Goal: Task Accomplishment & Management: Complete application form

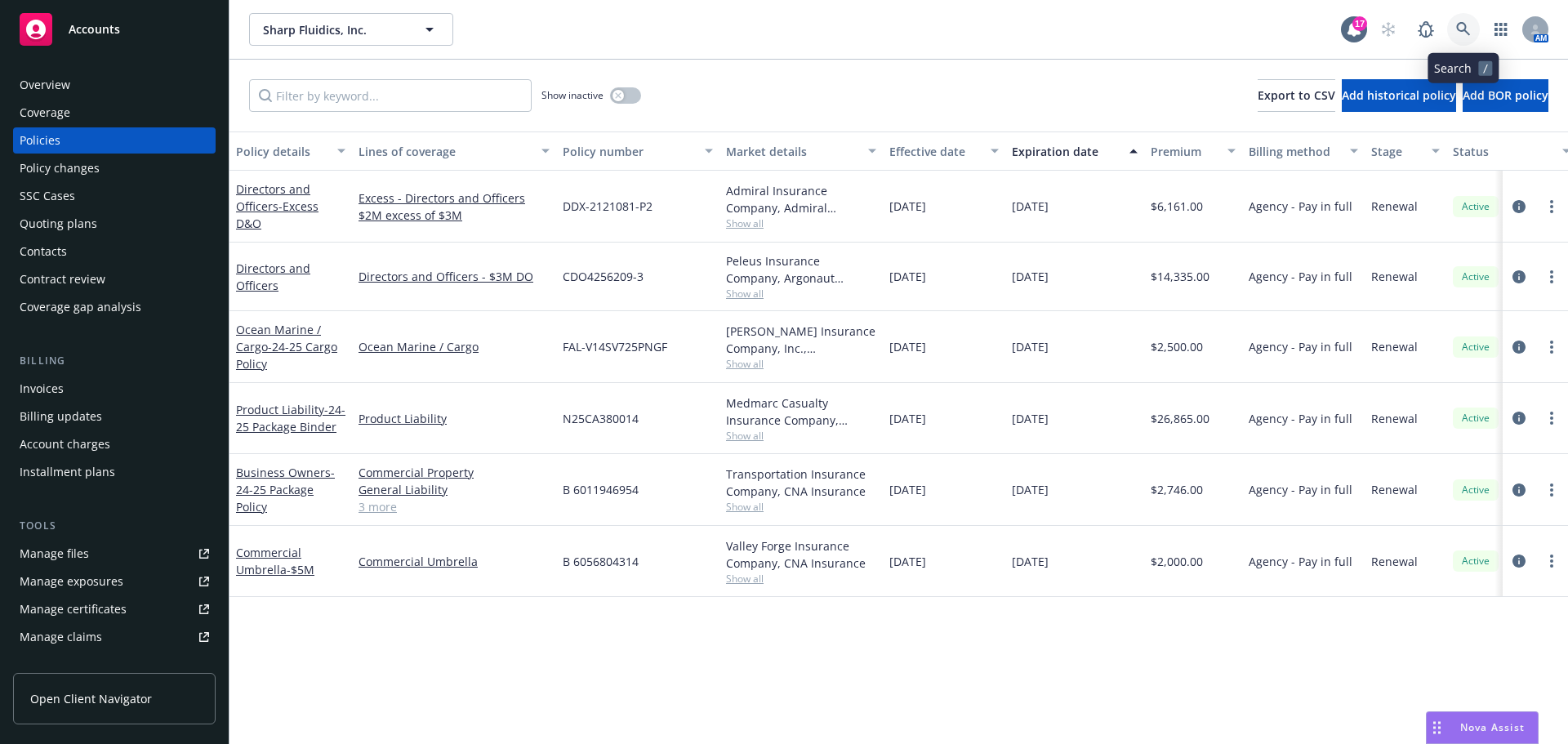
click at [1471, 31] on link at bounding box center [1463, 30] width 32 height 32
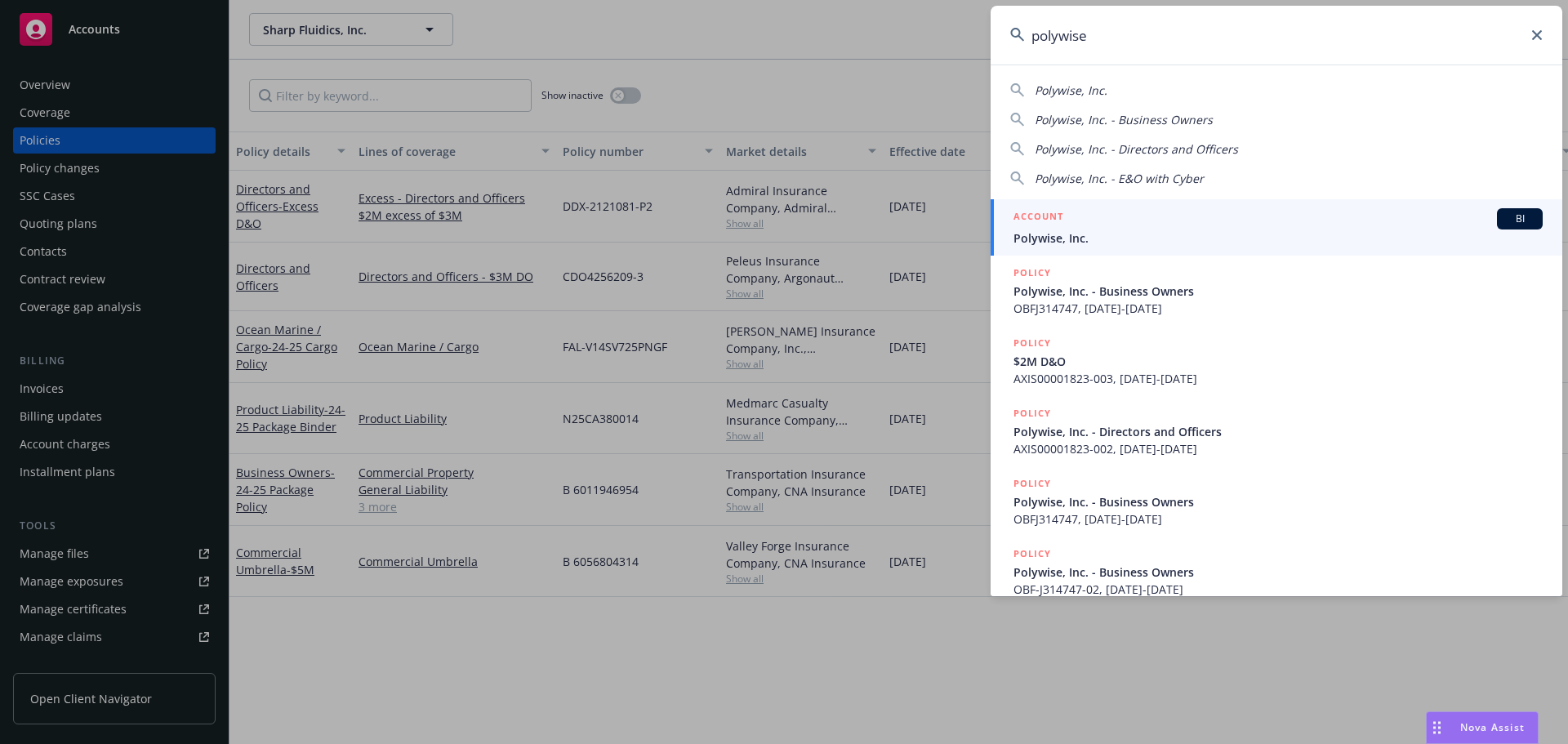
type input "polywise"
click at [1214, 244] on span "Polywise, Inc." at bounding box center [1278, 238] width 529 height 17
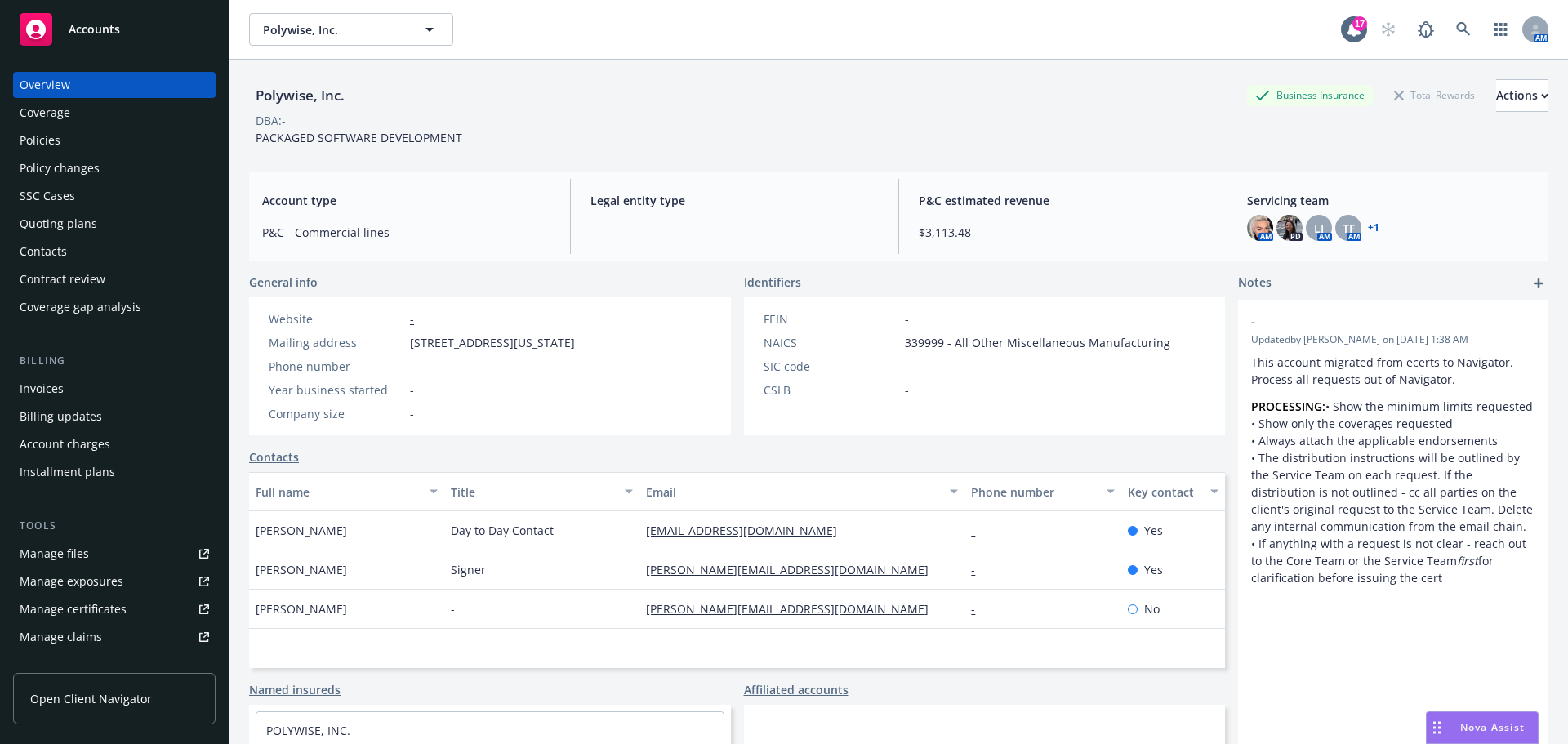
click at [102, 136] on div "Policies" at bounding box center [114, 140] width 189 height 26
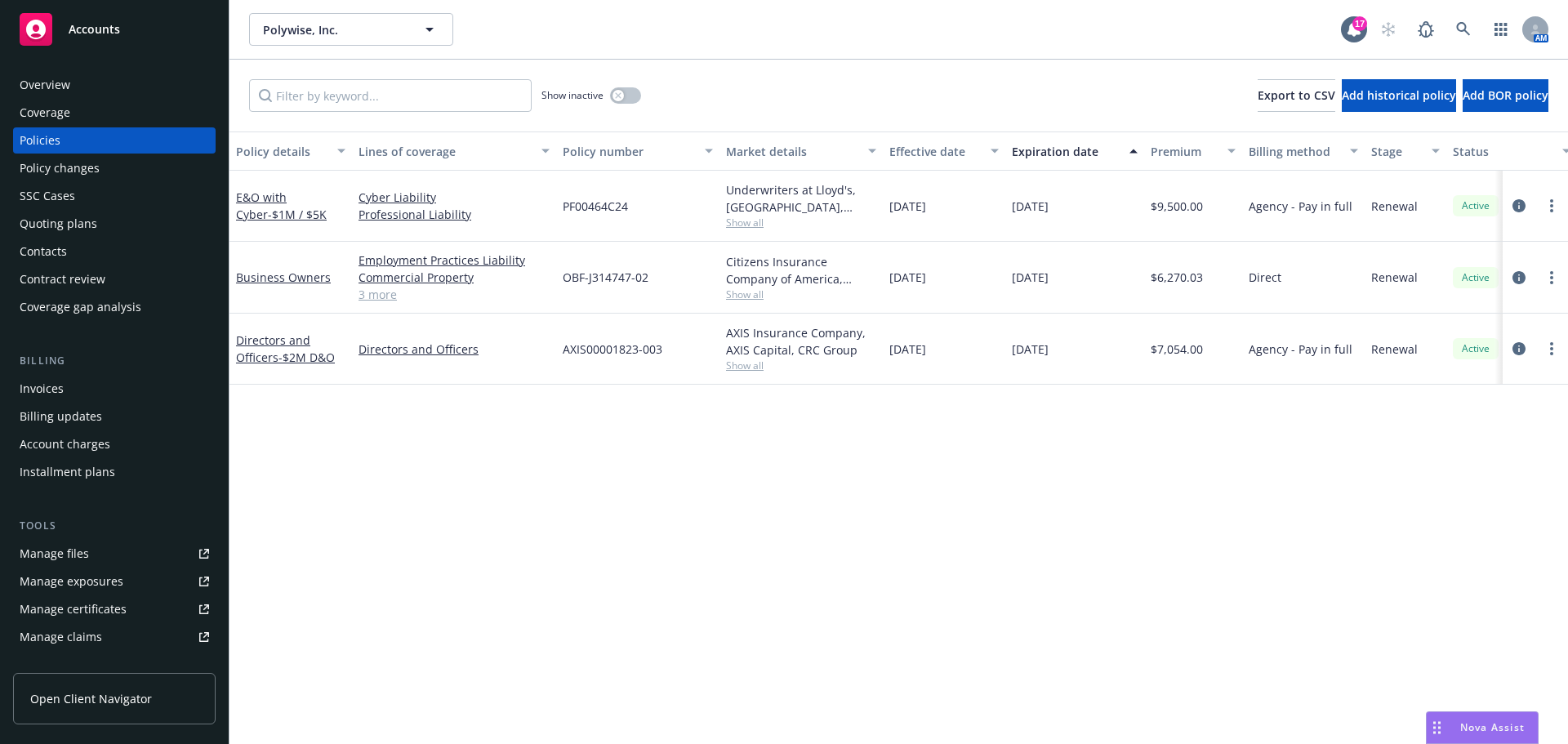
click at [93, 224] on div "Quoting plans" at bounding box center [58, 223] width 77 height 26
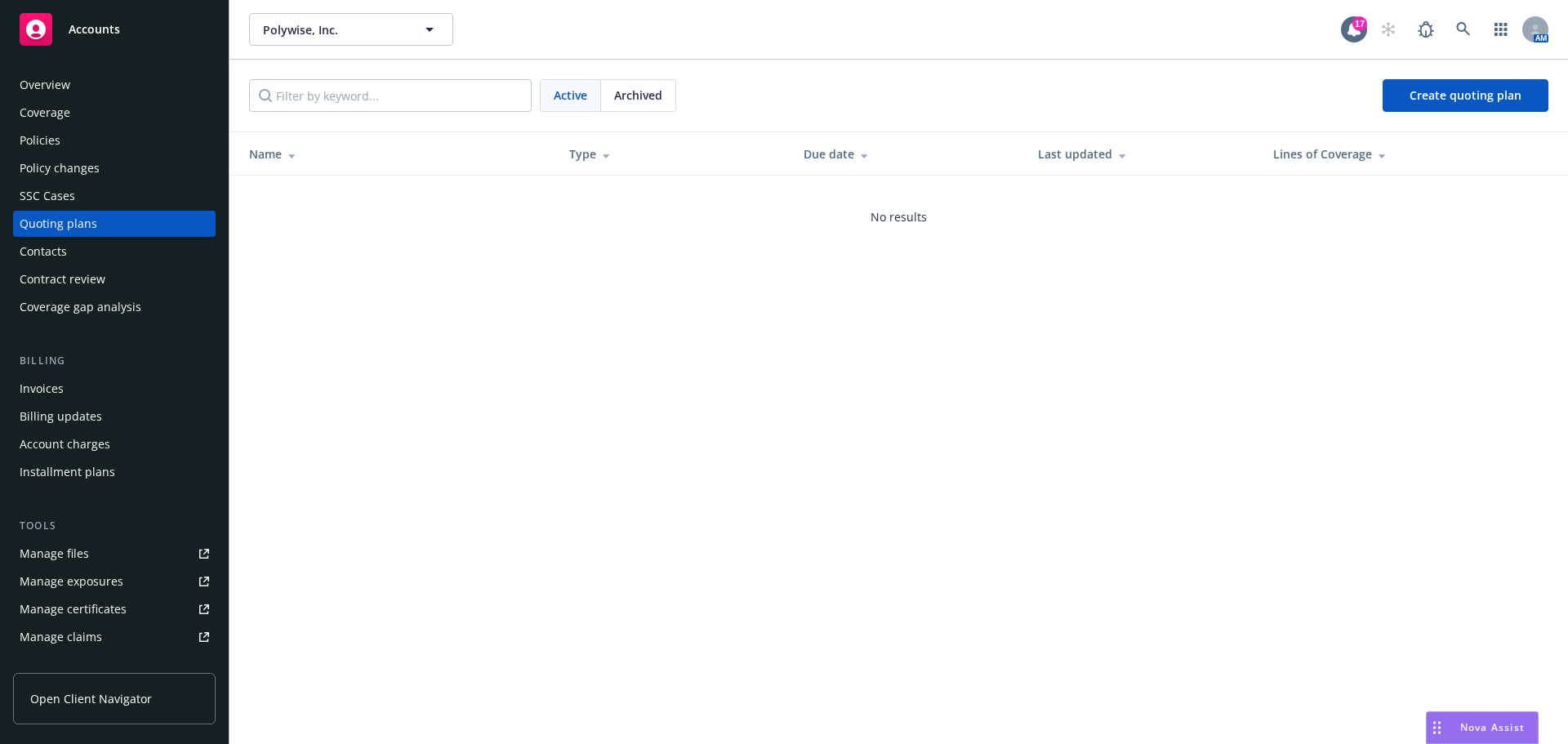
click at [635, 97] on span "Archived" at bounding box center [638, 95] width 49 height 17
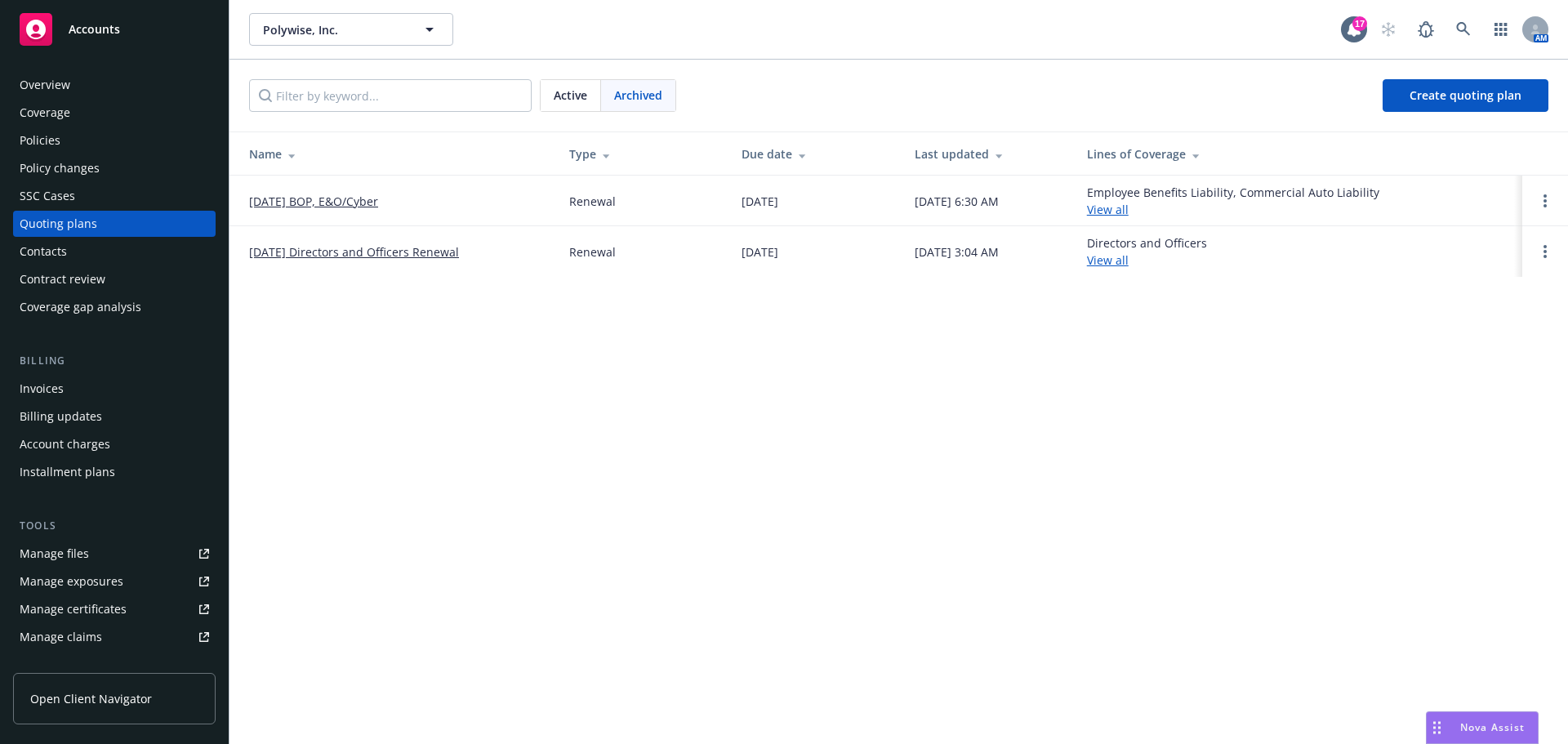
click at [337, 204] on link "[DATE] BOP, E&O/Cyber" at bounding box center [314, 201] width 129 height 17
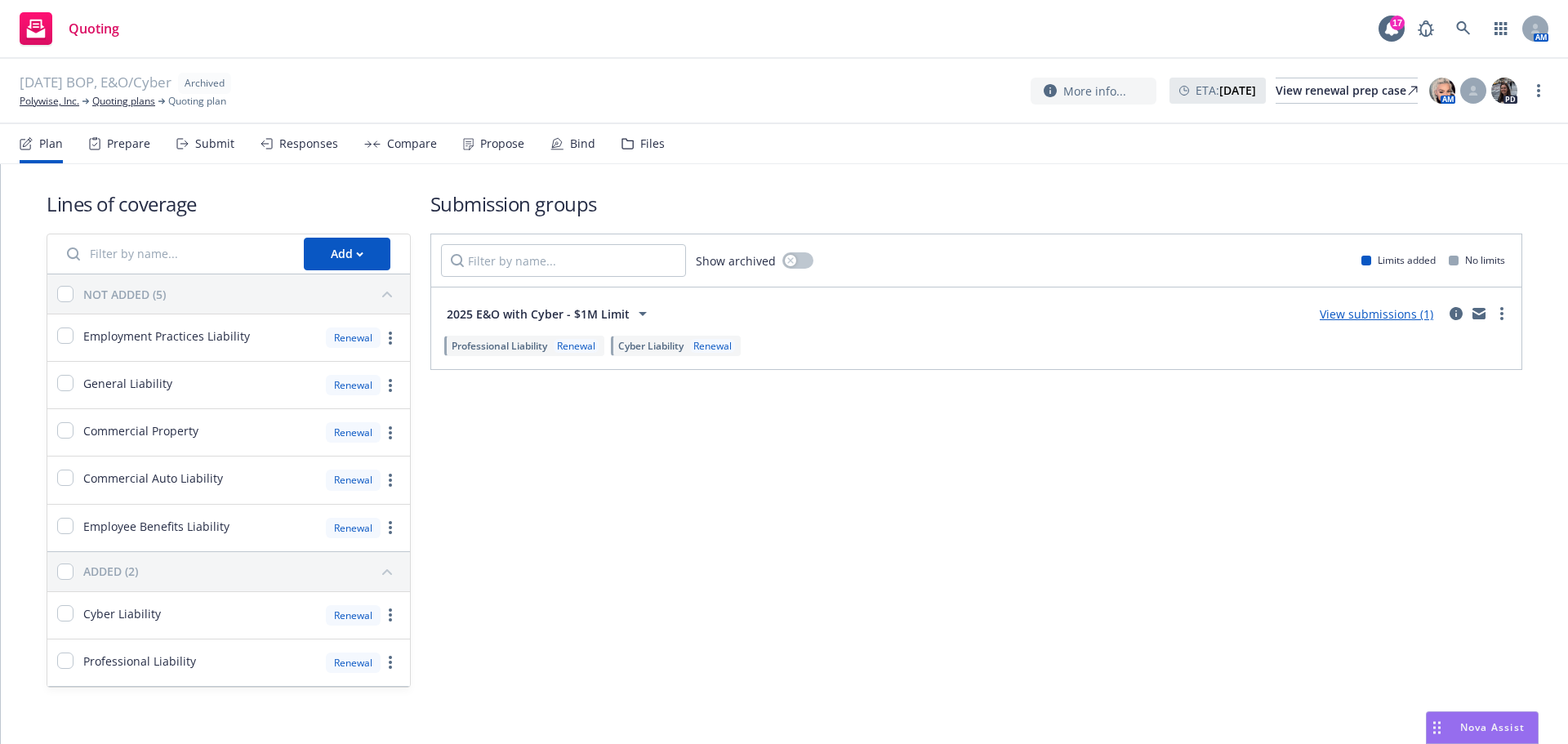
click at [588, 144] on div "Bind" at bounding box center [583, 144] width 26 height 13
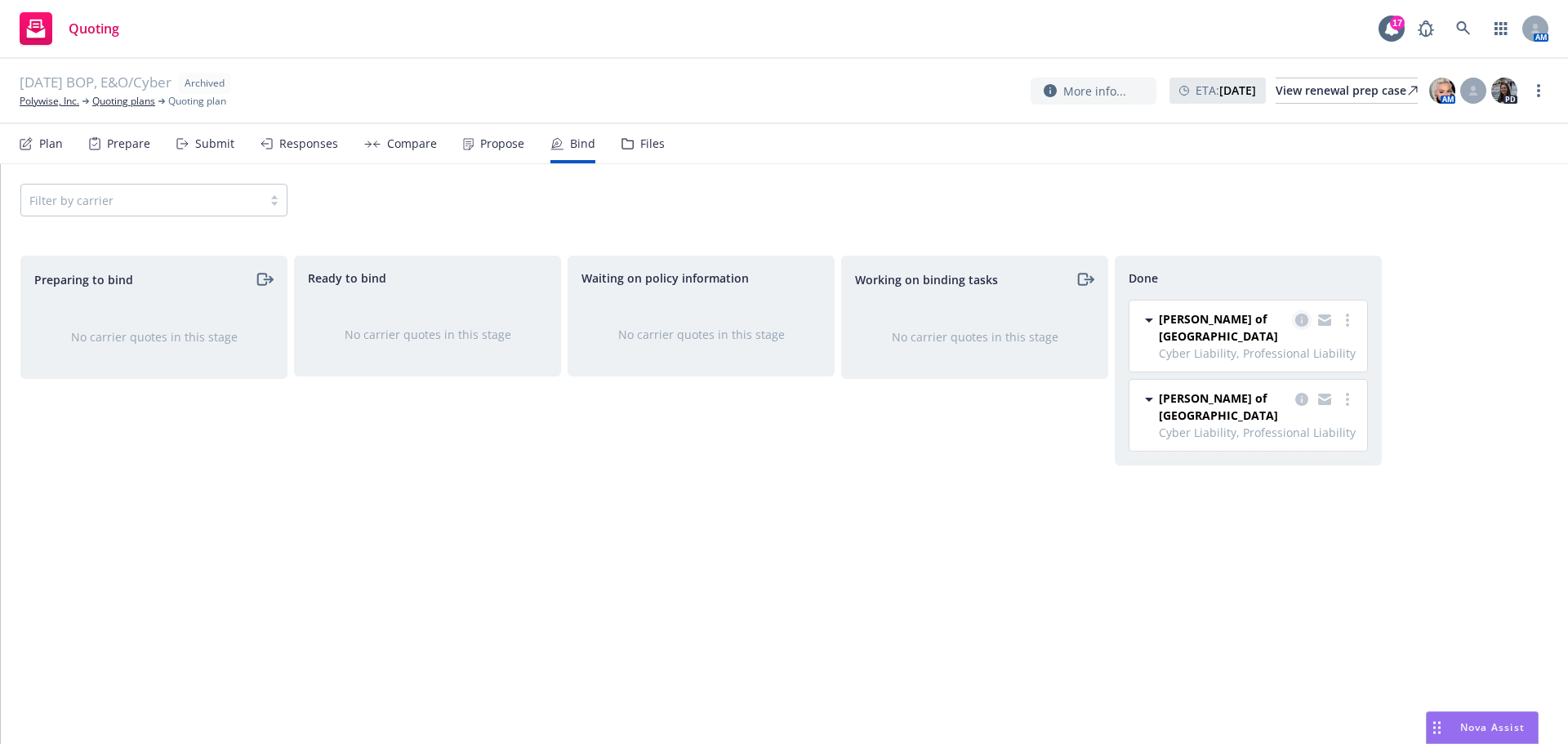
click at [1303, 322] on icon "copy logging email" at bounding box center [1301, 320] width 13 height 13
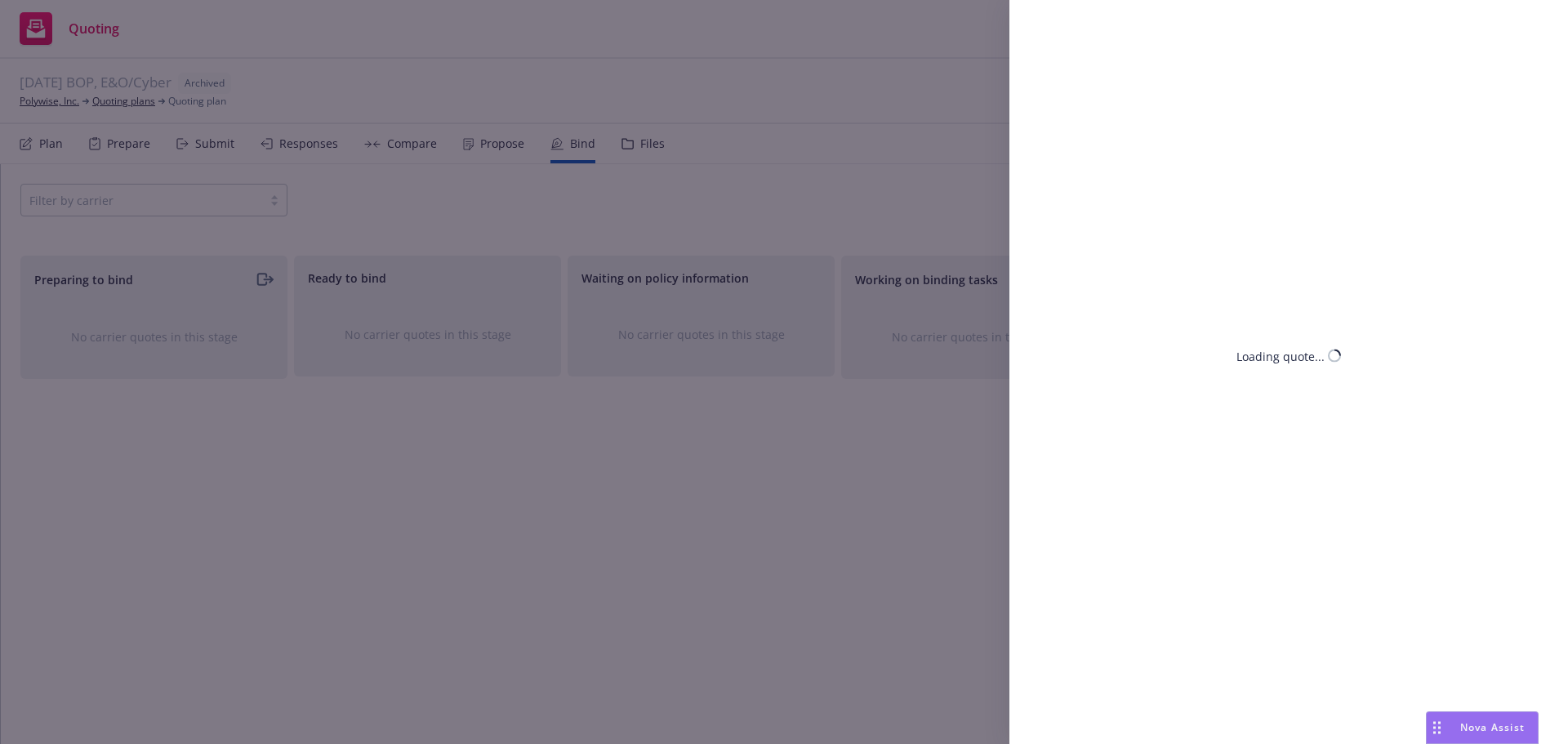
select select "NY"
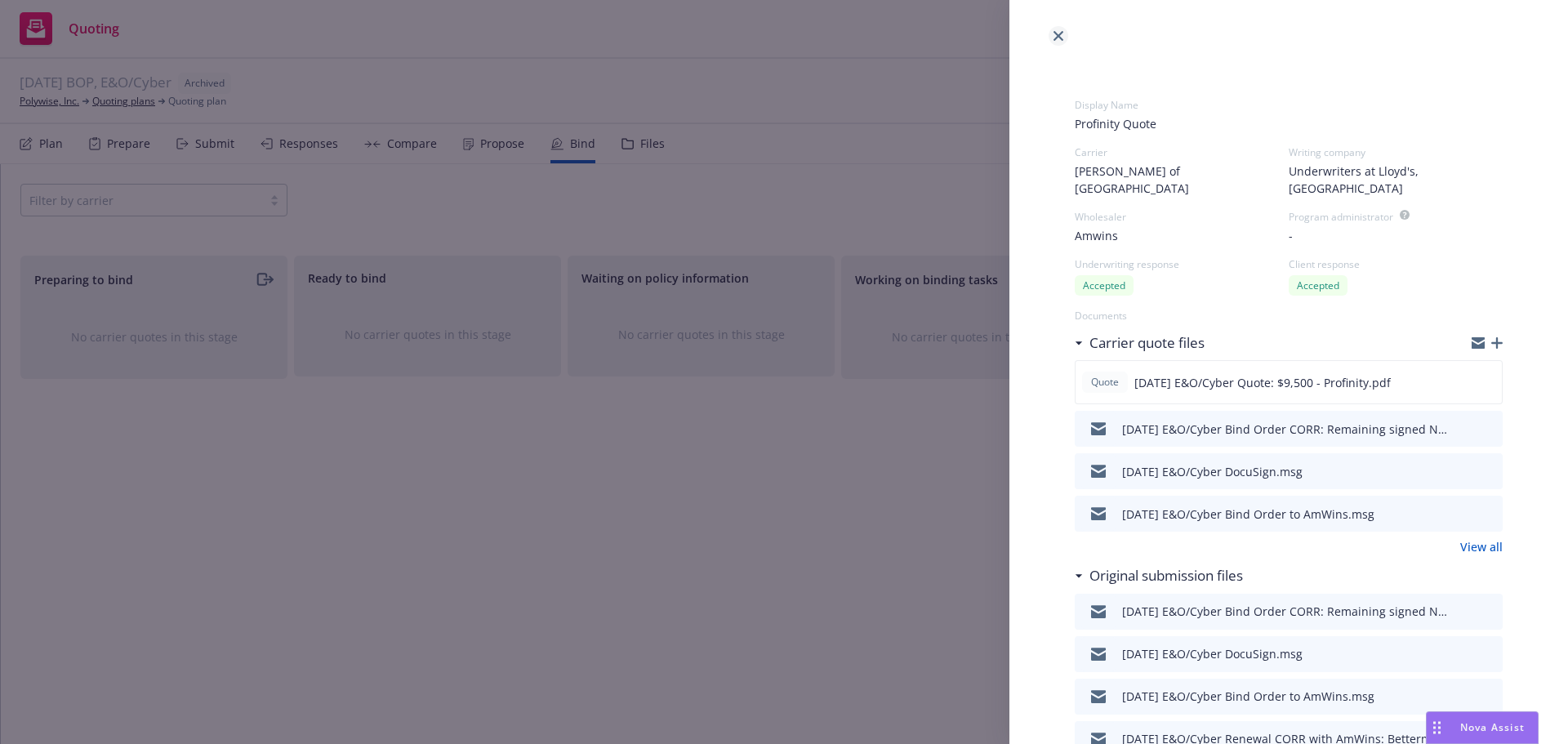
click at [1060, 38] on icon "close" at bounding box center [1059, 36] width 10 height 10
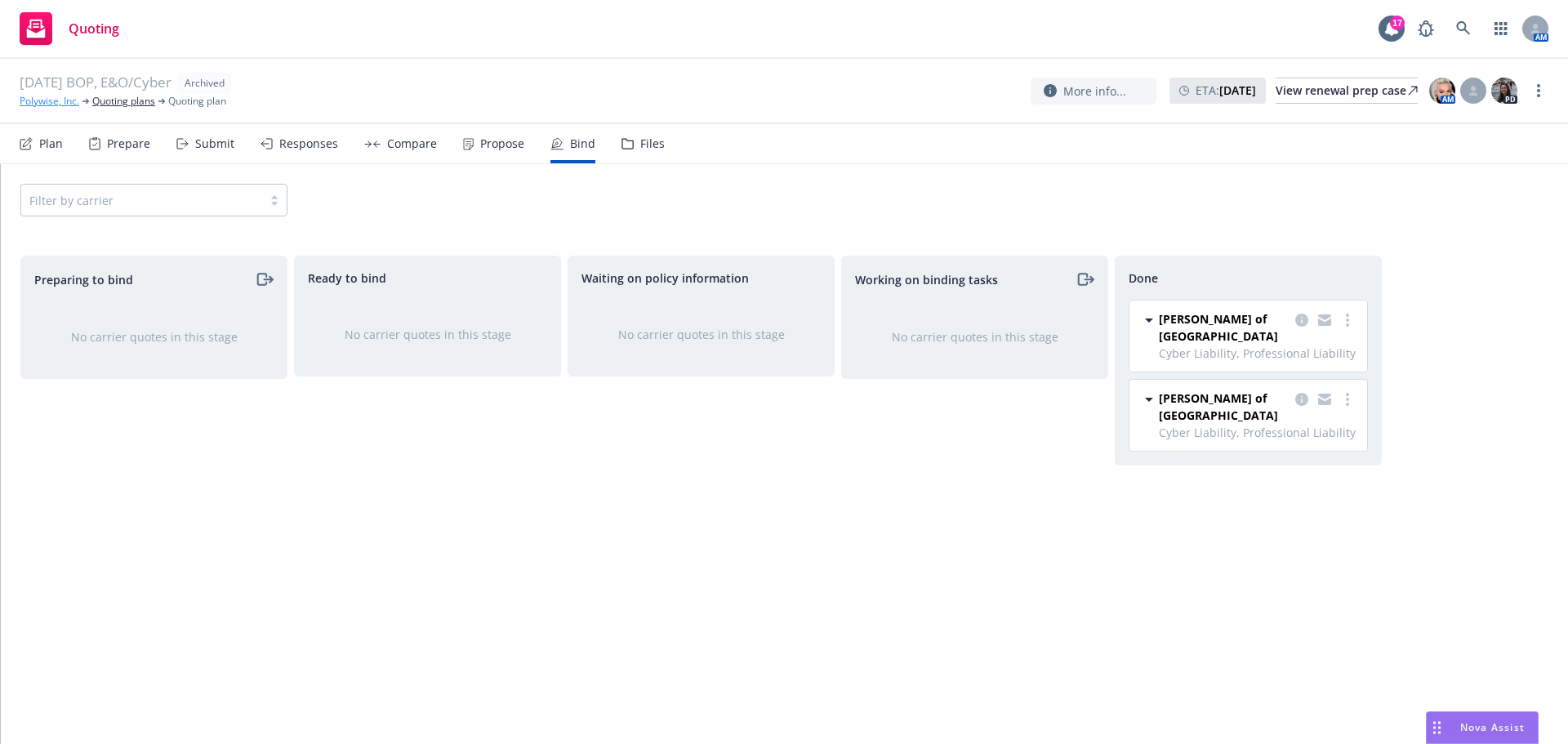
click at [66, 101] on link "Polywise, Inc." at bounding box center [50, 101] width 60 height 14
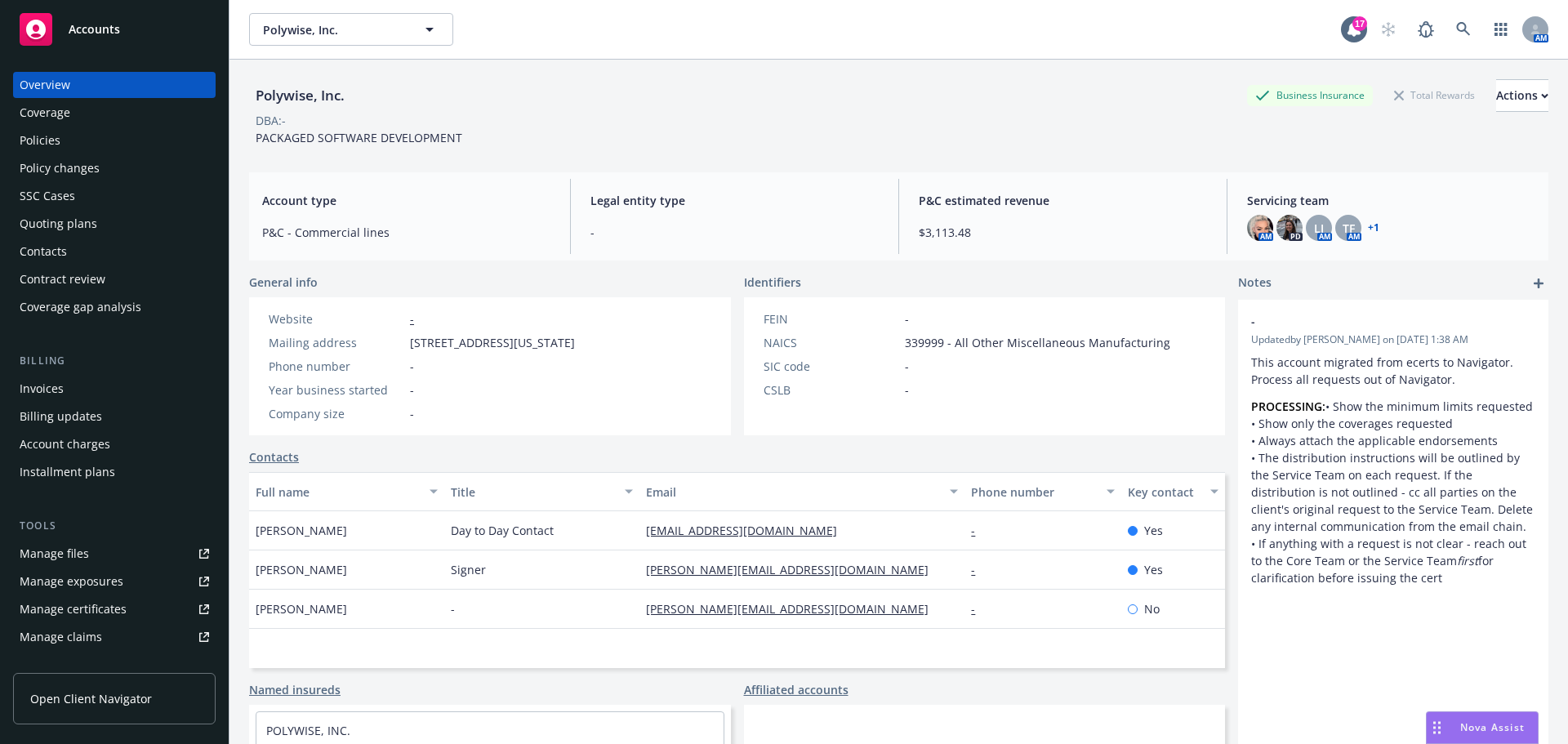
click at [56, 141] on div "Policies" at bounding box center [40, 140] width 41 height 26
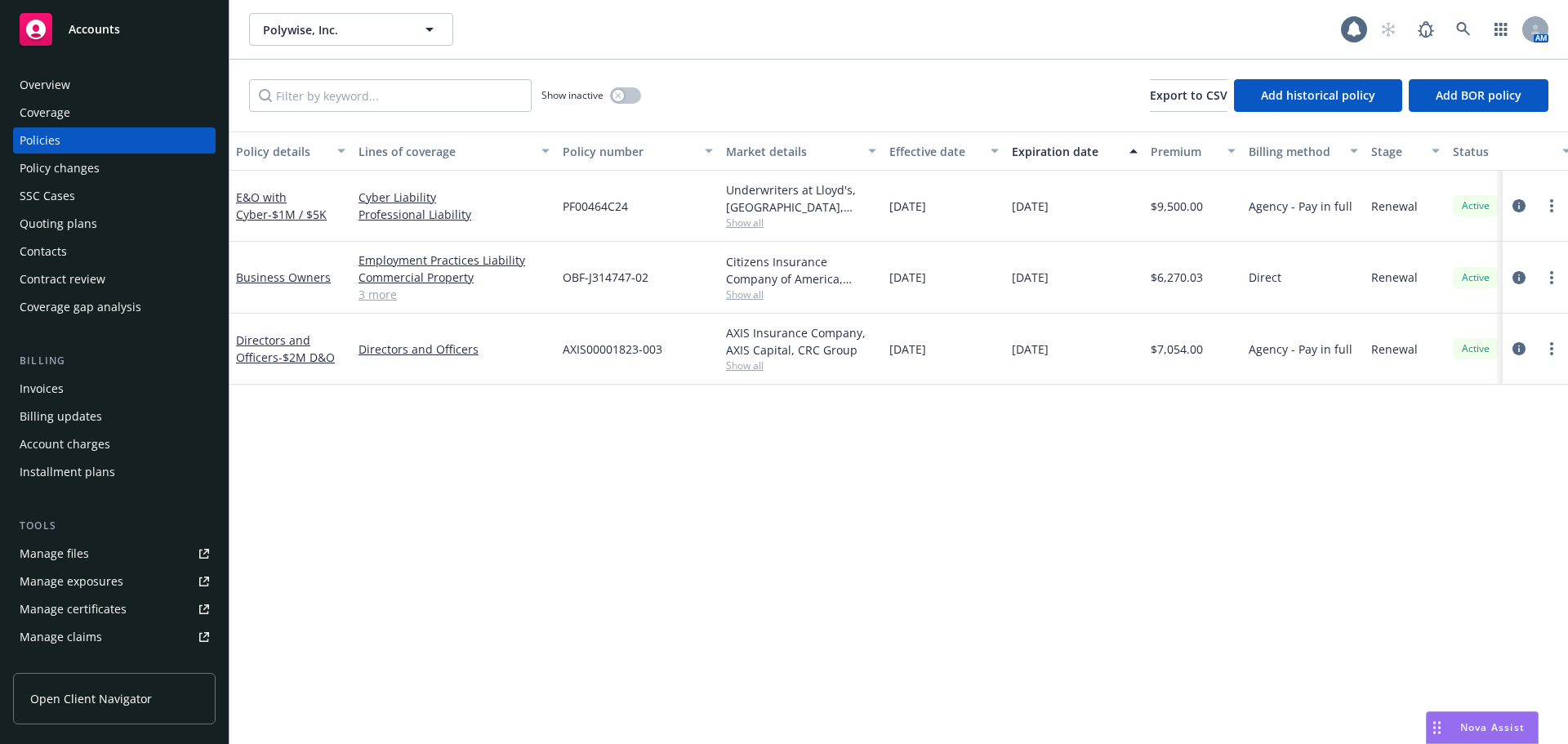
click at [277, 205] on div "E&O with Cyber - $1M / $5K" at bounding box center [290, 206] width 109 height 34
click at [279, 200] on link "E&O with Cyber - $1M / $5K" at bounding box center [281, 206] width 90 height 32
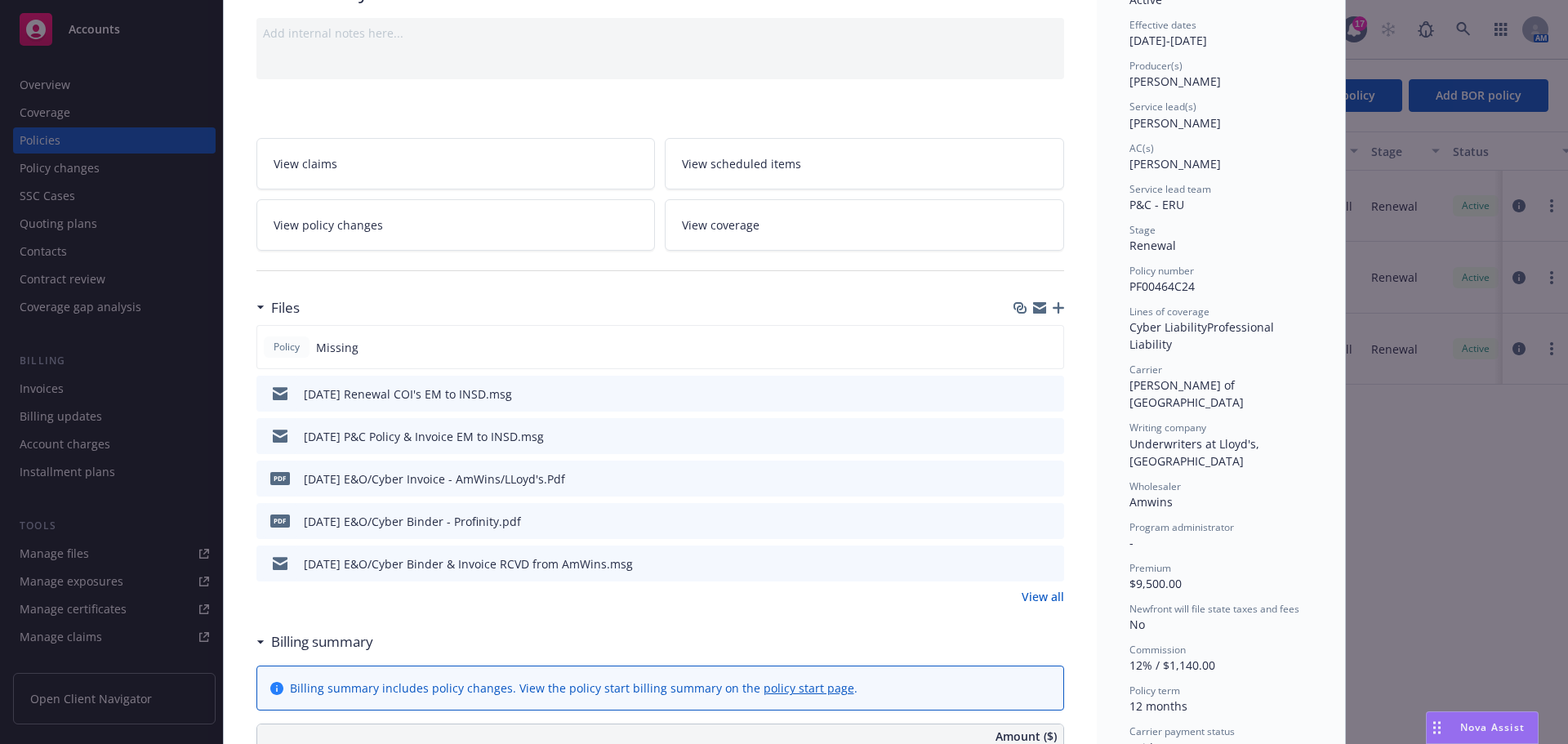
scroll to position [164, 0]
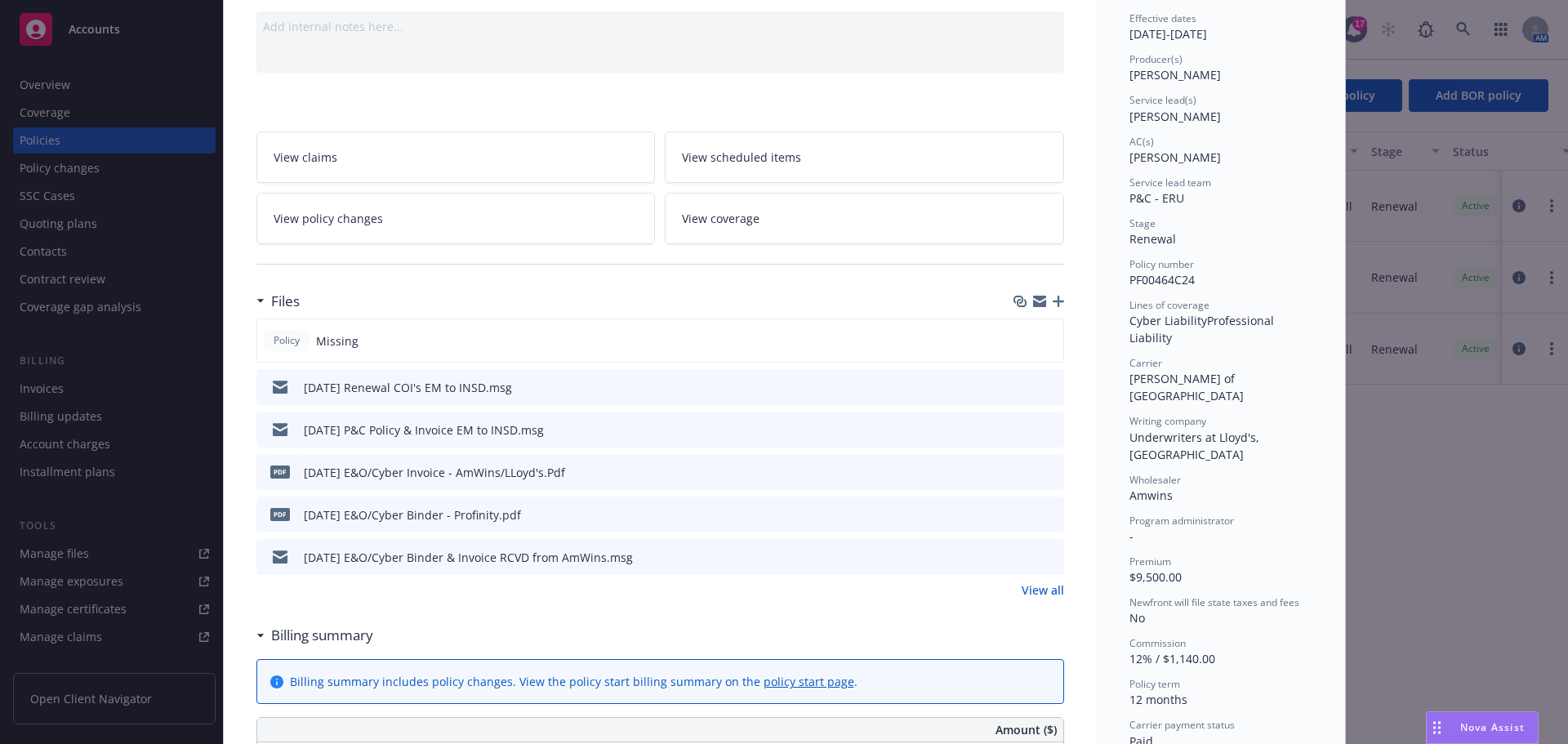
click at [1054, 296] on icon "button" at bounding box center [1059, 302] width 11 height 11
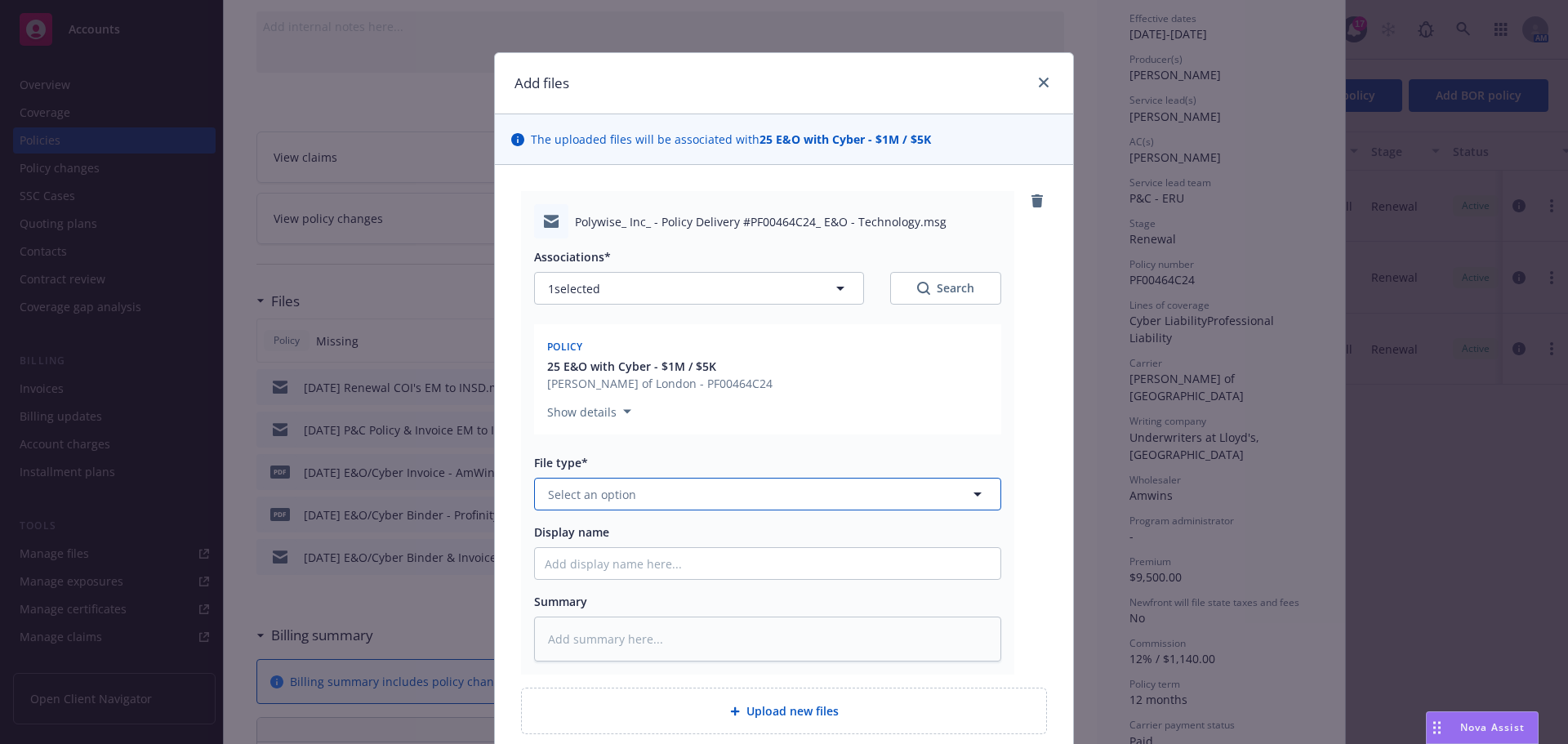
click at [645, 503] on button "Select an option" at bounding box center [767, 494] width 467 height 32
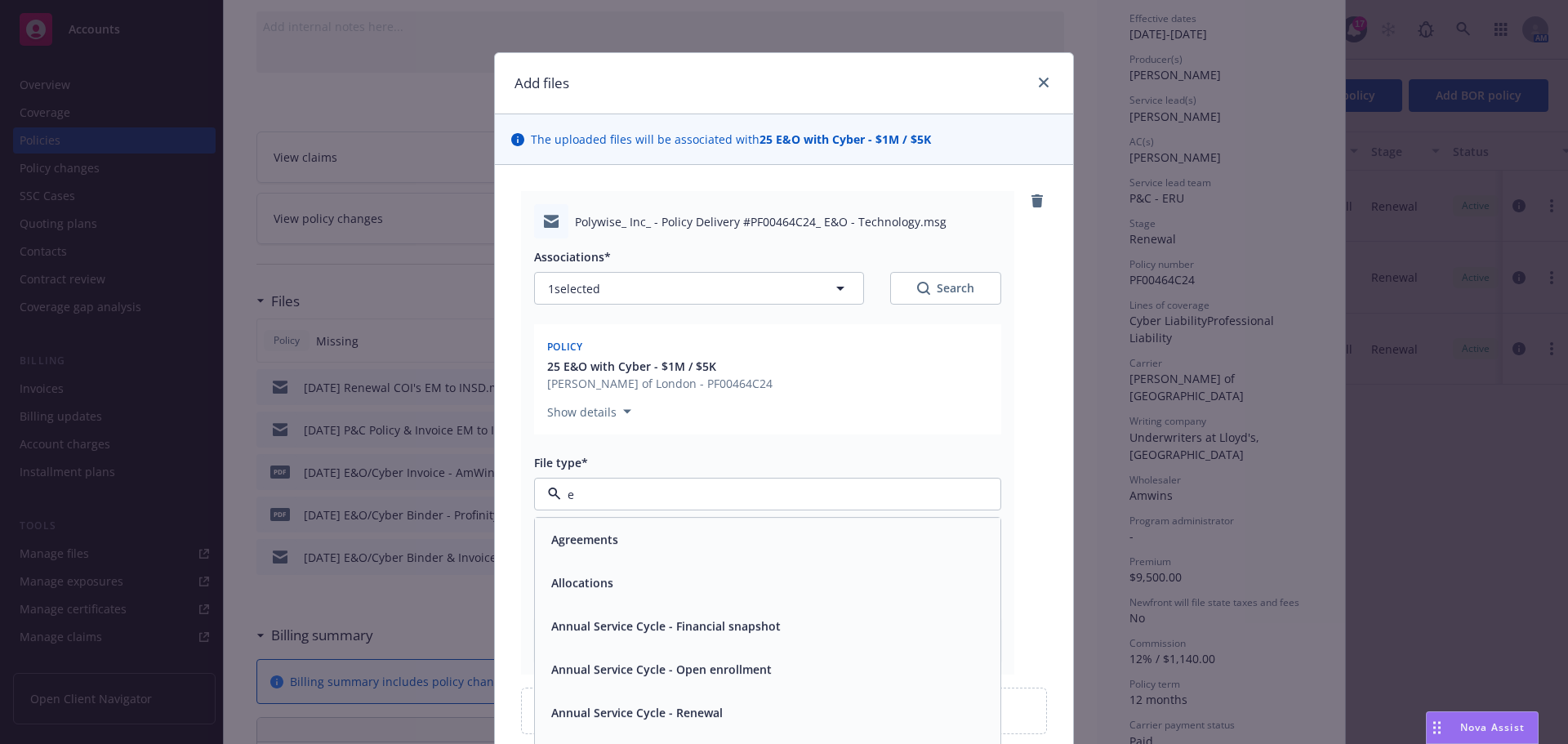
type input "em"
click at [588, 588] on div "Email" at bounding box center [767, 583] width 446 height 24
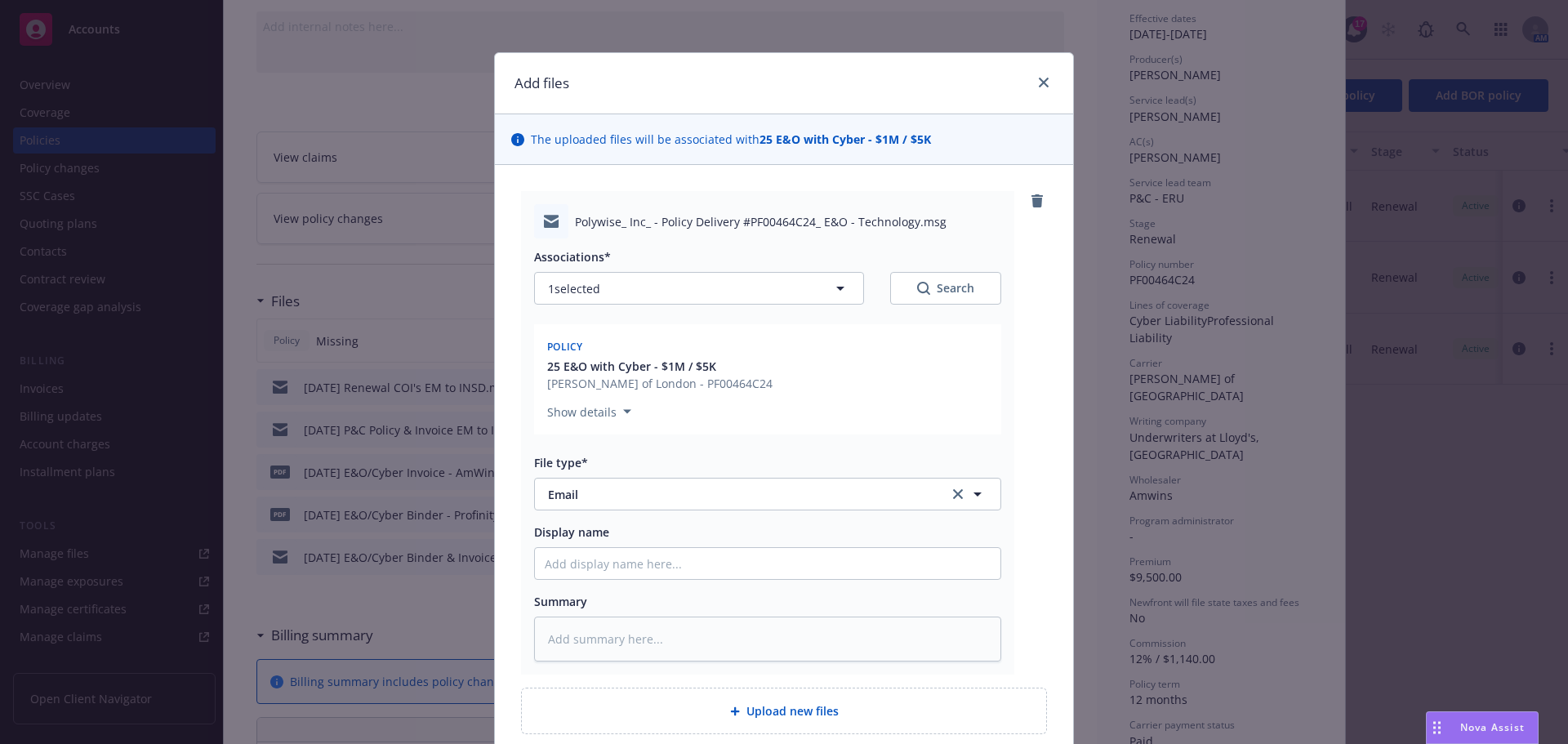
drag, startPoint x: 566, startPoint y: 587, endPoint x: 611, endPoint y: 581, distance: 45.4
click at [566, 582] on div "Associations* 1 selected Search Policy 25 E&O with Cyber - $1M / $5K Lloyd's of…" at bounding box center [767, 450] width 467 height 423
click at [611, 581] on div "Associations* 1 selected Search Policy 25 E&O with Cyber - $1M / $5K Lloyd's of…" at bounding box center [767, 450] width 467 height 423
click at [637, 566] on input "Display name" at bounding box center [767, 564] width 466 height 31
type textarea "x"
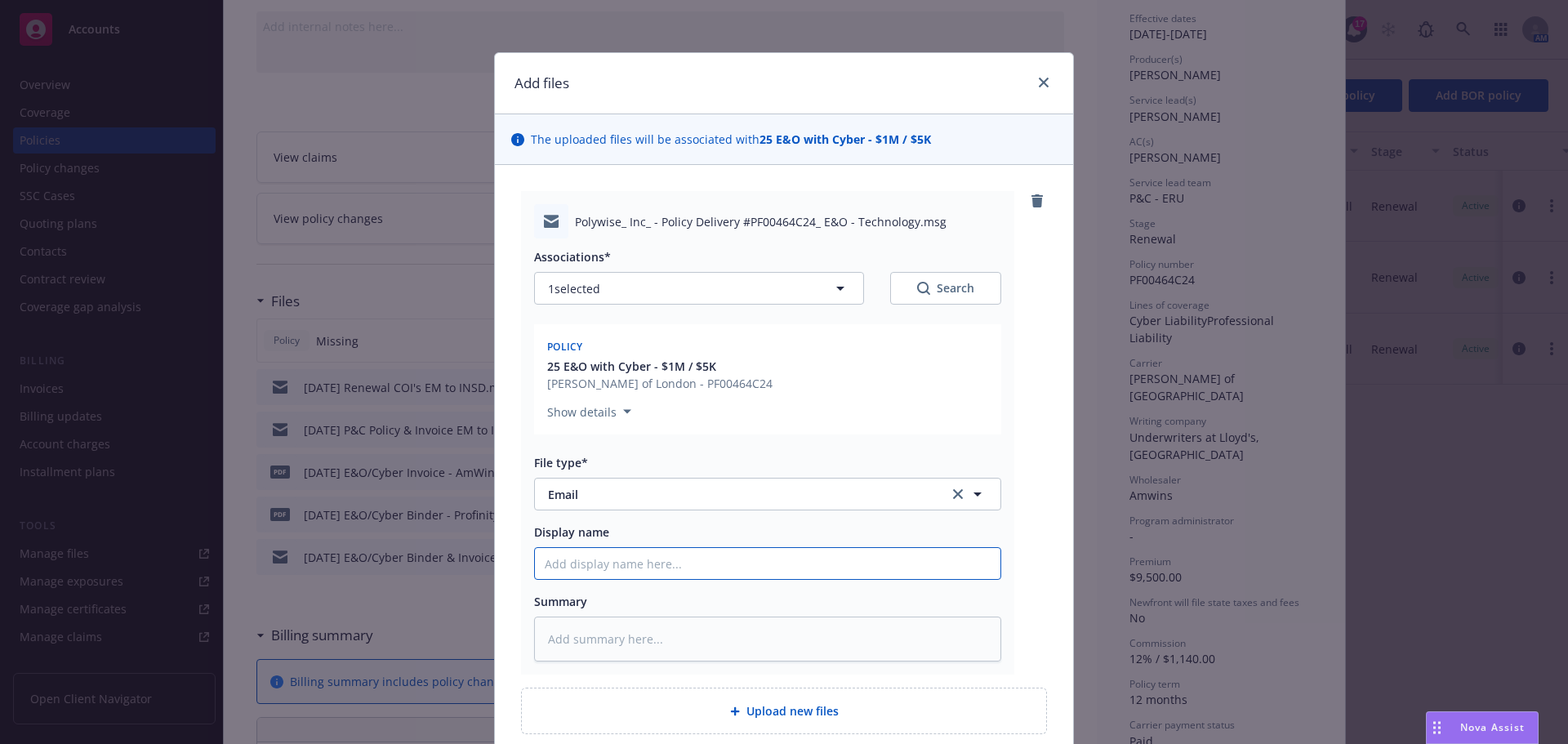
type input "2"
type textarea "x"
type input "25"
type textarea "x"
type input "25-"
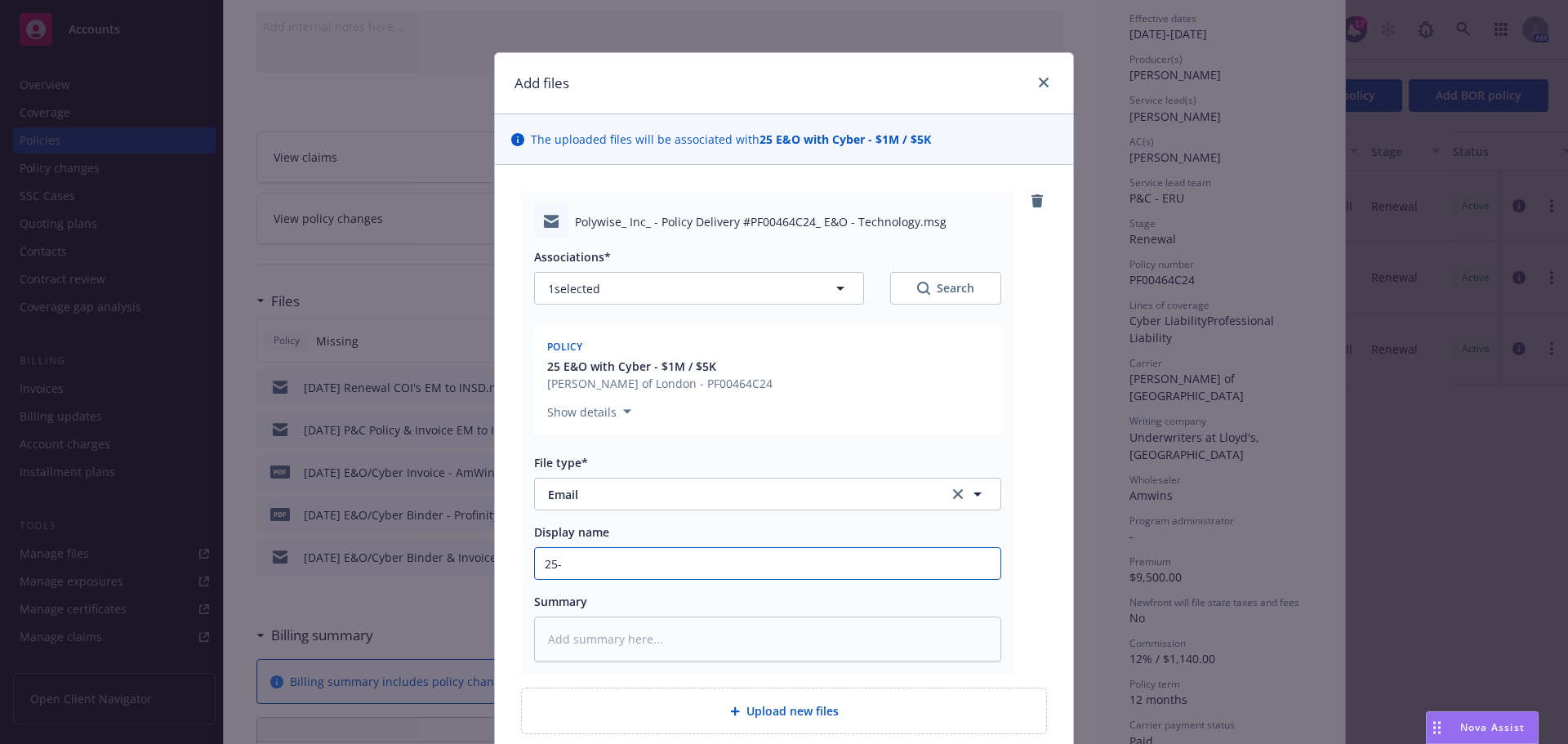
type textarea "x"
type input "25-2"
type textarea "x"
type input "25-26"
type textarea "x"
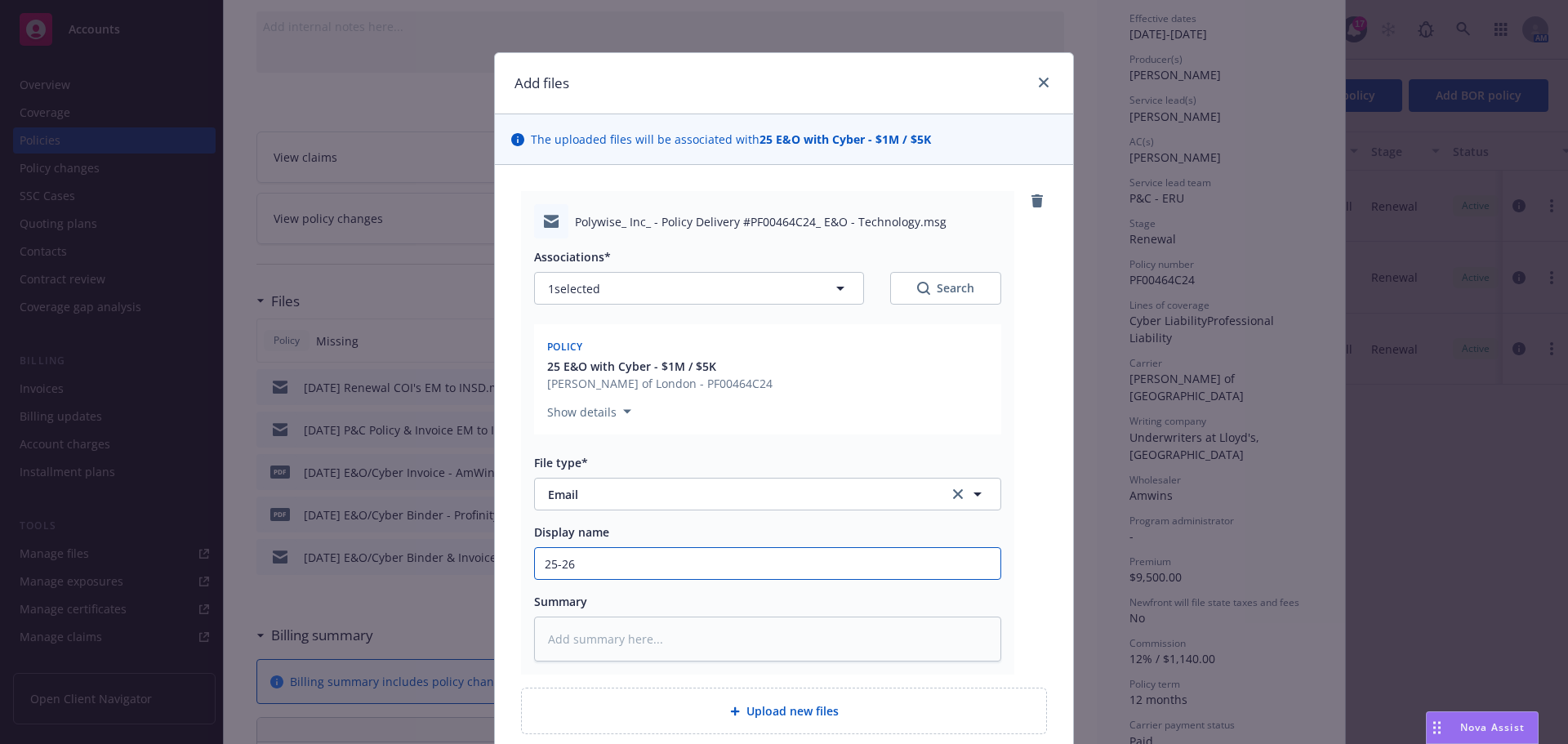
type input "25-26"
type textarea "x"
type input "25-26 E"
type textarea "x"
type input "25-26 E&"
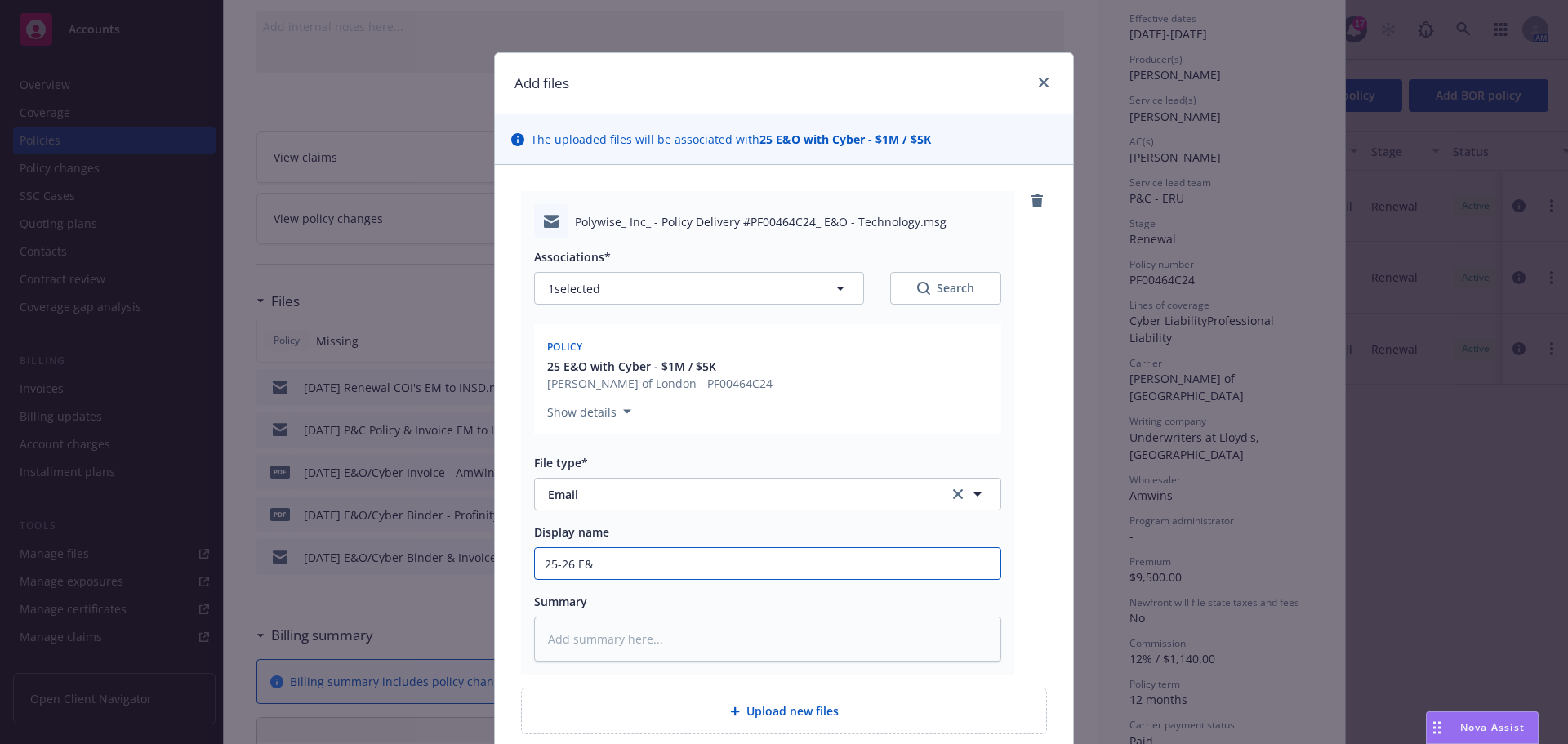
type textarea "x"
type input "25-26 E&O"
type textarea "x"
type input "25-26 E&O/"
type textarea "x"
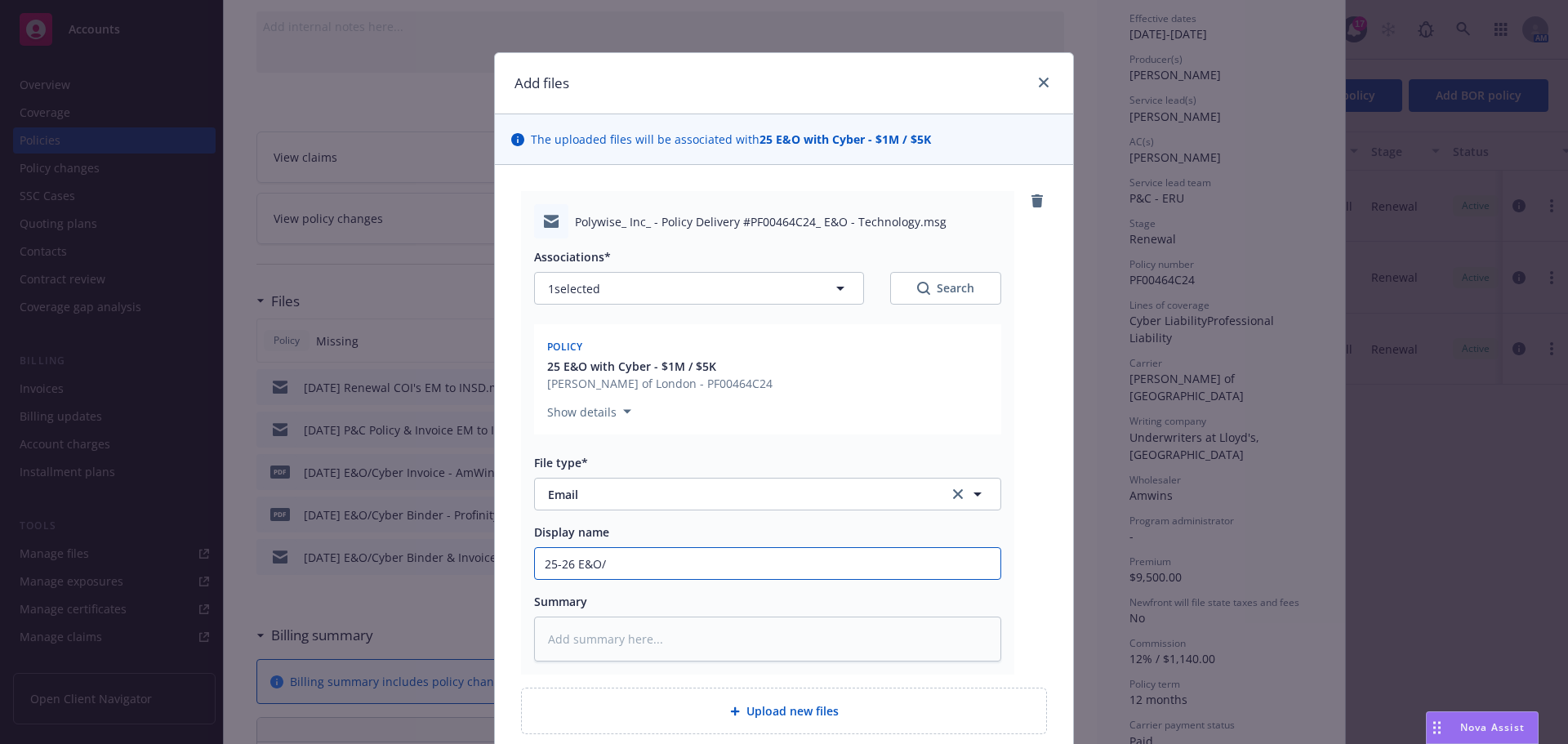
type input "25-26 E&O/C"
type textarea "x"
type input "25-26 E&O/Cy"
type textarea "x"
type input "25-26 E&O/Cye"
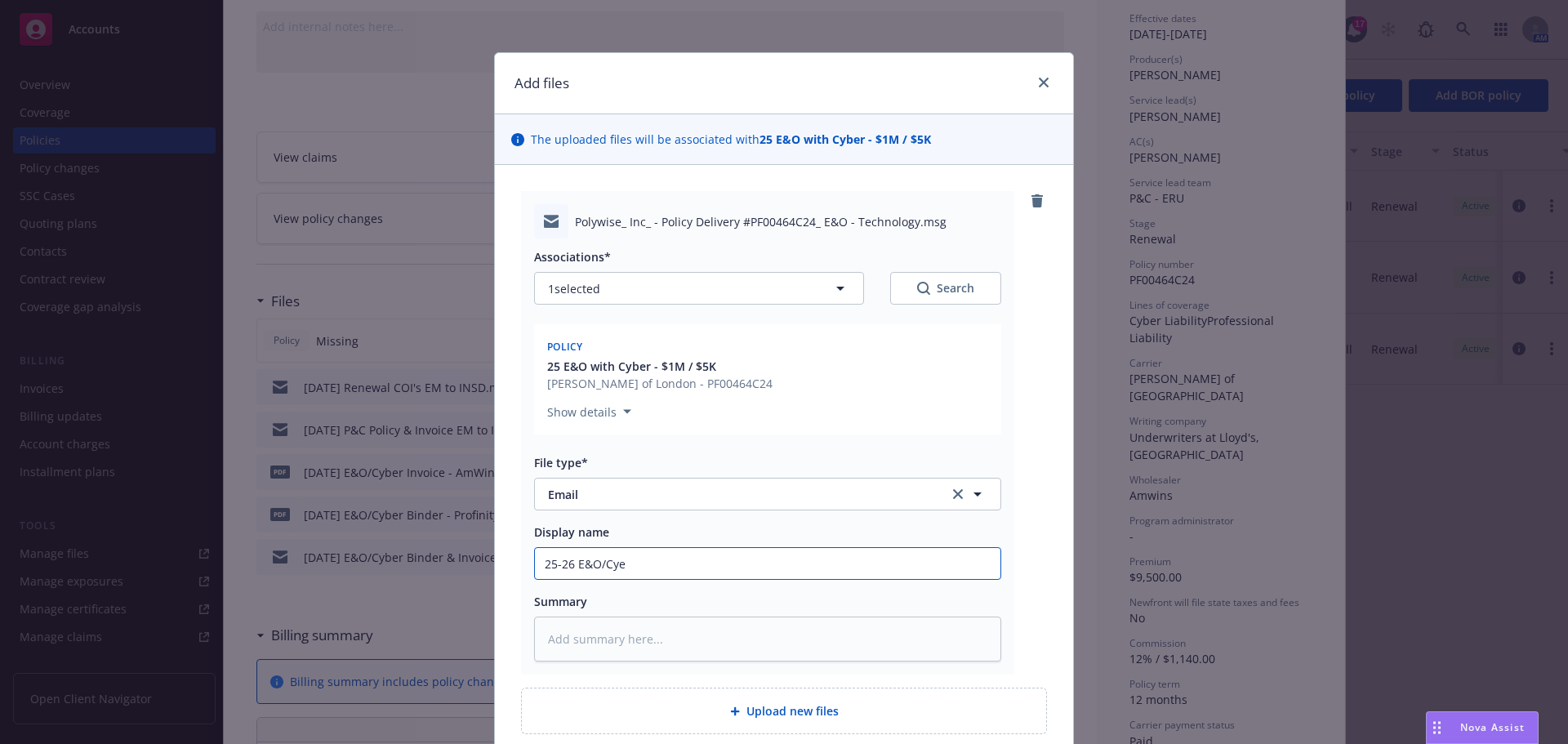
type textarea "x"
type input "25-26 E&O/Cyb"
type textarea "x"
type input "25-26 E&O/Cybv"
type textarea "x"
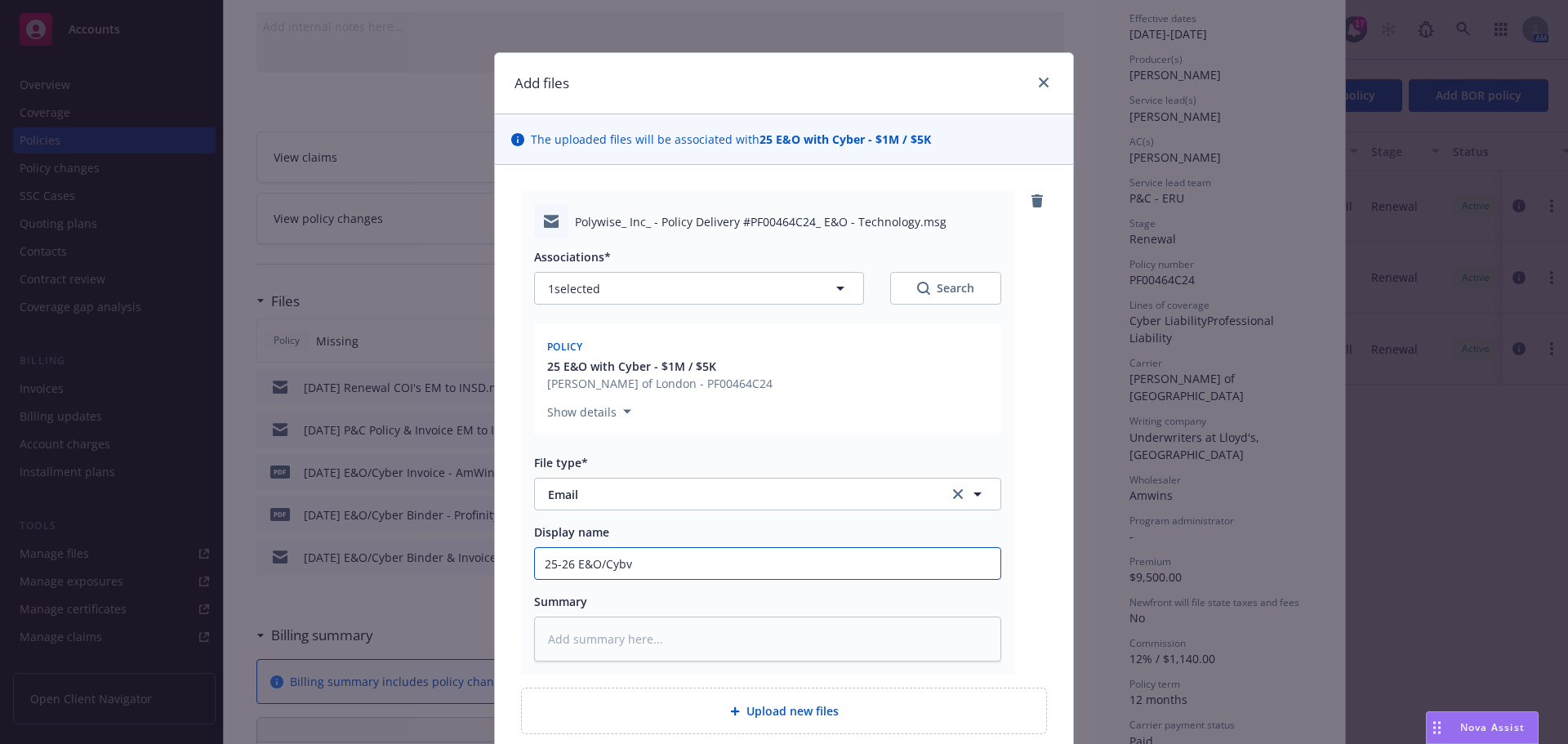
type input "25-26 E&O/Cybve"
type textarea "x"
type input "25-26 E&O/Cybver"
type textarea "x"
type input "25-26 E&O/Cybve"
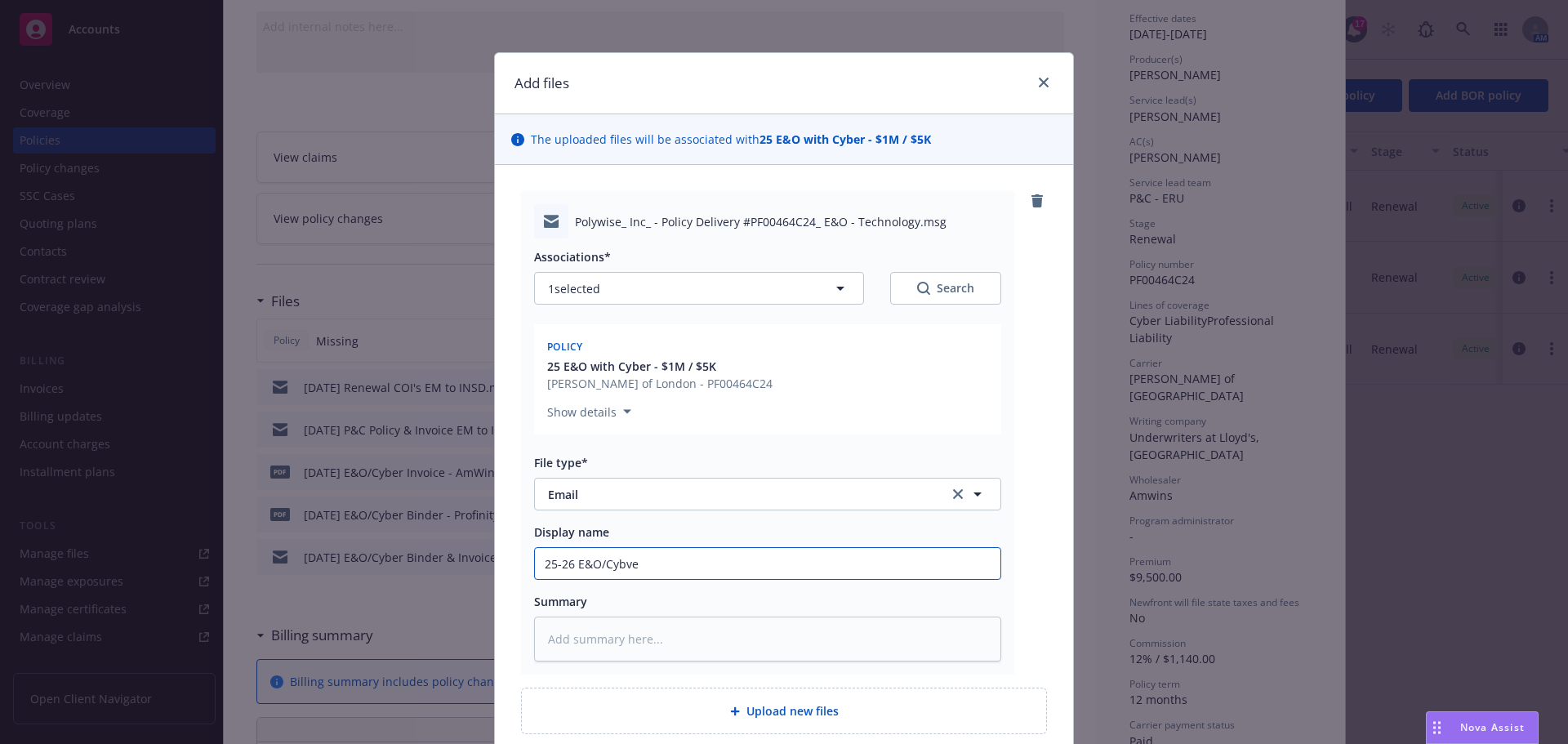
type textarea "x"
type input "25-26 E&O/Cybv"
type textarea "x"
type input "25-26 E&O/Cyb"
type textarea "x"
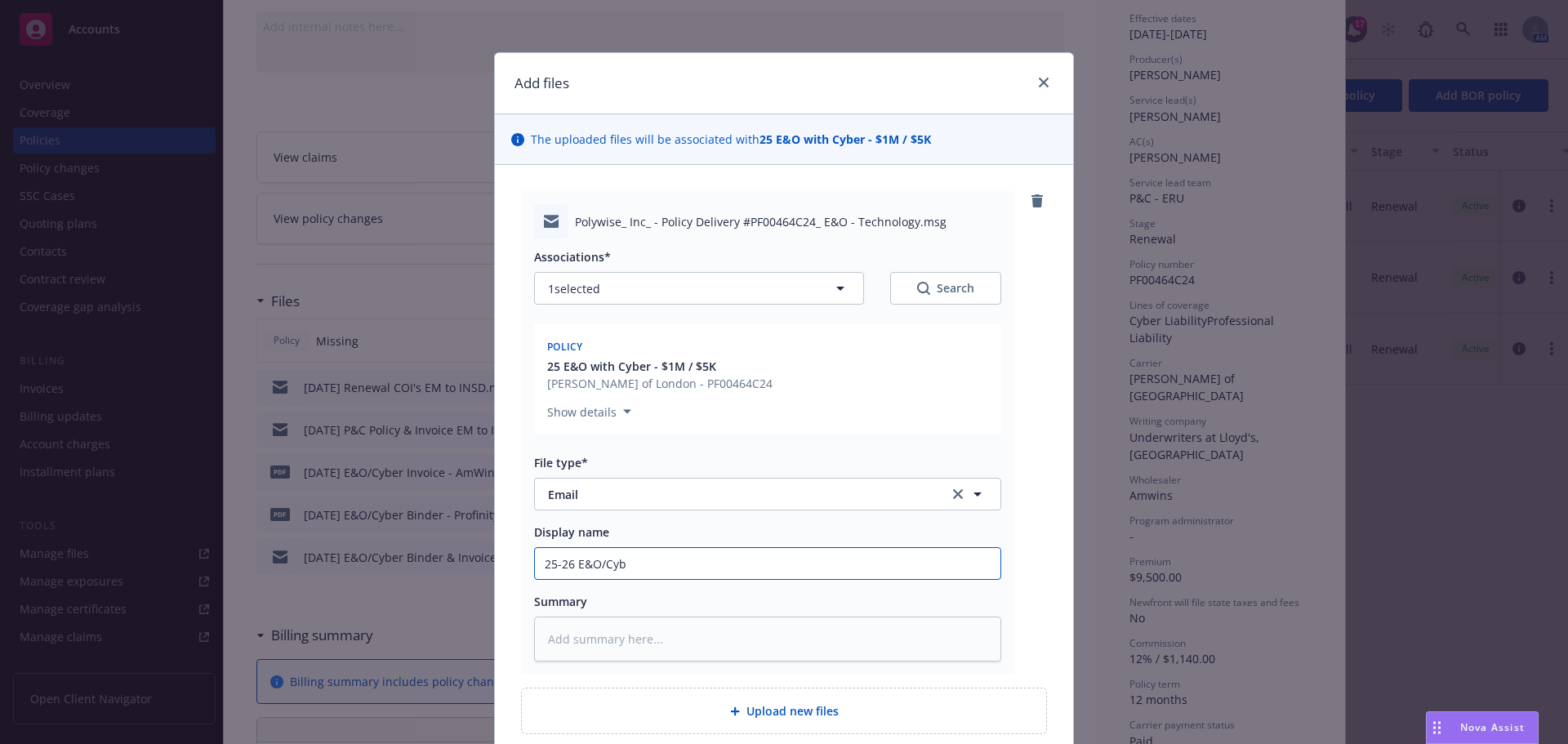
type input "25-26 E&O/Cybe"
type textarea "x"
type input "25-26 E&O/Cyber"
type textarea "x"
type input "25-26 E&O/Cyber p"
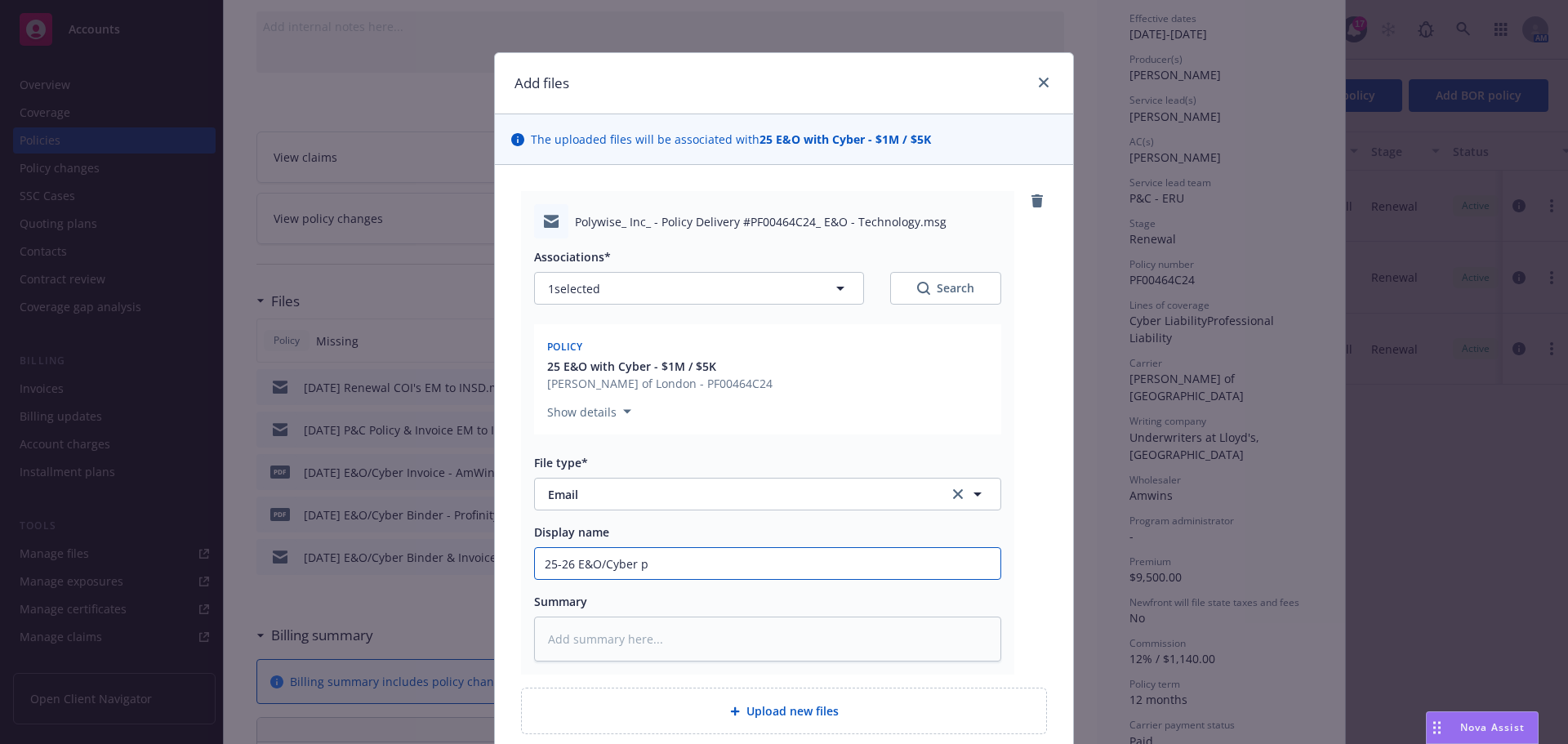
type textarea "x"
type input "25-26 E&O/Cyber"
type textarea "x"
type input "25-26 E&O/Cyber P"
type textarea "x"
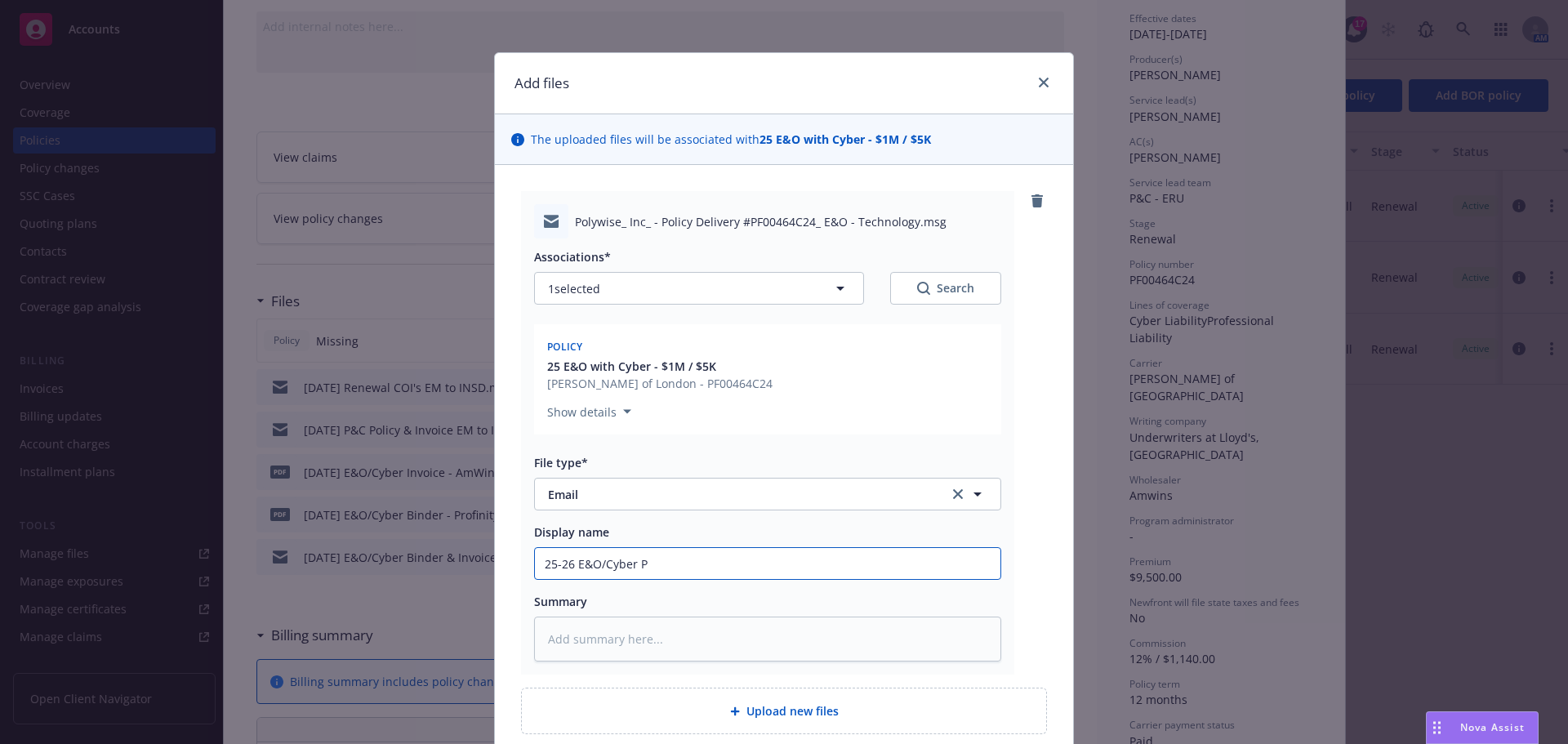
type input "25-26 E&O/Cyber Po"
type textarea "x"
type input "25-26 E&O/Cyber Pol"
type textarea "x"
type input "25-26 E&O/Cyber Poli"
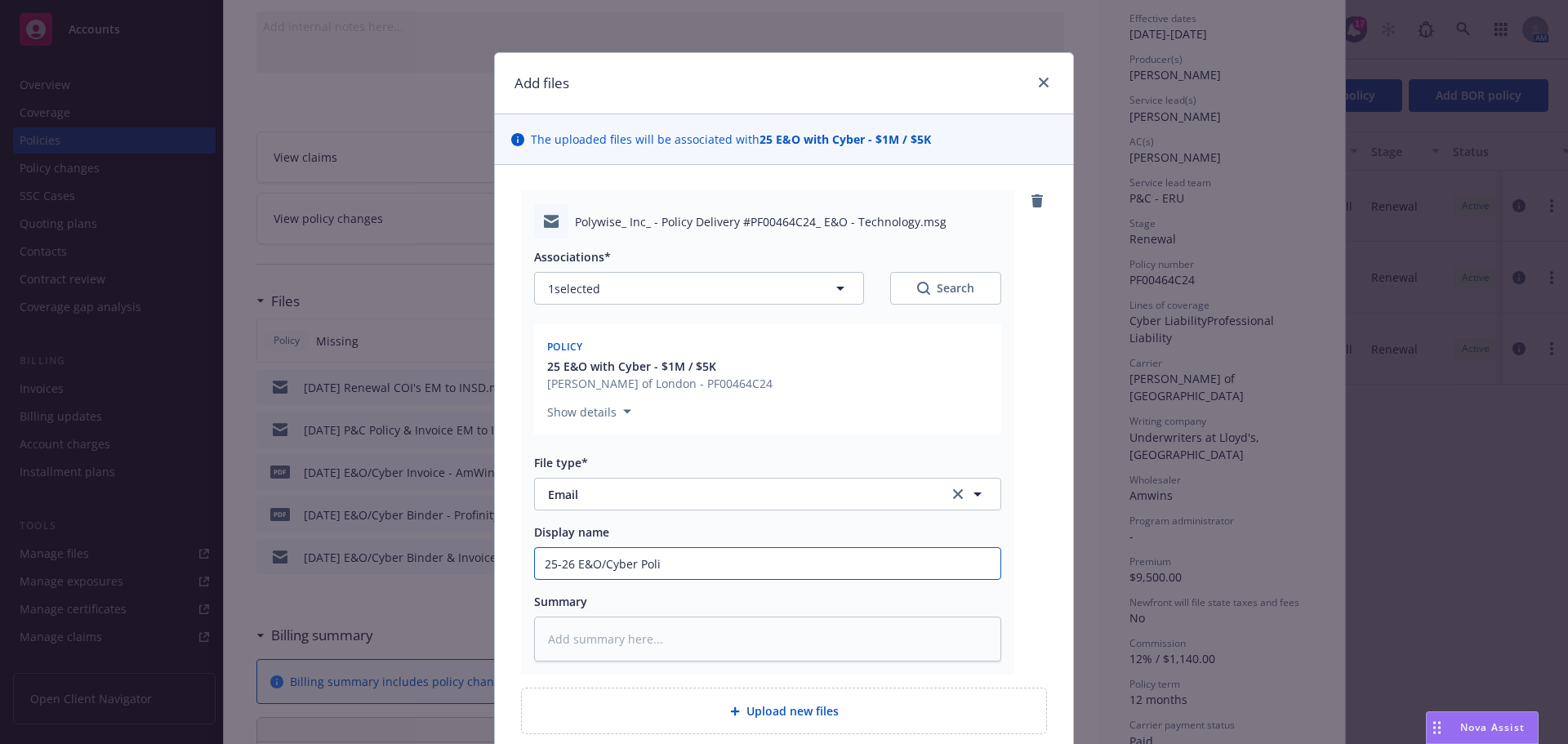
type textarea "x"
type input "25-26 E&O/Cyber Polic"
type textarea "x"
type input "25-26 E&O/Cyber Policy"
type textarea "x"
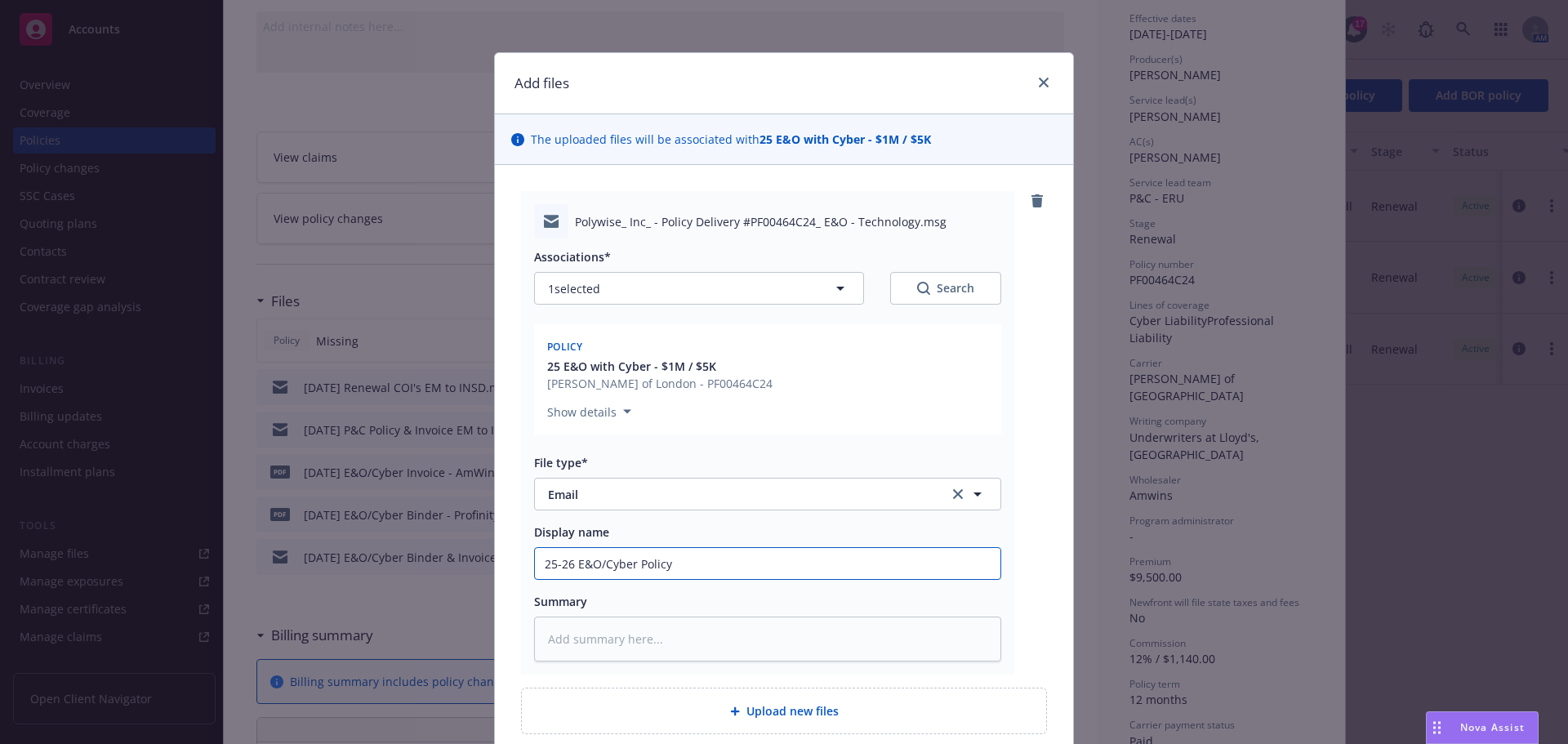
type input "25-26 E&O/Cyber Policy"
type textarea "x"
type input "25-26 E&O/Cyber Policy R"
type textarea "x"
type input "25-26 E&O/Cyber Policy RE"
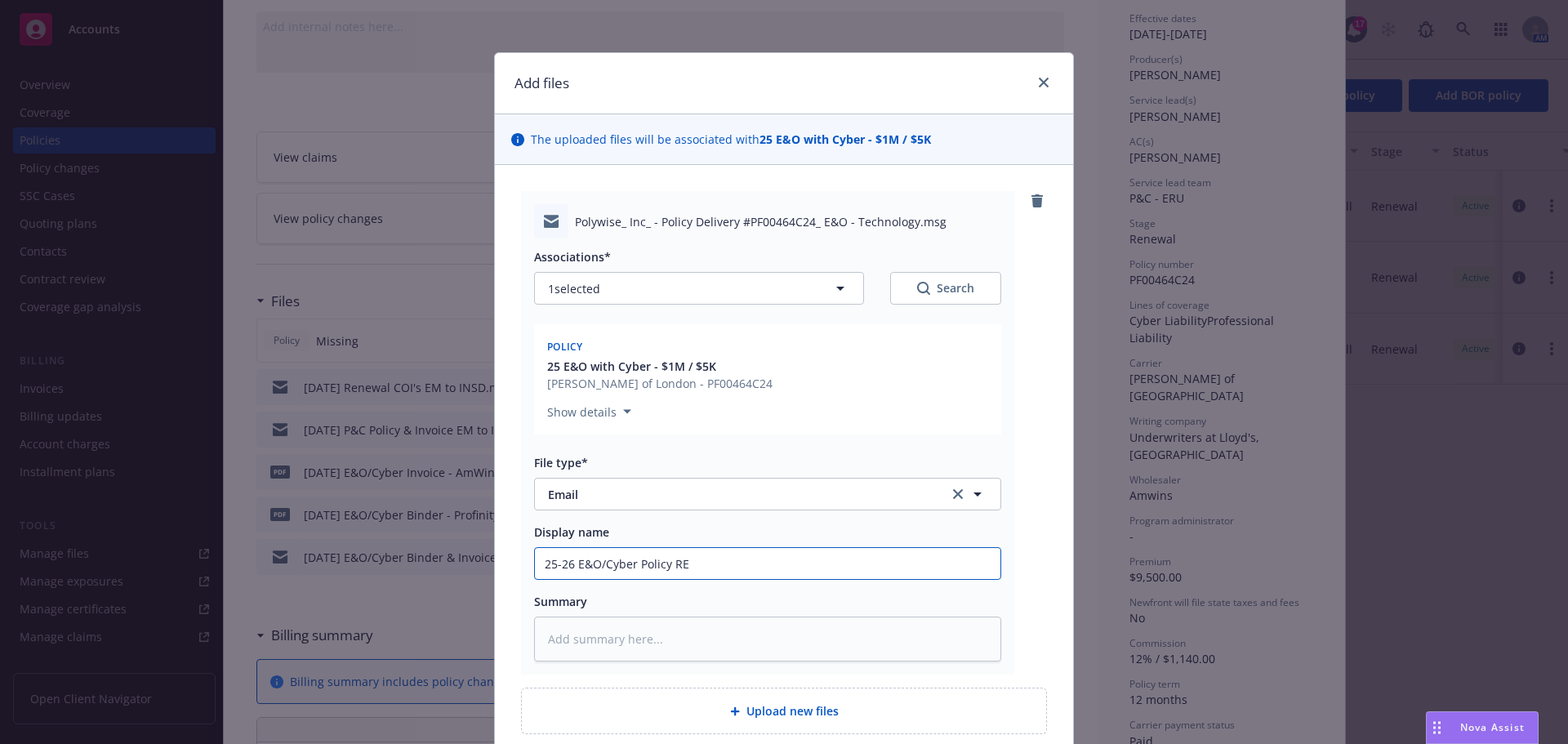
type textarea "x"
type input "25-26 E&O/Cyber Policy REC"
type textarea "x"
type input "25-26 E&O/Cyber Policy RECV"
type textarea "x"
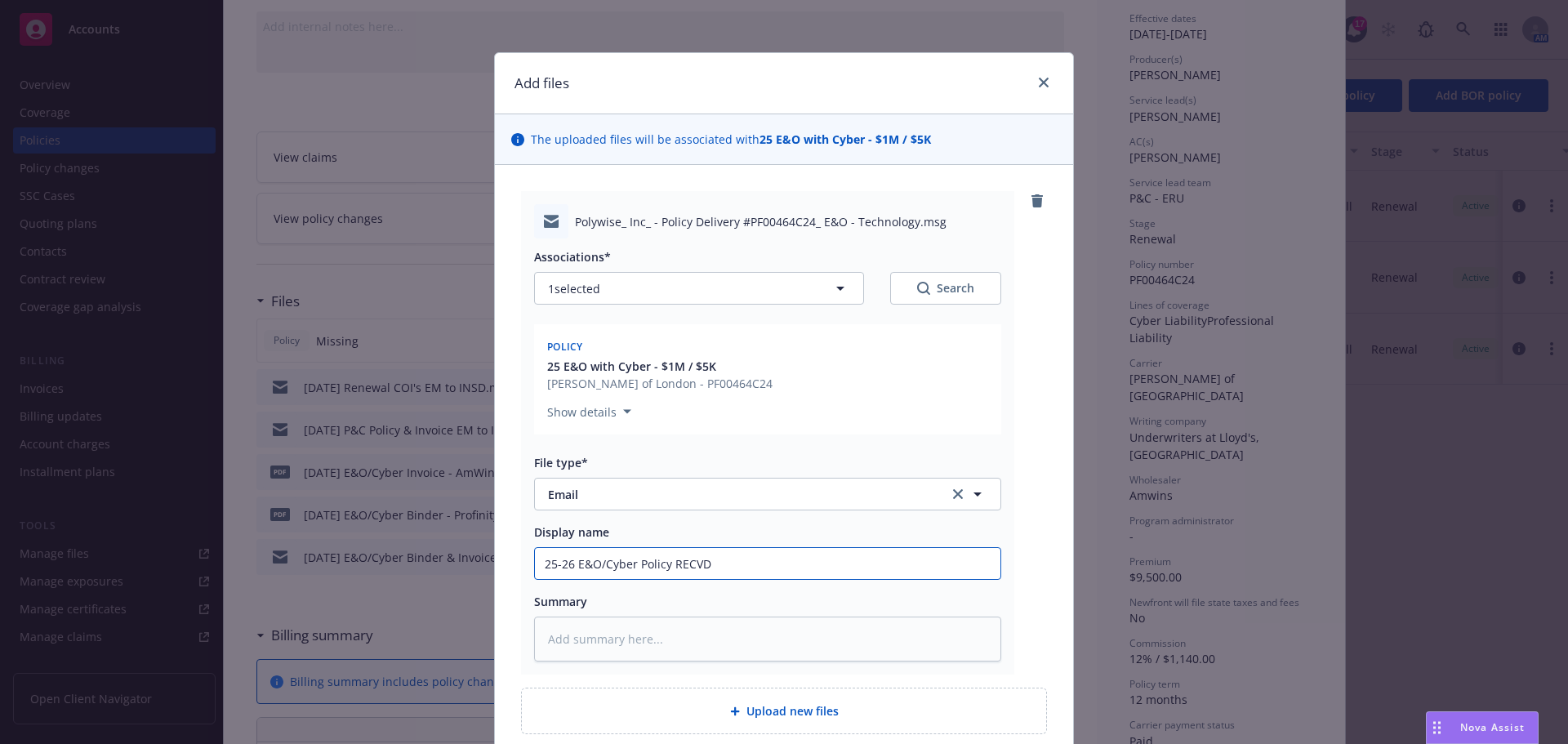
type input "25-26 E&O/Cyber Policy RECVD"
type textarea "x"
type input "25-26 E&O/Cyber Policy RECVD"
type textarea "x"
type input "25-26 E&O/Cyber Policy RECV"
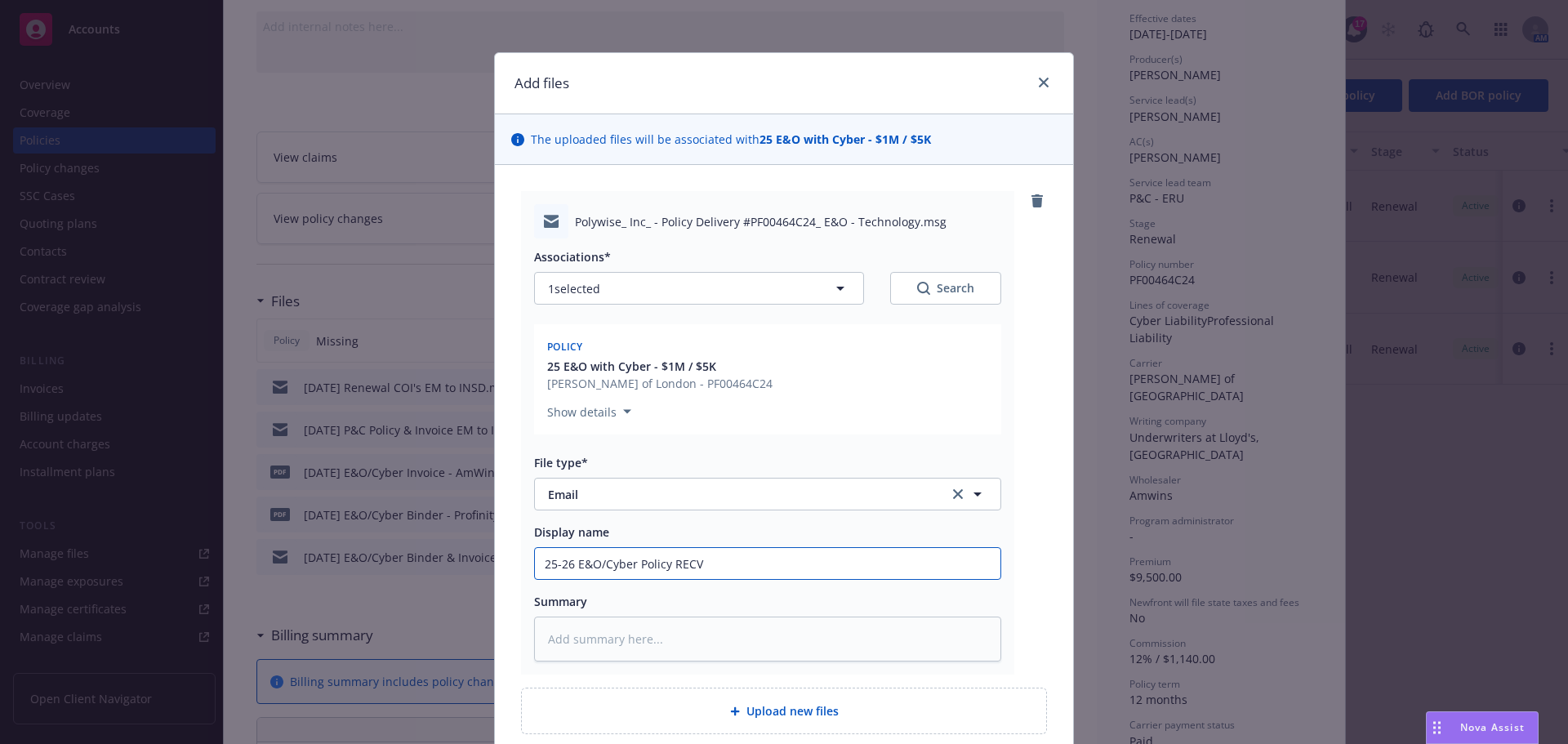
type textarea "x"
type input "25-26 E&O/Cyber Policy REC"
type textarea "x"
type input "25-26 E&O/Cyber Policy RECV"
type textarea "x"
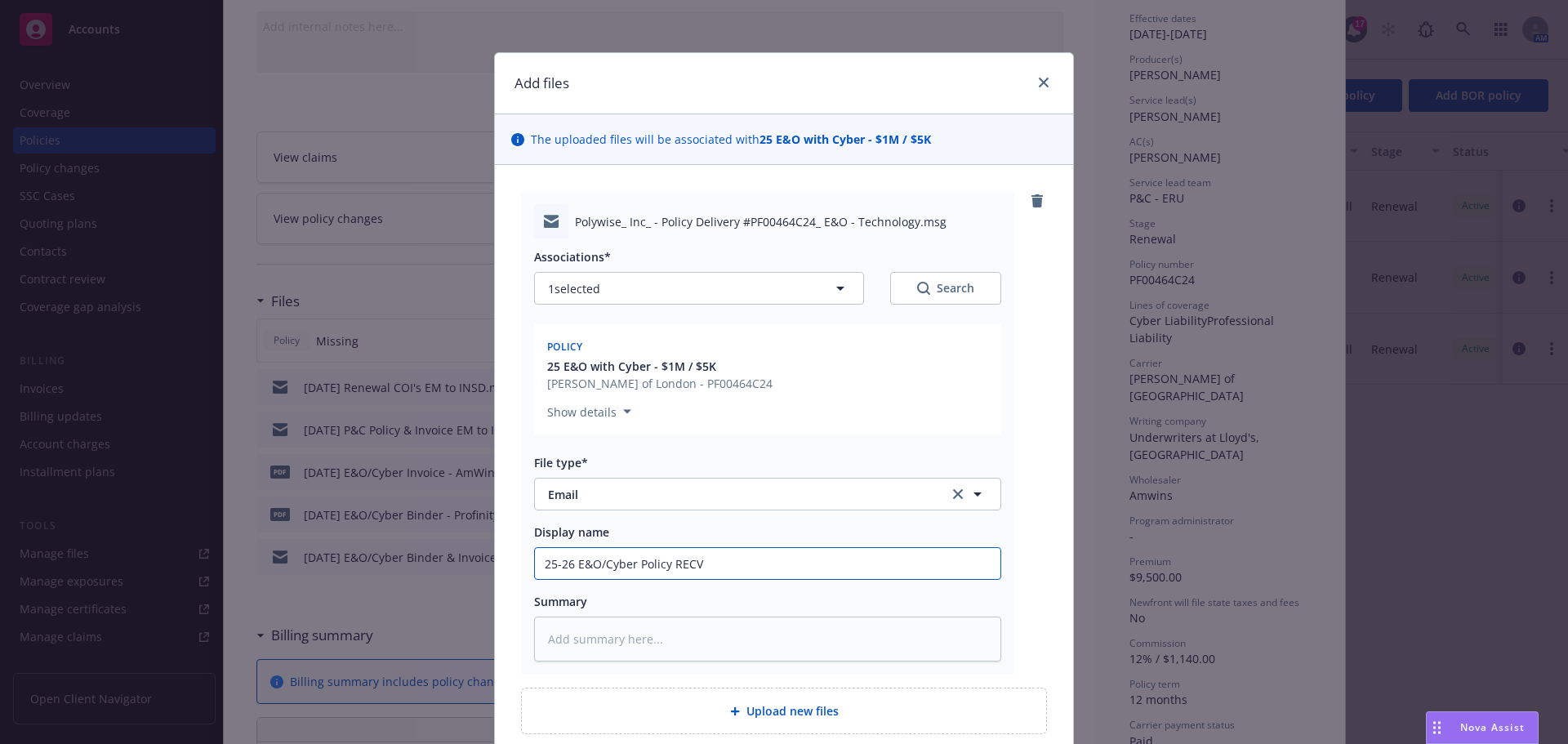
type input "25-26 E&O/Cyber Policy REC"
type textarea "x"
type input "25-26 E&O/Cyber Policy RE"
type textarea "x"
type input "25-26 E&O/Cyber Policy R"
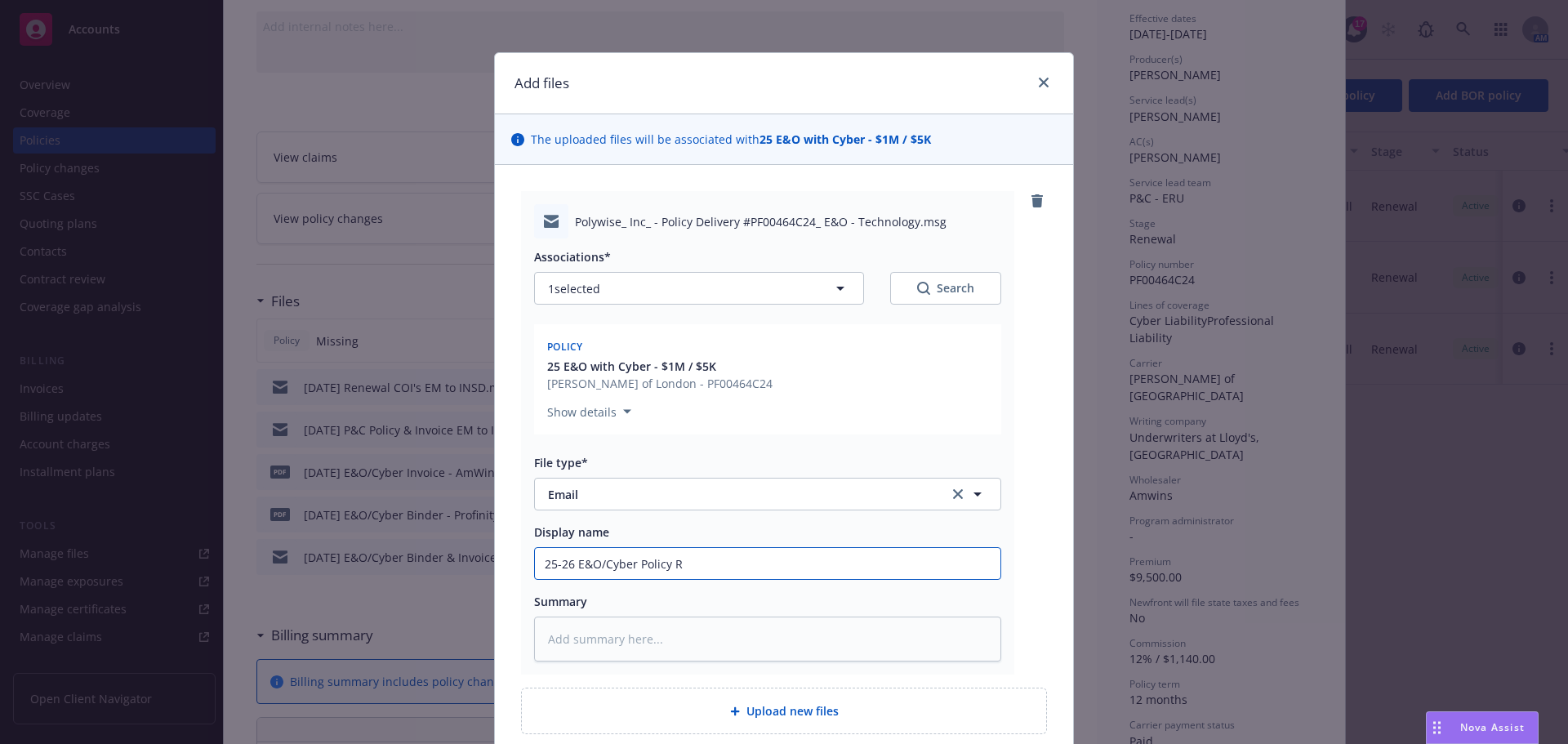
type textarea "x"
type input "25-26 E&O/Cyber Policy RC"
type textarea "x"
type input "25-26 E&O/Cyber Policy RCV"
type textarea "x"
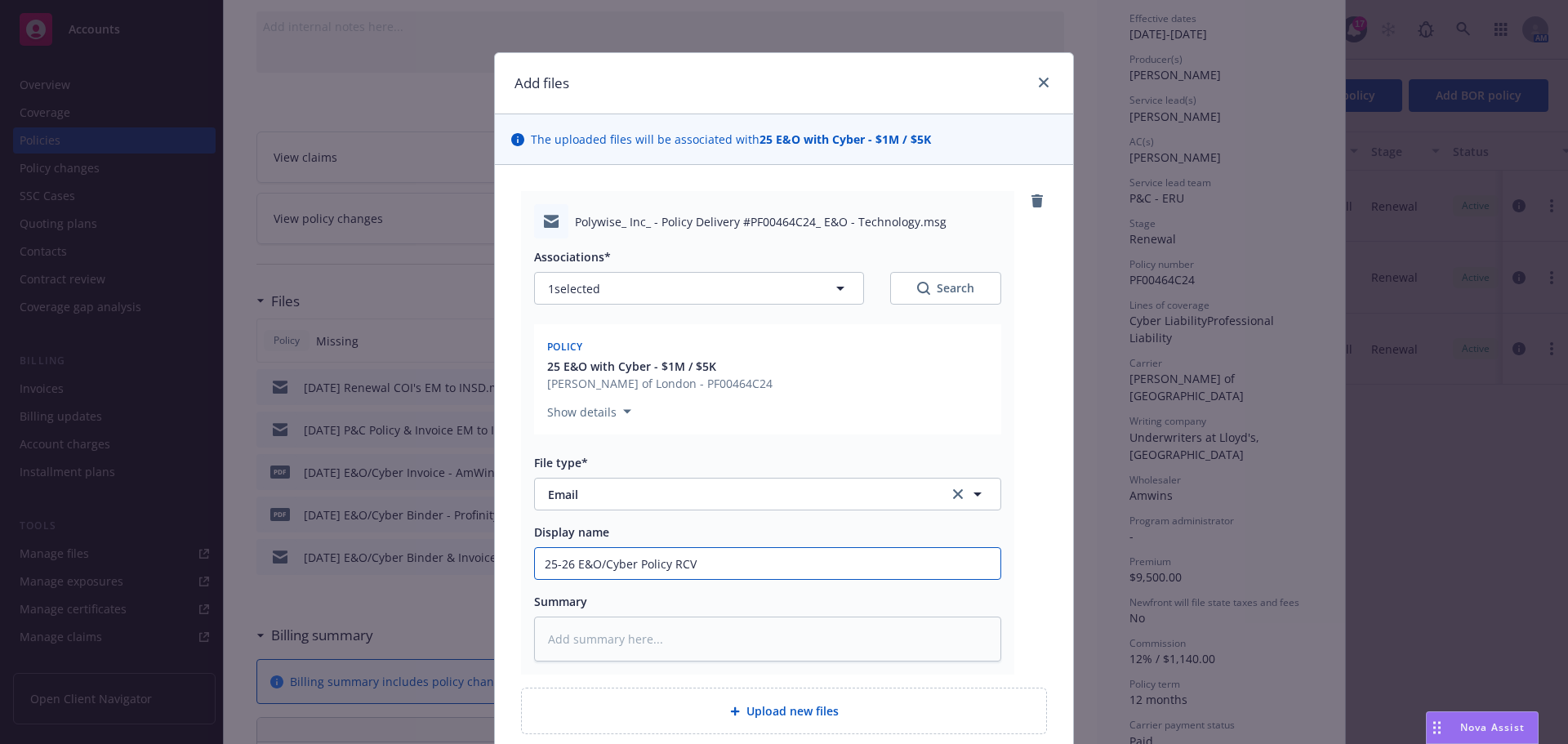
type input "25-26 E&O/Cyber Policy RCVD"
type textarea "x"
type input "25-26 E&O/Cyber Policy RCVD"
type textarea "x"
type input "25-26 E&O/Cyber Policy RCVD f"
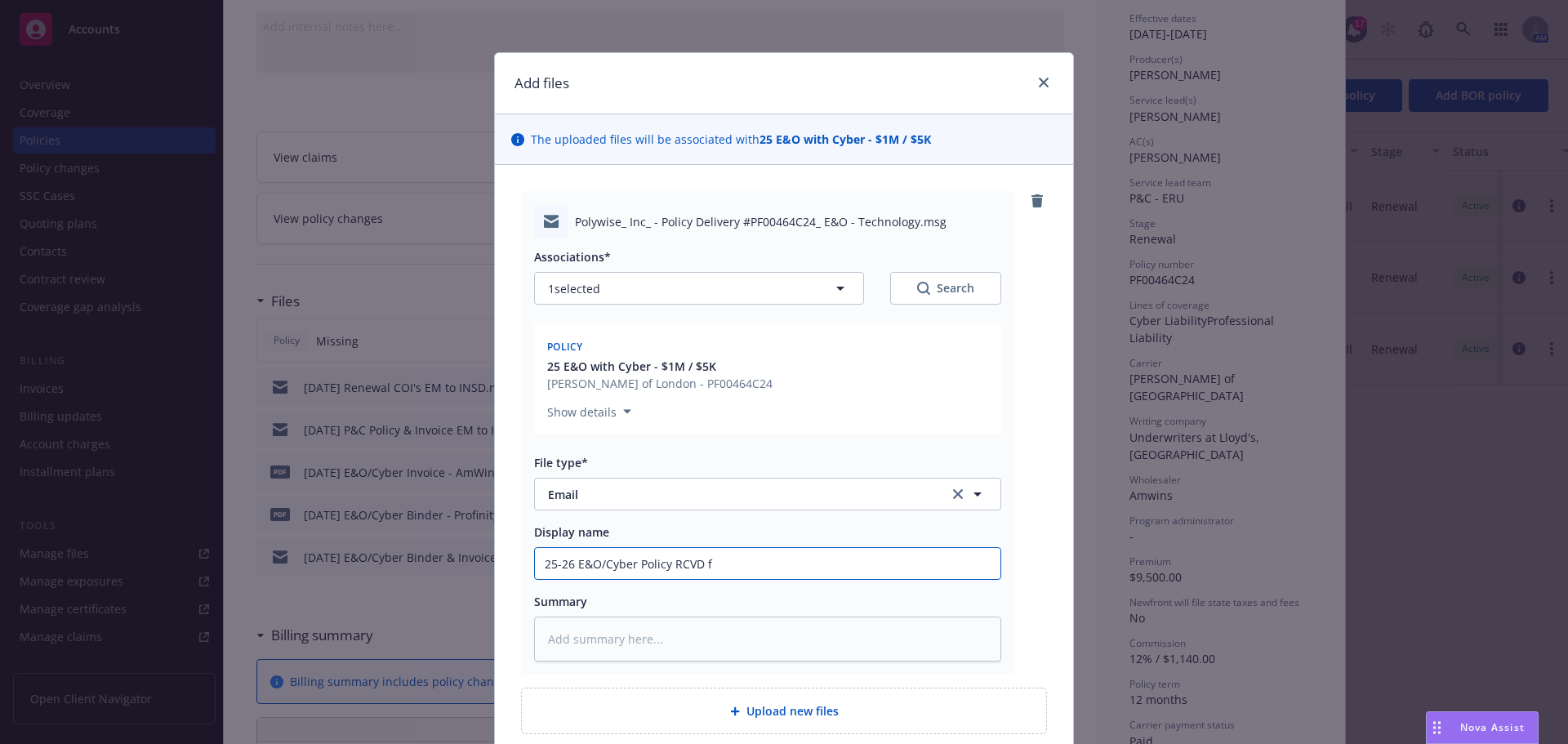
type textarea "x"
type input "25-26 E&O/Cyber Policy RCVD fr"
type textarea "x"
type input "25-26 E&O/Cyber Policy RCVD fro"
type textarea "x"
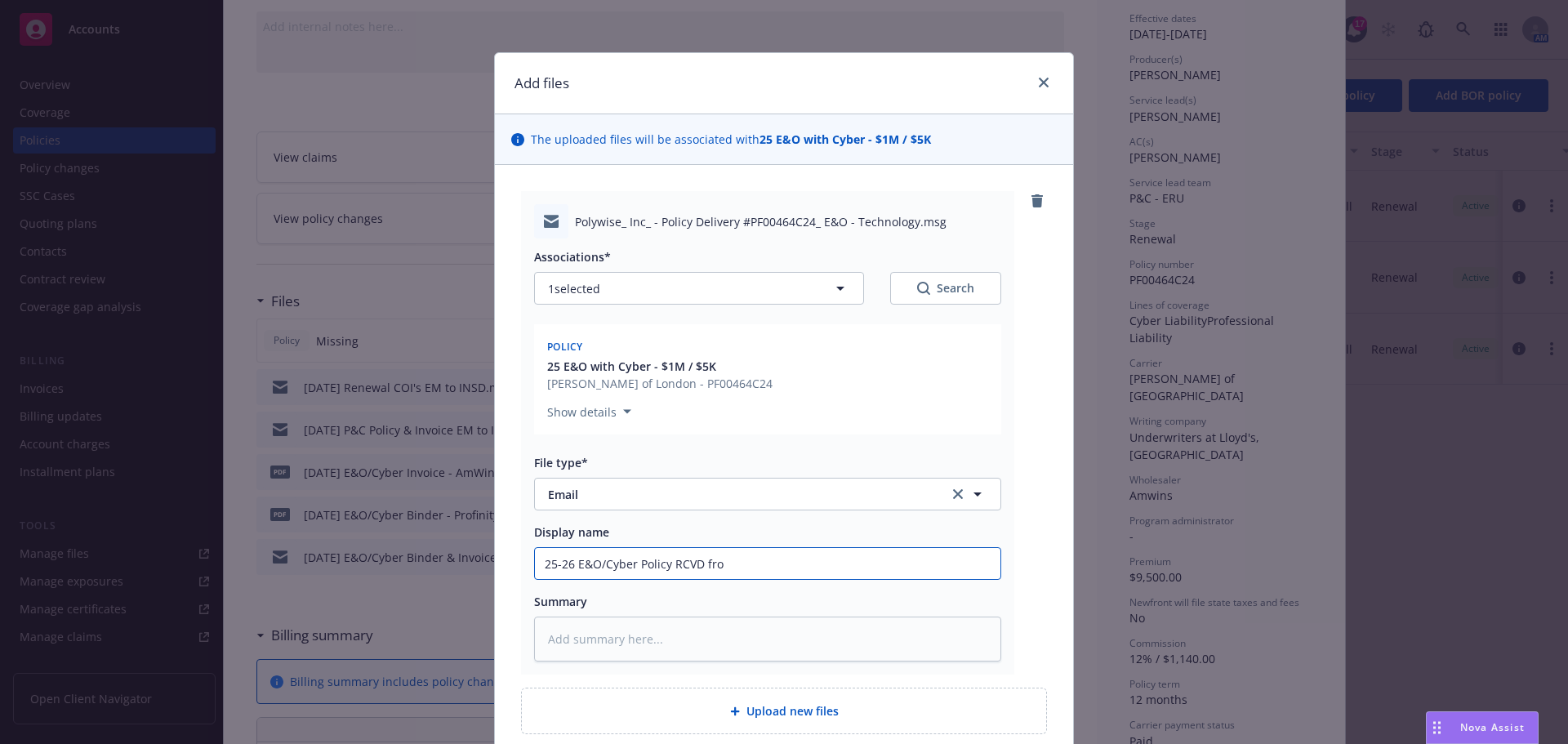
type input "25-26 E&O/Cyber Policy RCVD from"
type textarea "x"
type input "25-26 E&O/Cyber Policy RCVD from"
type textarea "x"
type input "25-26 E&O/Cyber Policy RCVD from A"
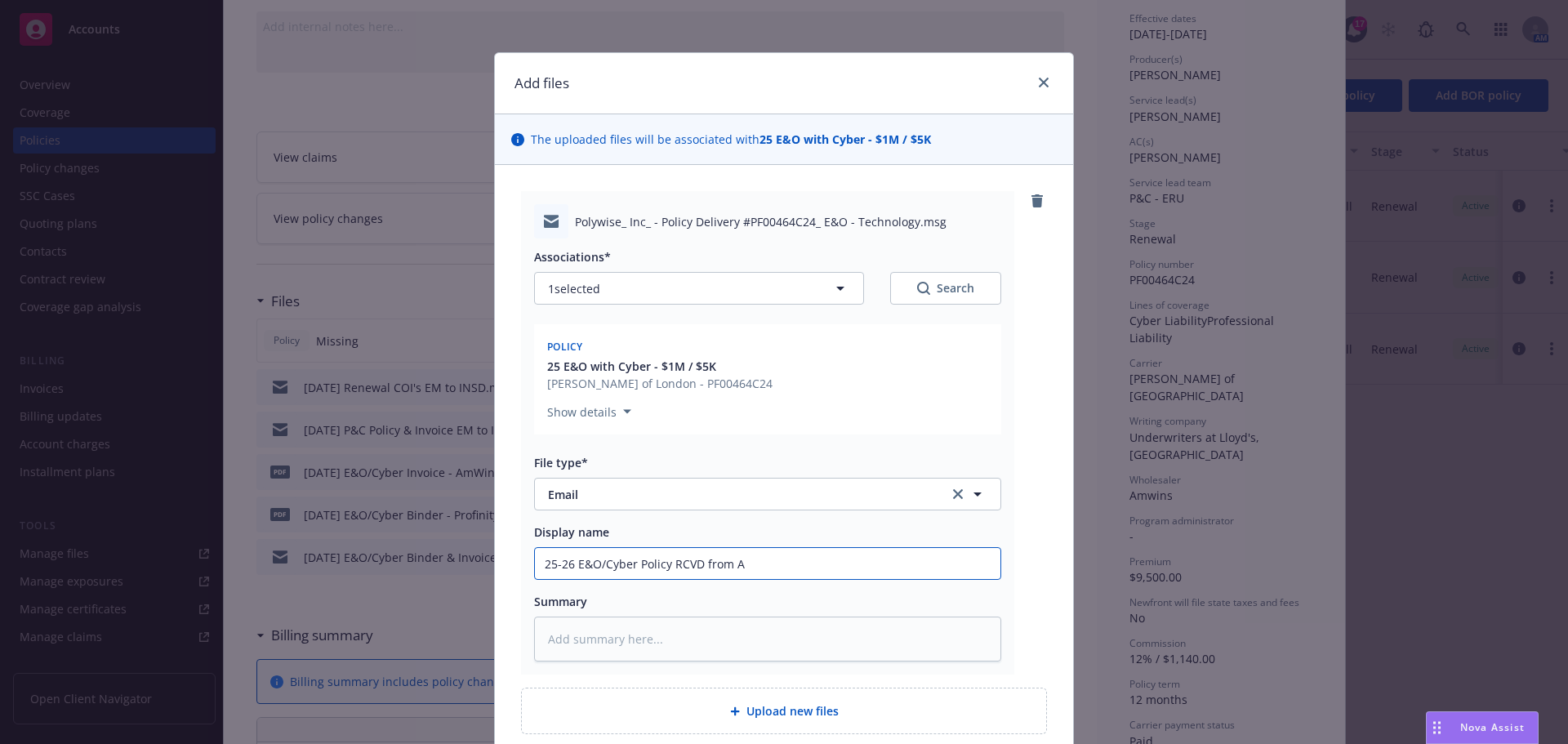
type textarea "x"
type input "25-26 E&O/Cyber Policy RCVD from Am"
type textarea "x"
type input "25-26 E&O/Cyber Policy RCVD from AmW"
type textarea "x"
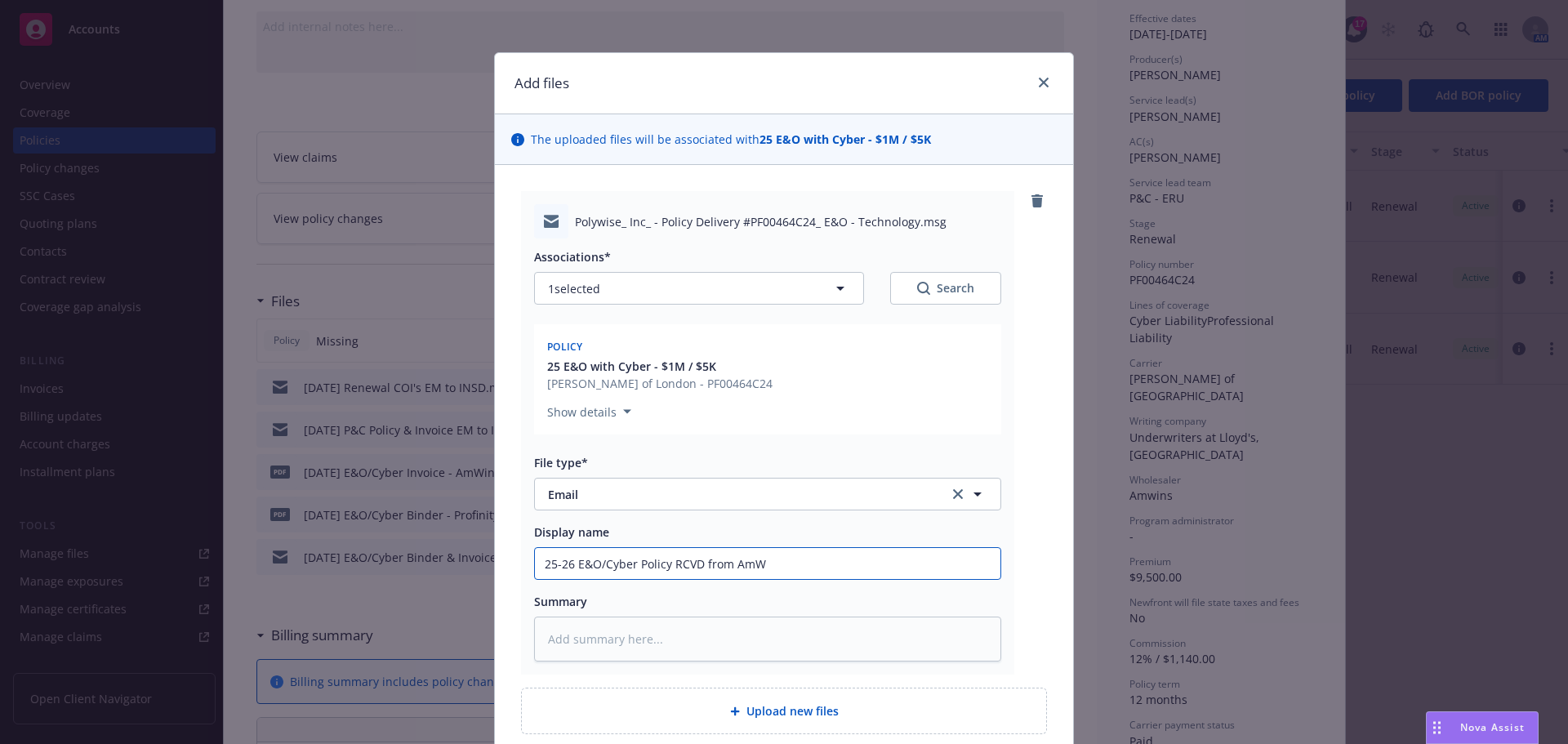
type input "25-26 E&O/Cyber Policy RCVD from AmWi"
type textarea "x"
type input "25-26 E&O/Cyber Policy RCVD from AmWin"
type textarea "x"
type input "25-26 E&O/Cyber Policy RCVD from AmWins"
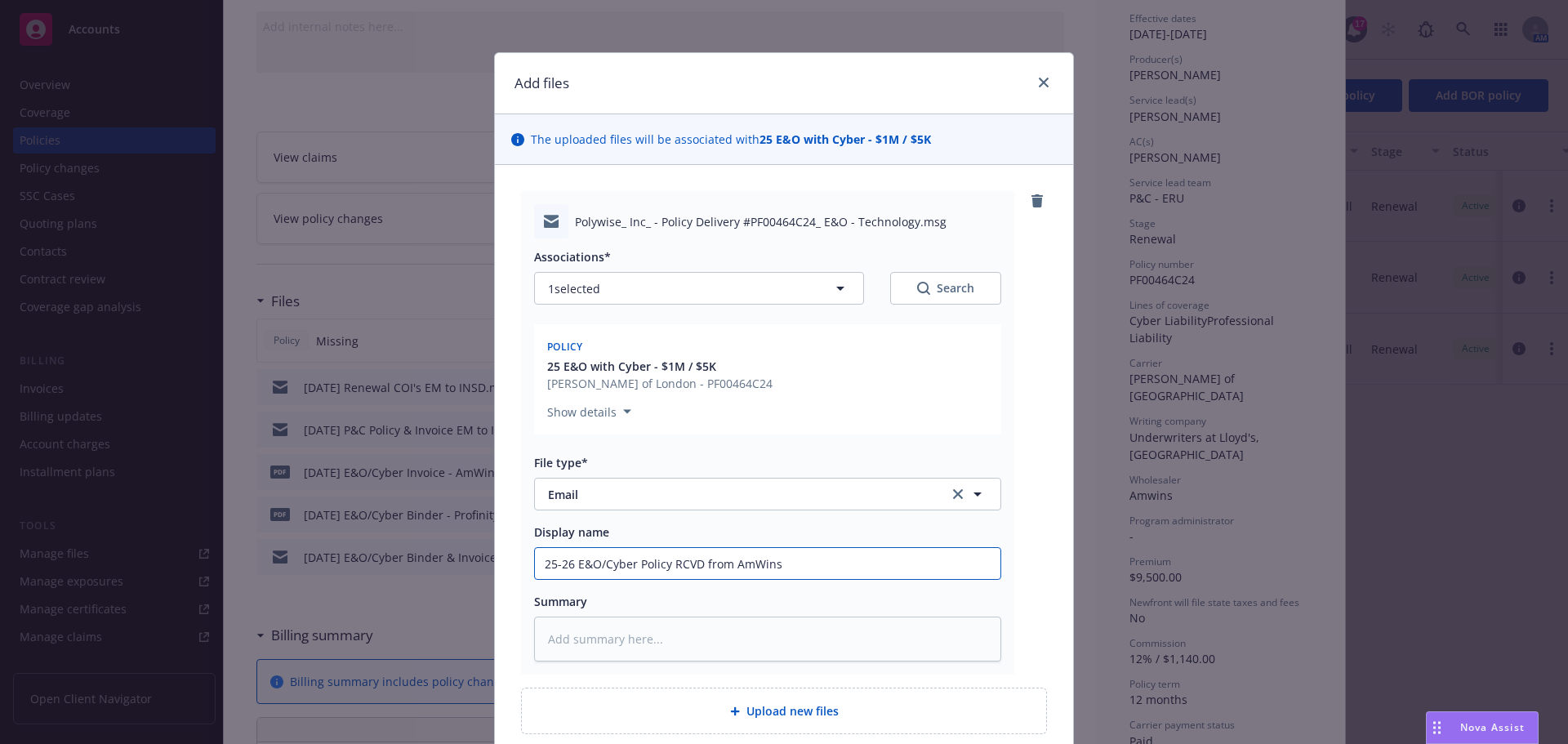
type textarea "x"
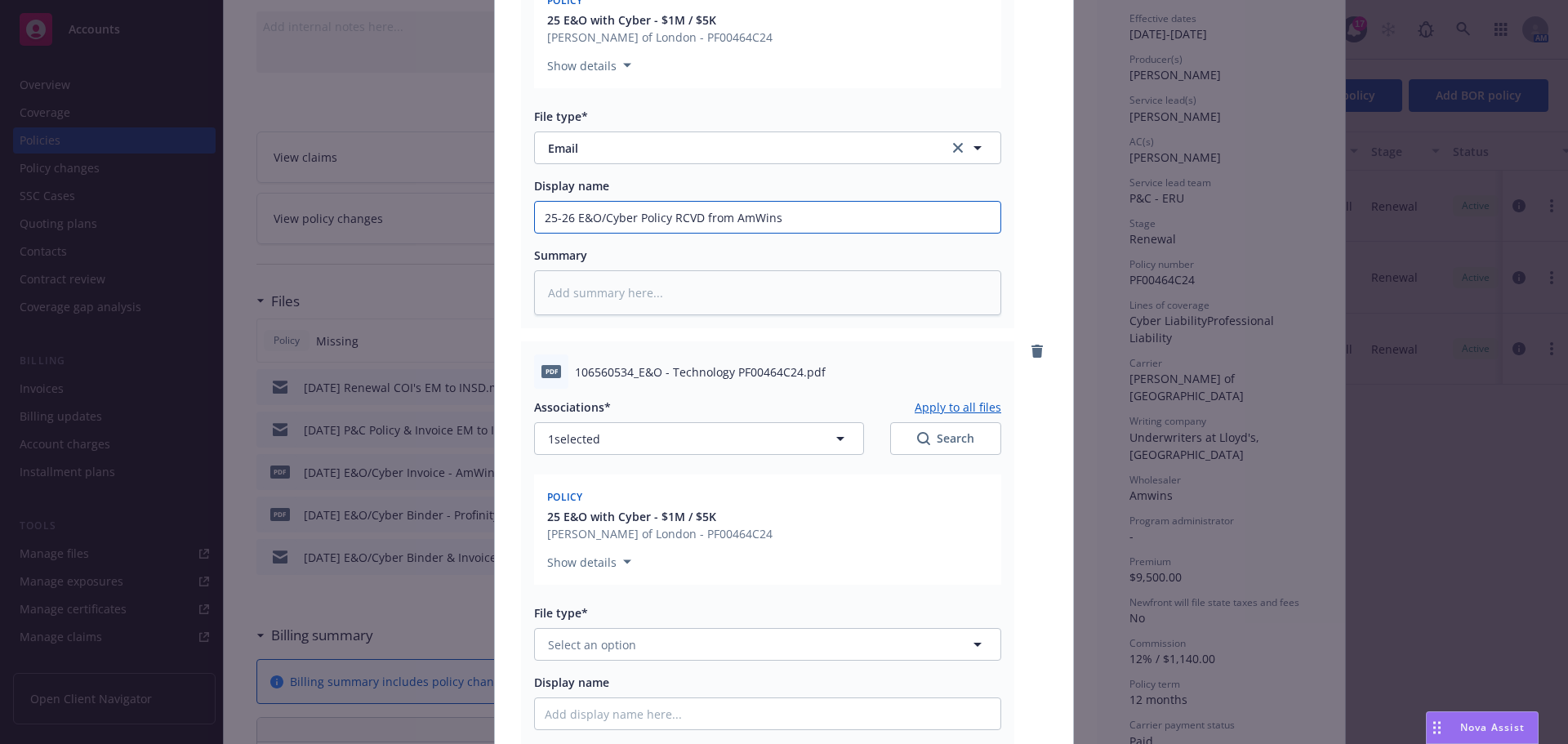
scroll to position [409, 0]
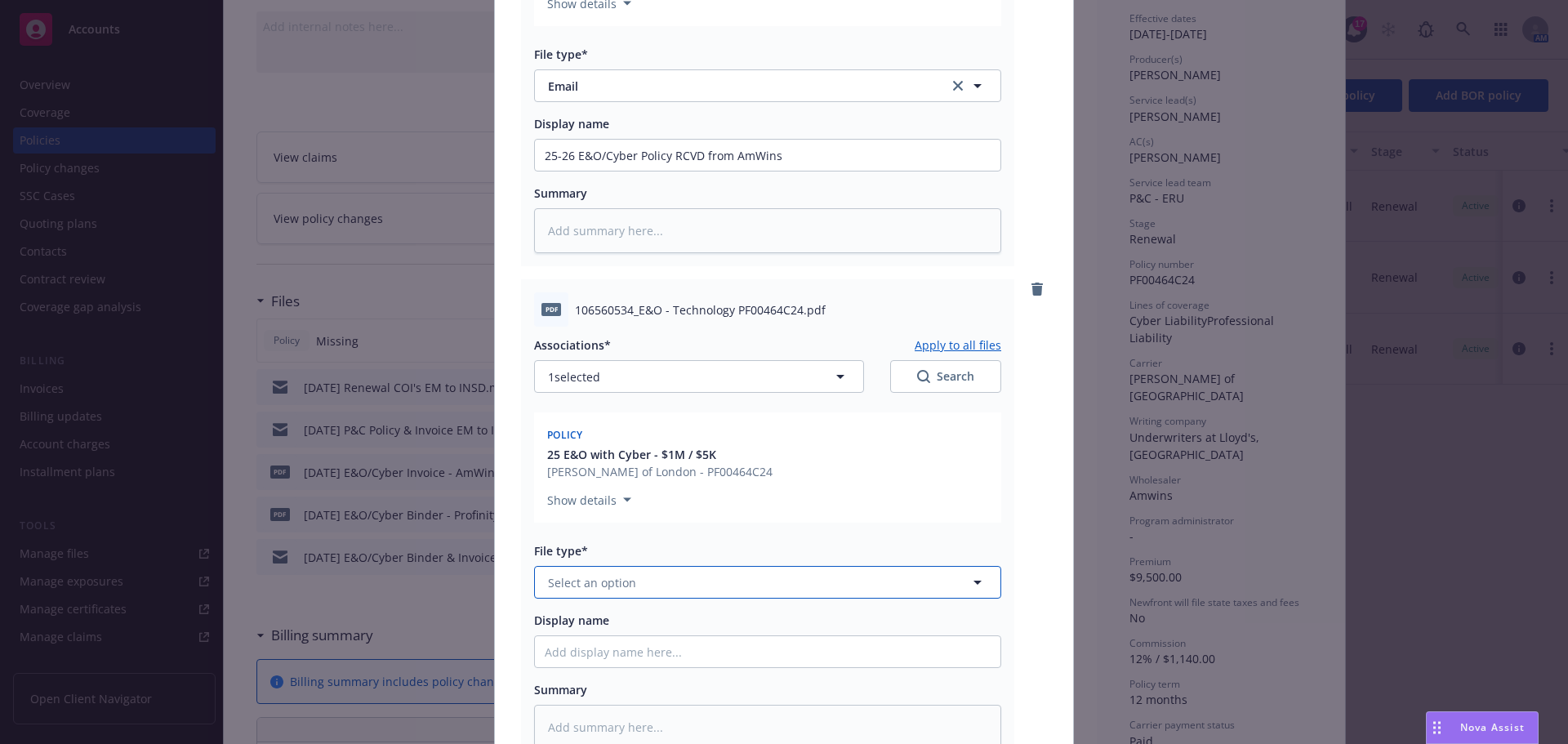
click at [711, 584] on button "Select an option" at bounding box center [767, 582] width 467 height 32
type input "pol"
click at [686, 621] on div "Policy" at bounding box center [767, 628] width 446 height 24
click at [688, 171] on input "Display name" at bounding box center [767, 155] width 466 height 31
type textarea "x"
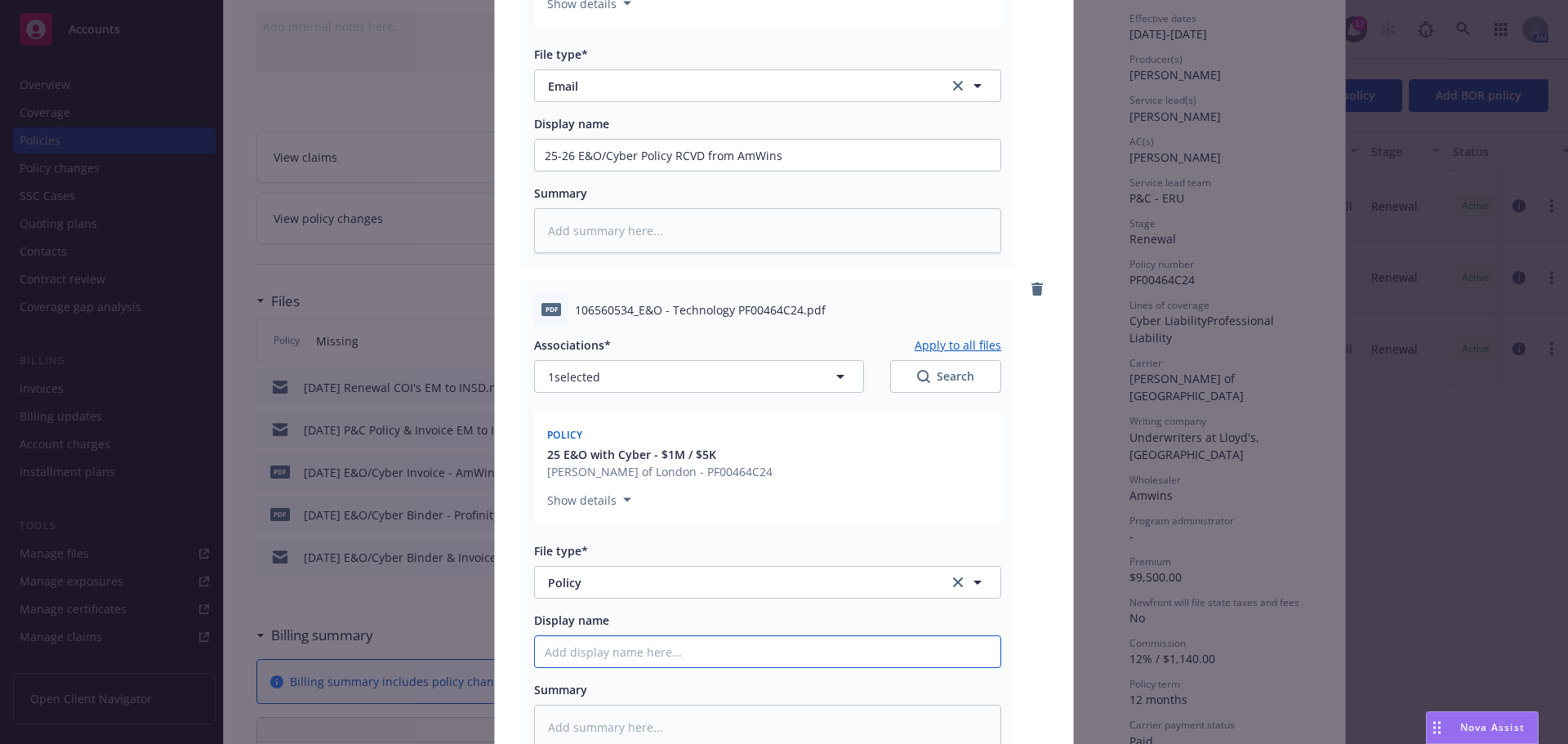
type input "2"
type textarea "x"
type input "25"
type textarea "x"
type input "25-"
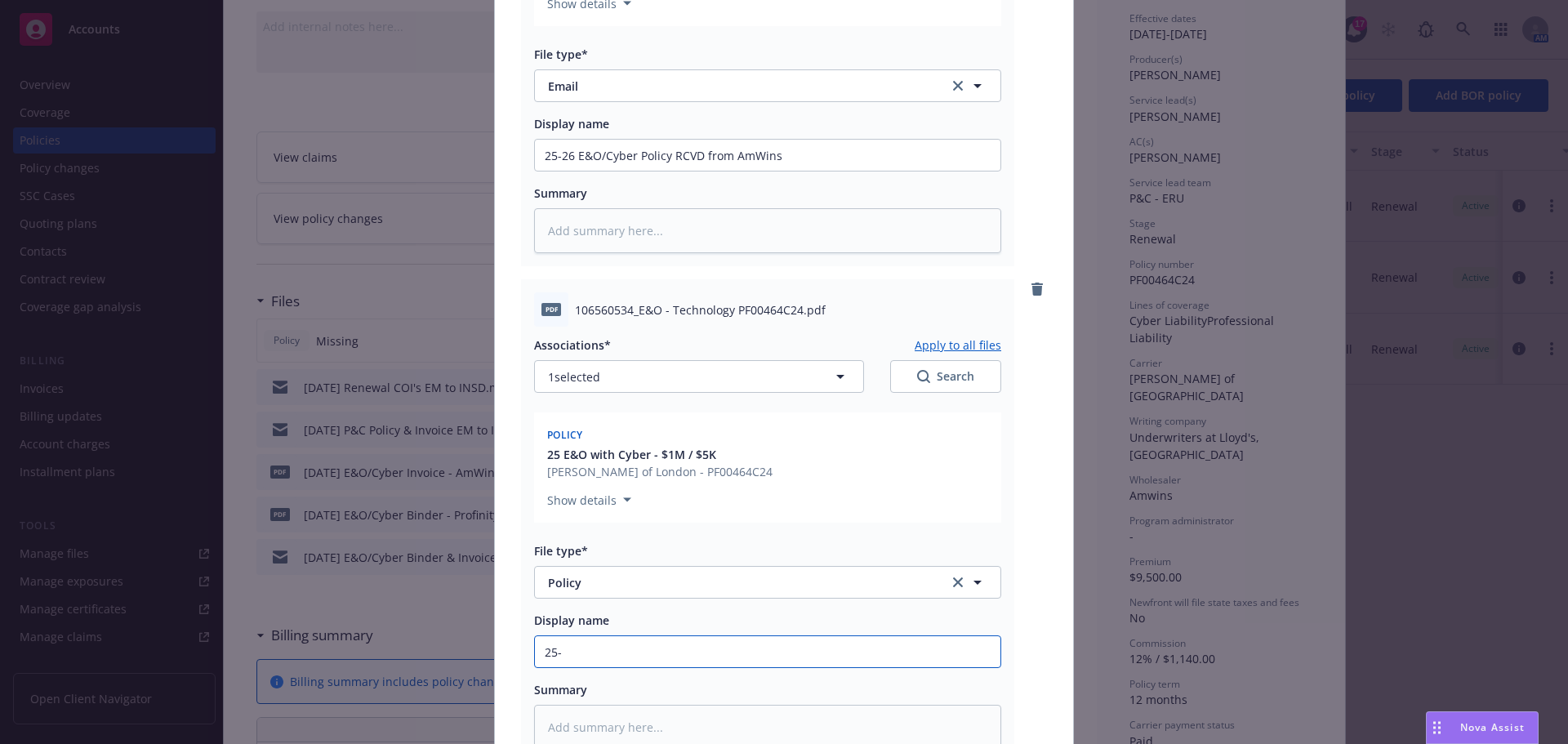
type textarea "x"
type input "25-2"
type textarea "x"
type input "25-26"
type textarea "x"
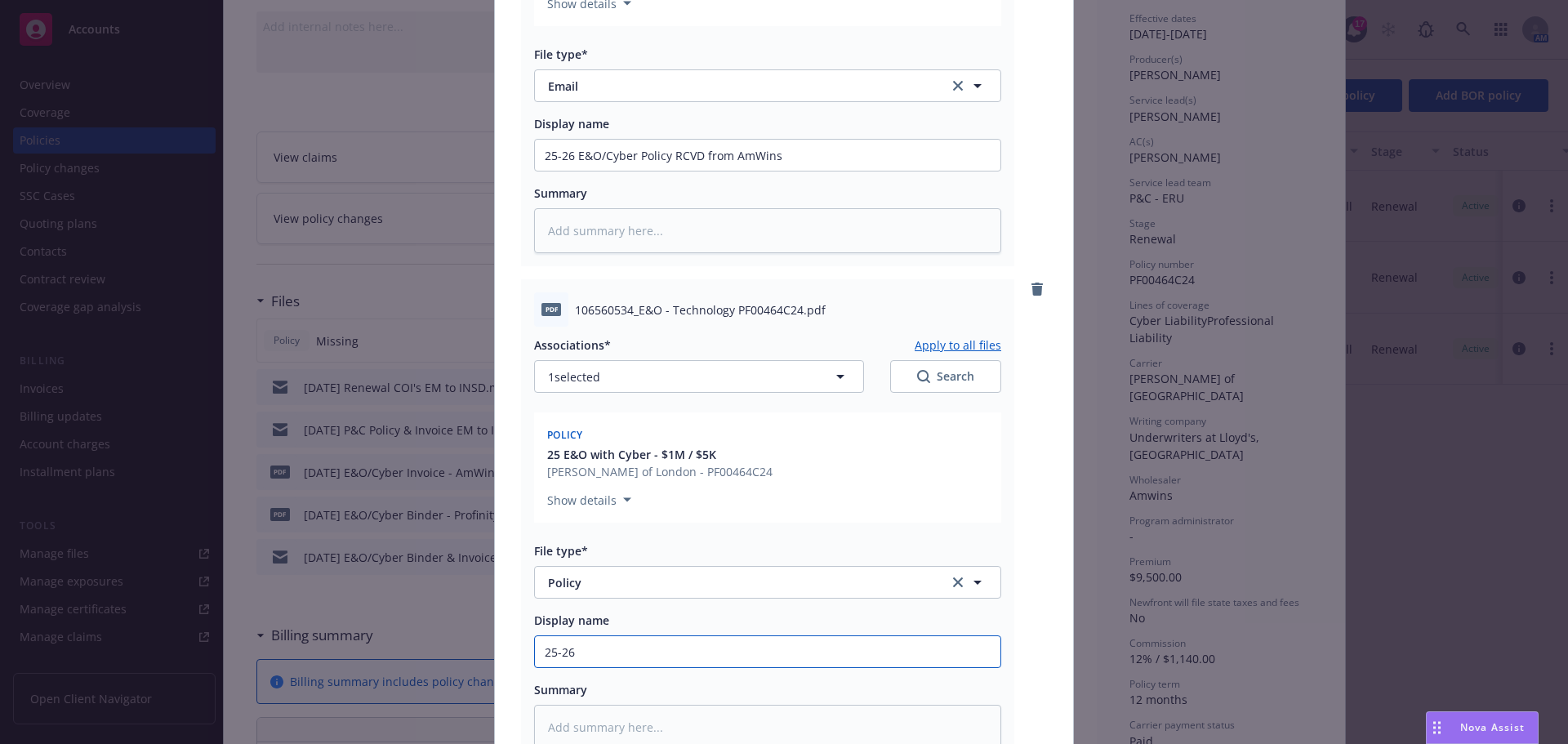
type input "25-26"
type textarea "x"
type input "25-26 E"
type textarea "x"
type input "25-26 E&"
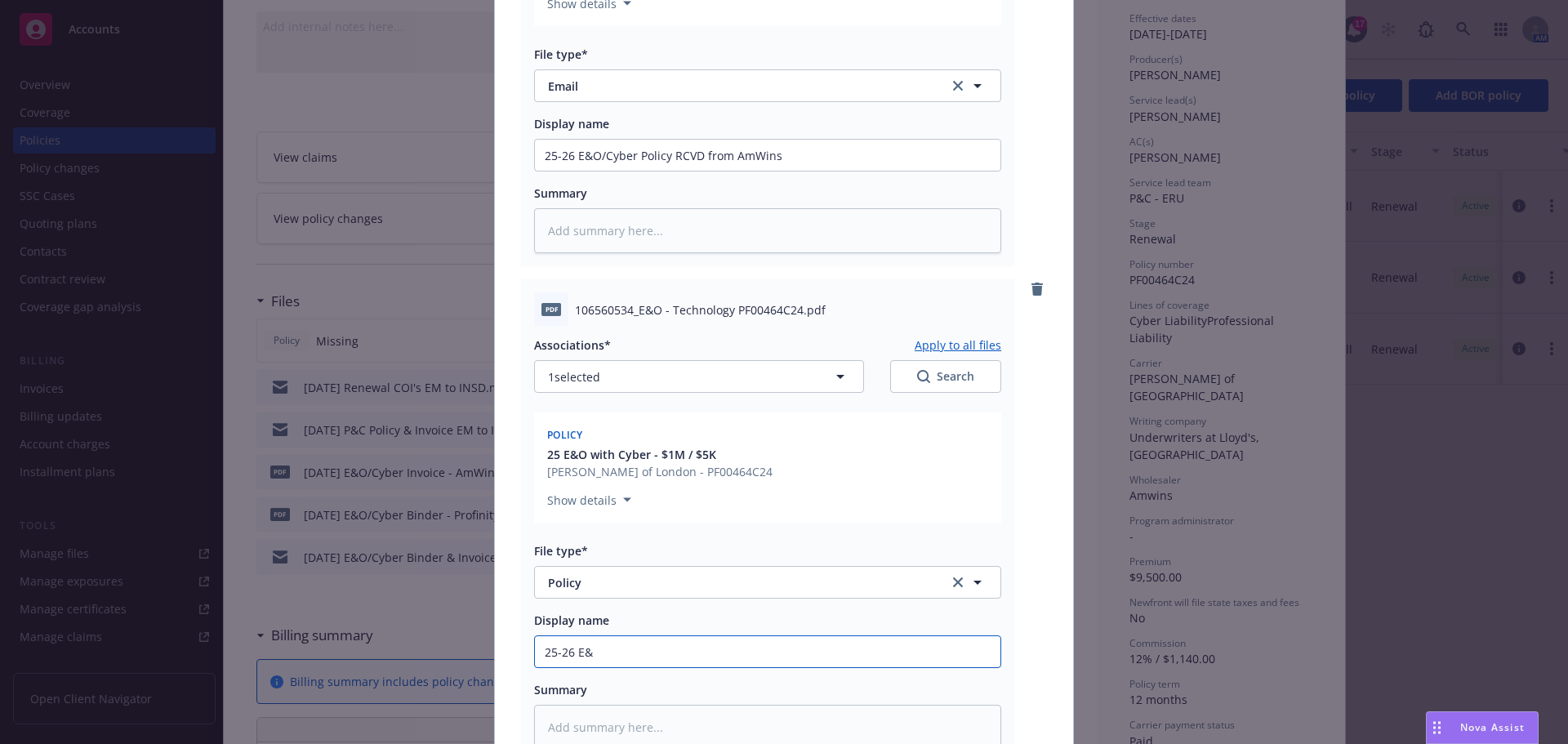
type textarea "x"
type input "25-26 E&O"
type textarea "x"
type input "25-26 E&O/"
type textarea "x"
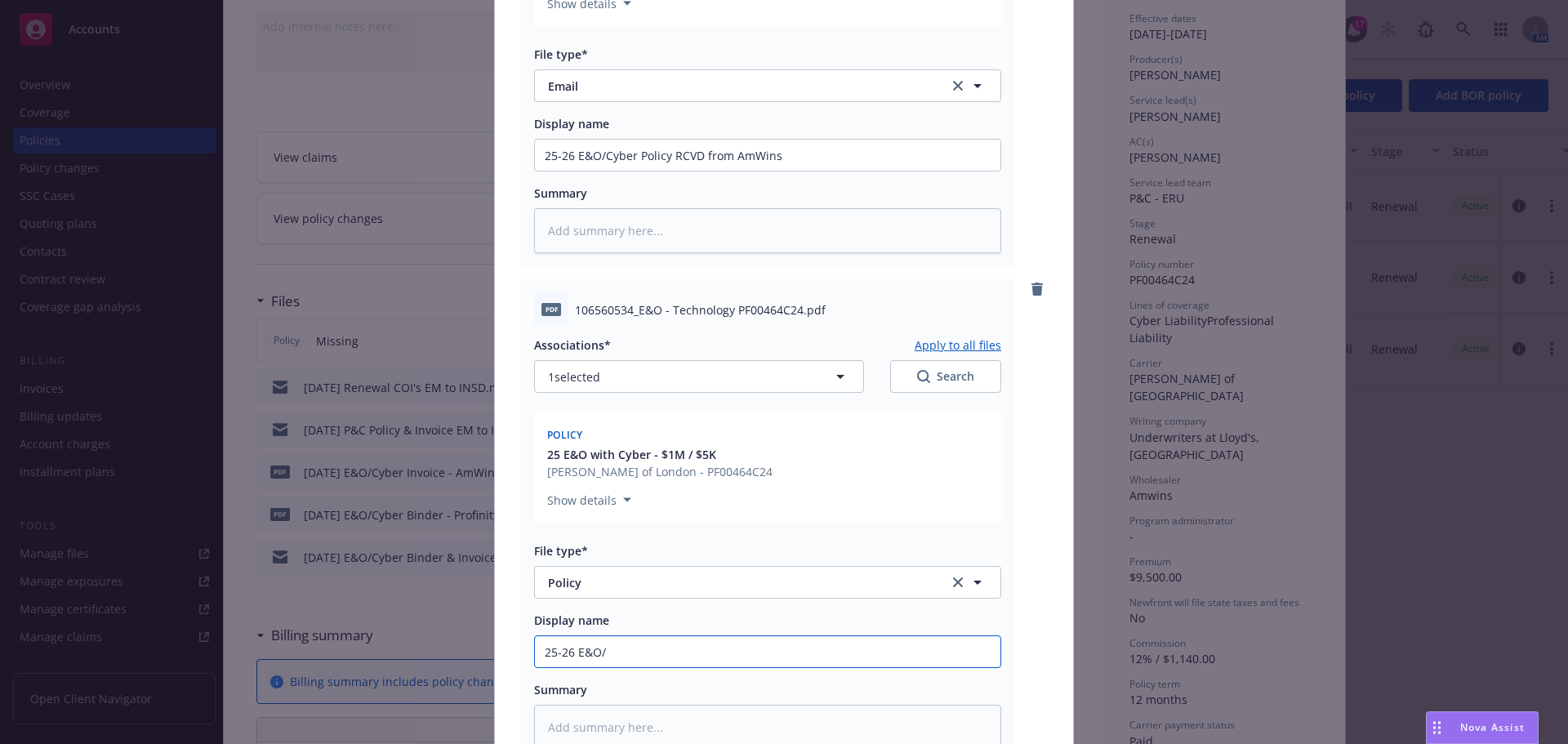
type input "25-26 E&O/C"
type textarea "x"
type input "25-26 E&O/Cy"
type textarea "x"
type input "25-26 E&O/Cyb"
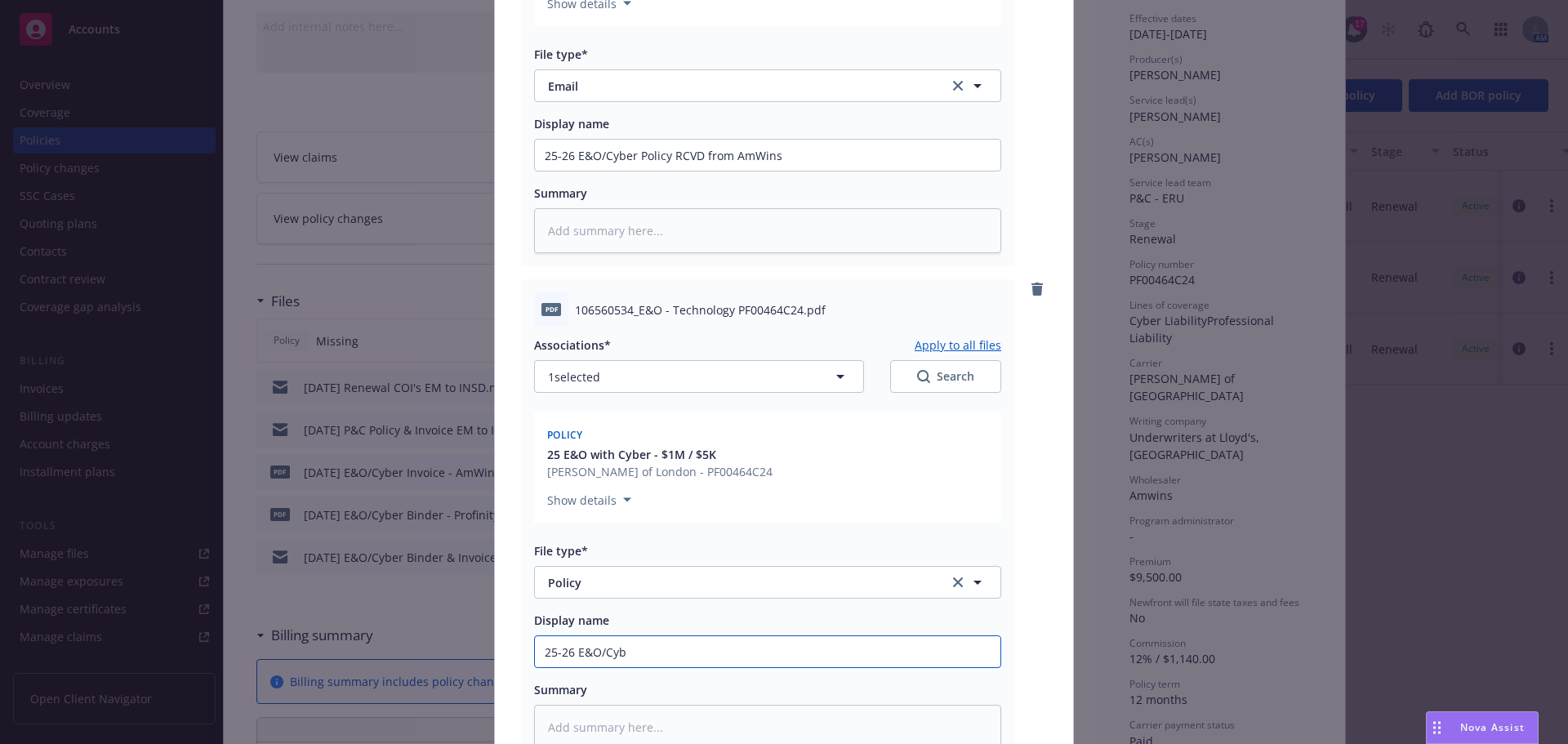
type textarea "x"
type input "25-26 E&O/Cybe"
type textarea "x"
type input "25-26 E&O/Cyber"
type textarea "x"
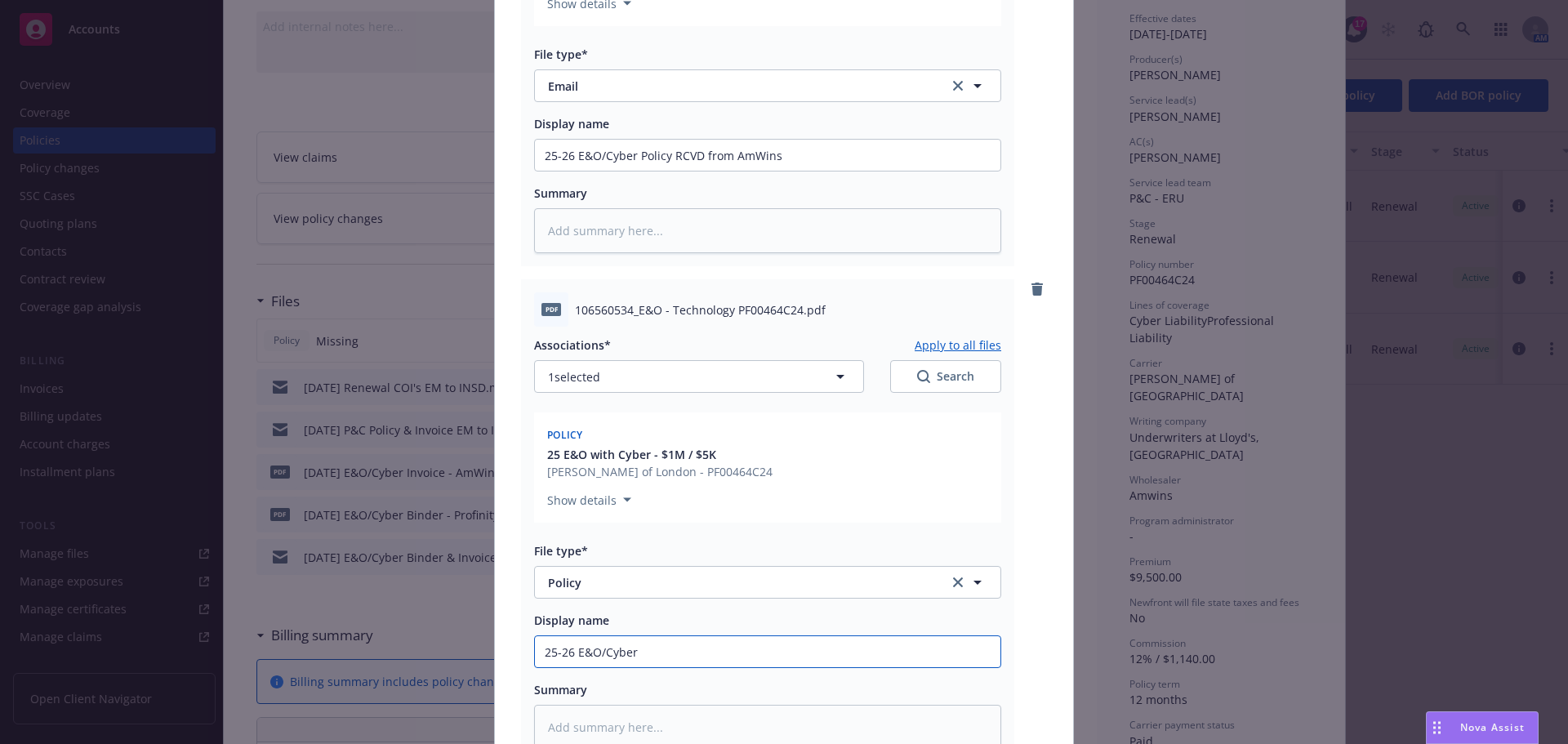
type input "25-26 E&O/Cyber P"
type textarea "x"
type input "25-26 E&O/Cyber Po"
type textarea "x"
type input "25-26 E&O/Cyber Pol"
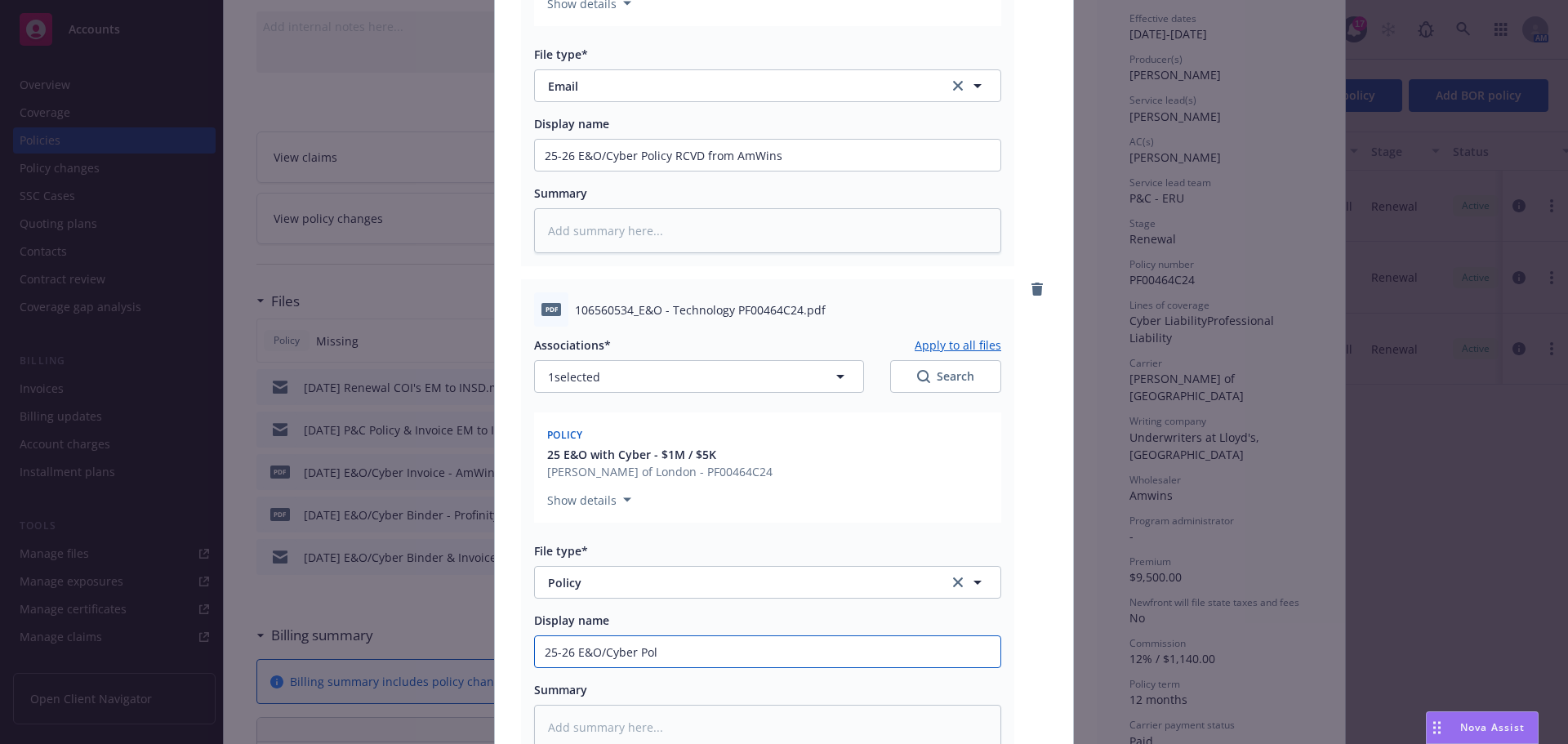
type textarea "x"
type input "25-26 E&O/Cyber Poli"
type textarea "x"
type input "25-26 E&O/Cyber Polic"
type textarea "x"
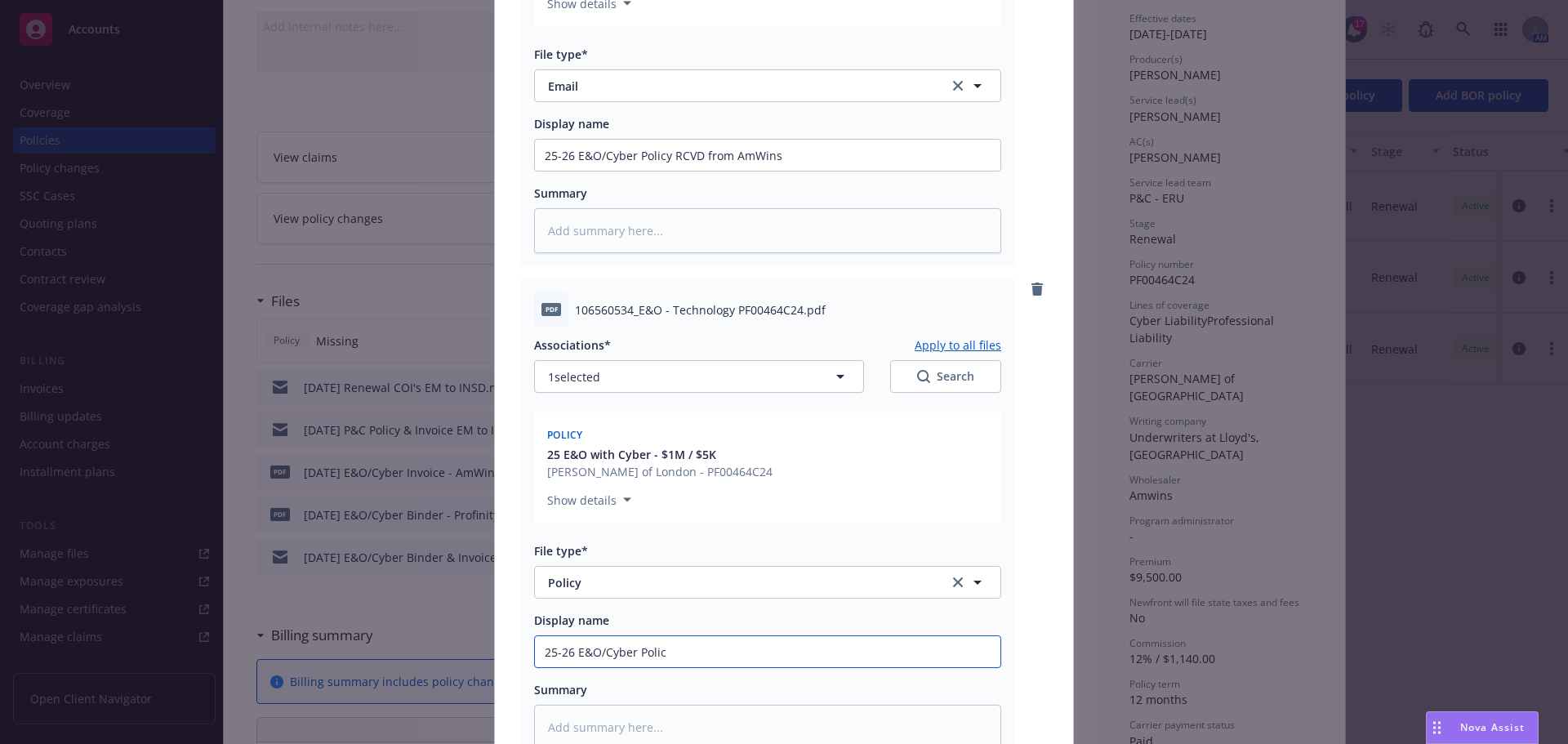
type input "25-26 E&O/Cyber Policy"
type textarea "x"
type input "25-26 E&O/Cyber Policy"
type textarea "x"
type input "25-26 E&O/Cyber Policy -"
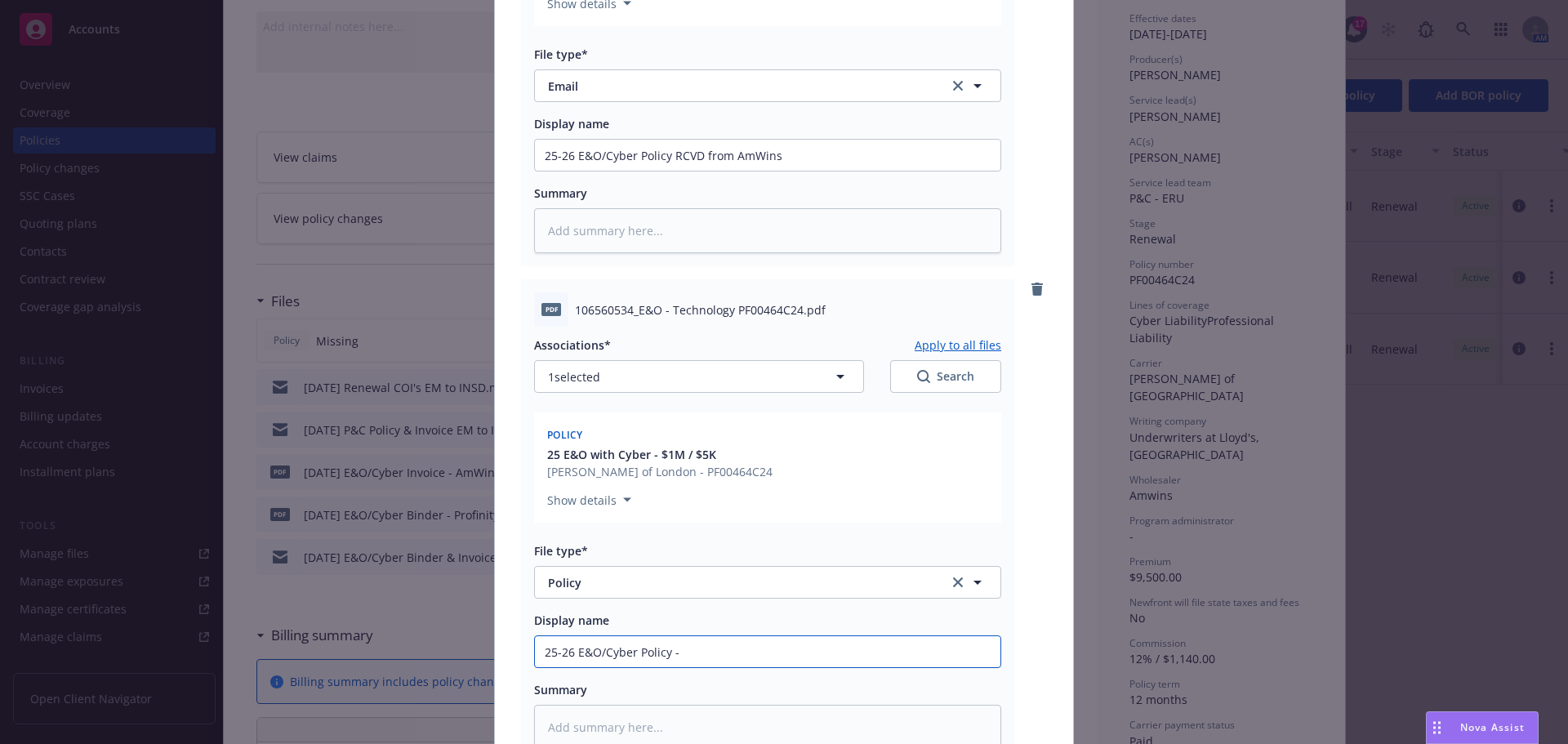
type textarea "x"
type input "25-26 E&O/Cyber Policy -"
type textarea "x"
type input "25-26 E&O/Cyber Policy - L"
type textarea "x"
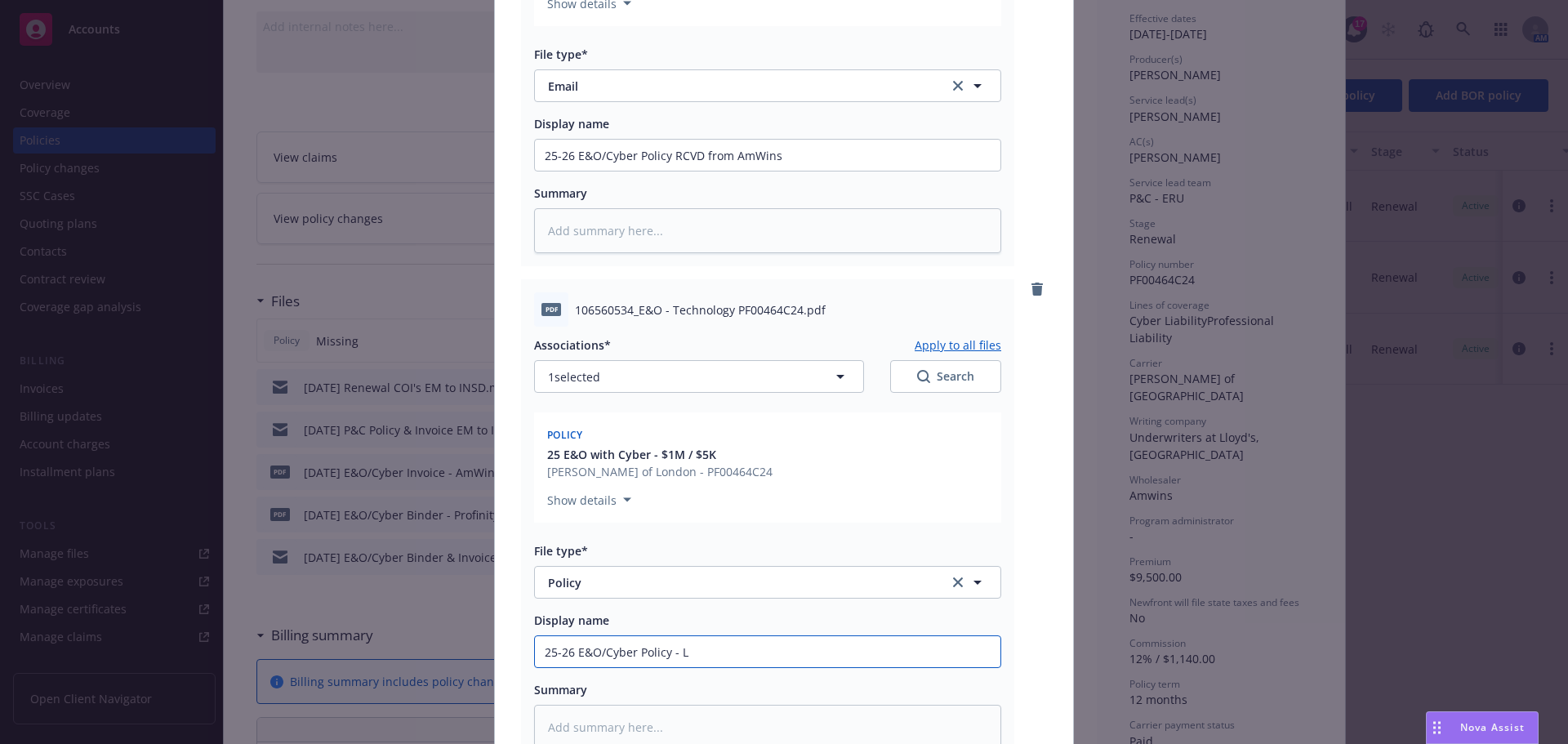
type input "25-26 E&O/Cyber Policy -"
type textarea "x"
type input "25-26 E&O/Cyber Policy - C"
type textarea "x"
type input "25-26 E&O/Cyber Policy - CF"
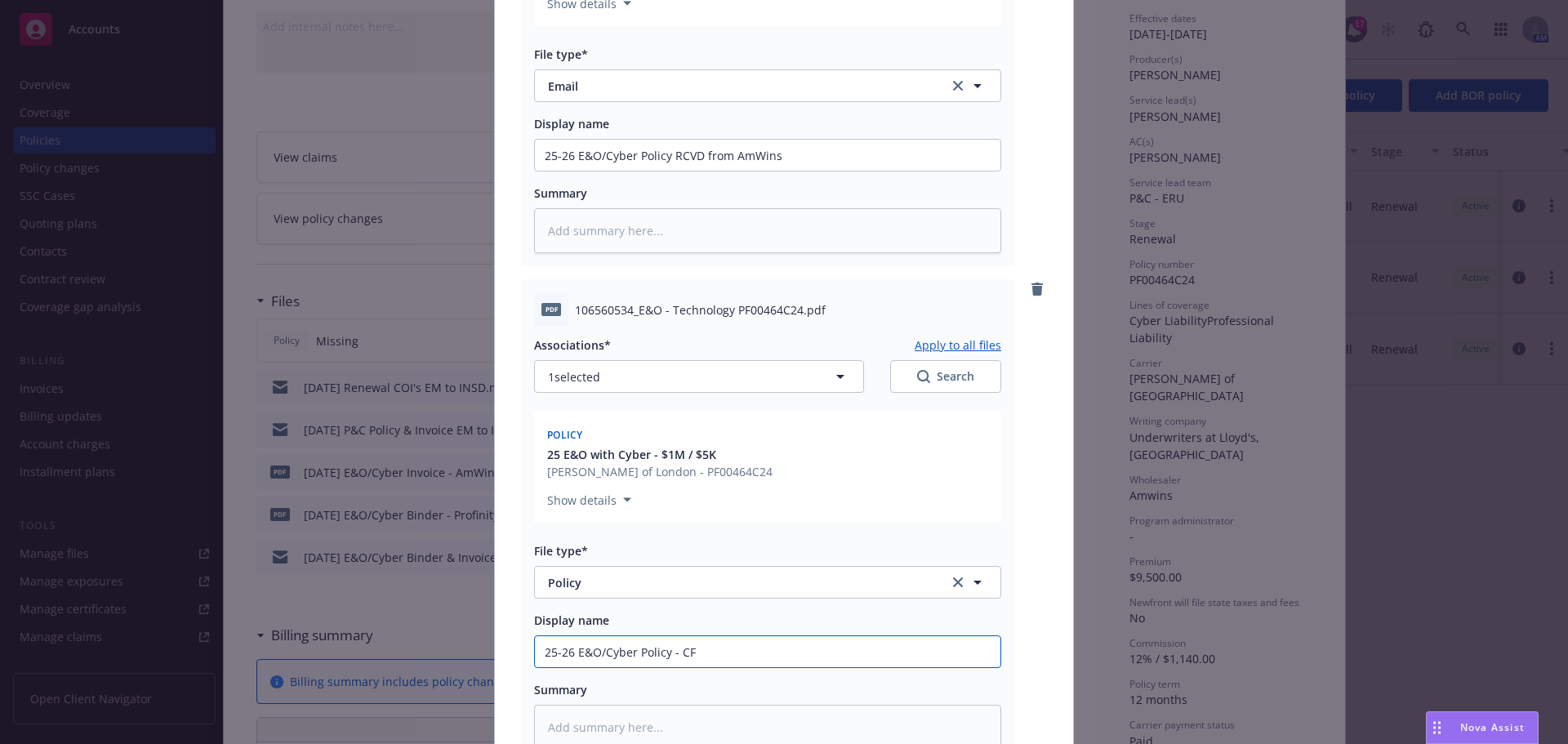
type textarea "x"
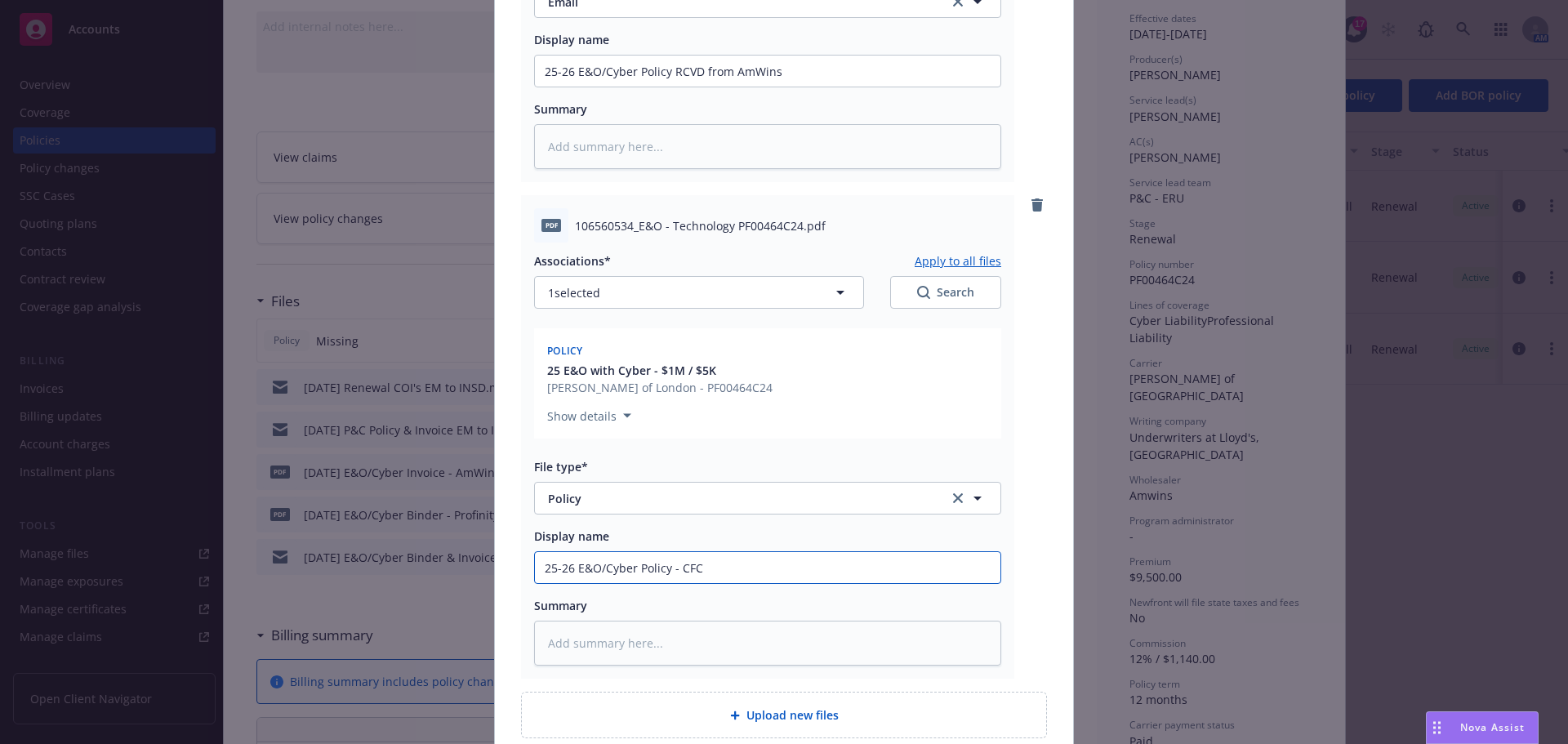
scroll to position [572, 0]
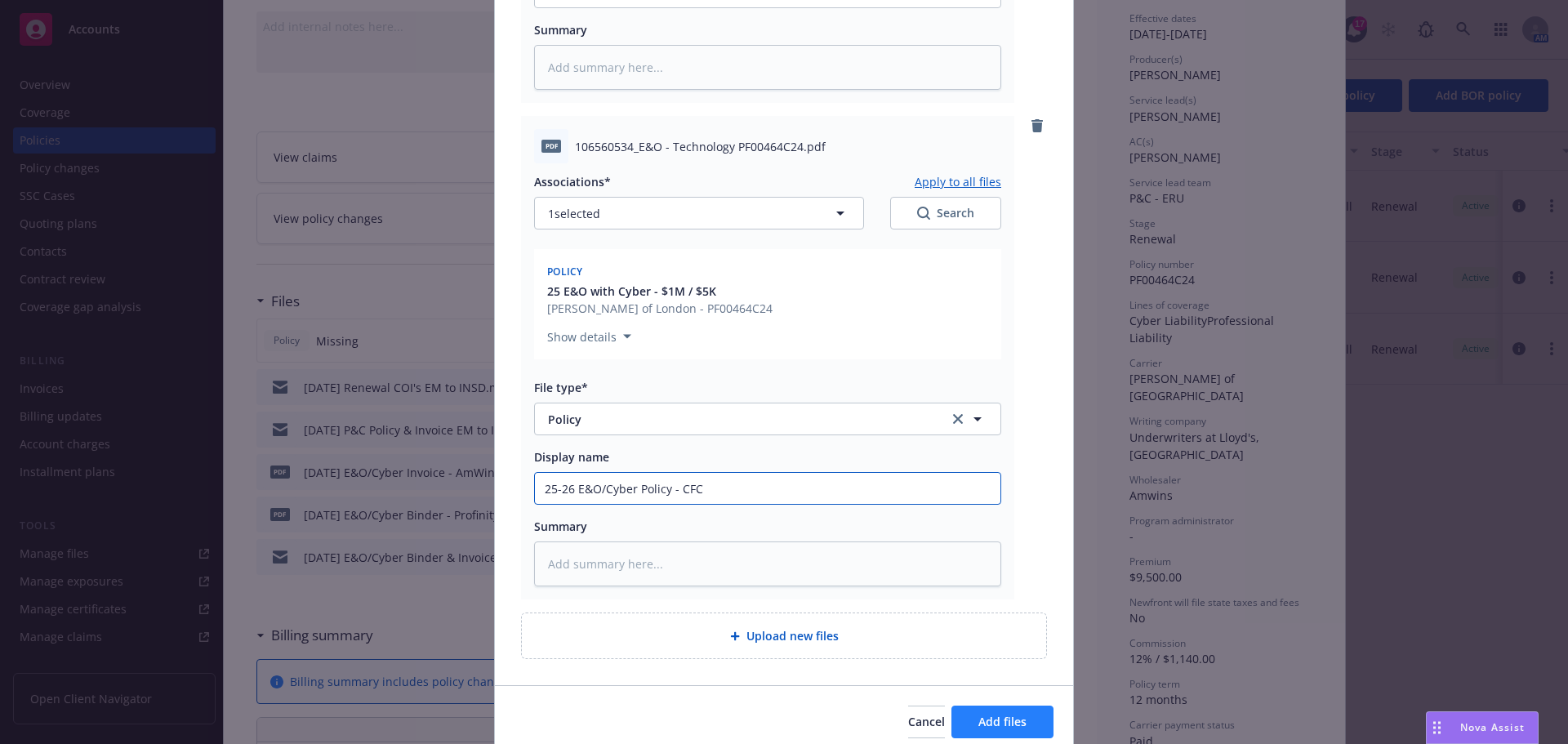
type input "25-26 E&O/Cyber Policy - CFC"
click at [979, 728] on span "Add files" at bounding box center [1002, 722] width 49 height 15
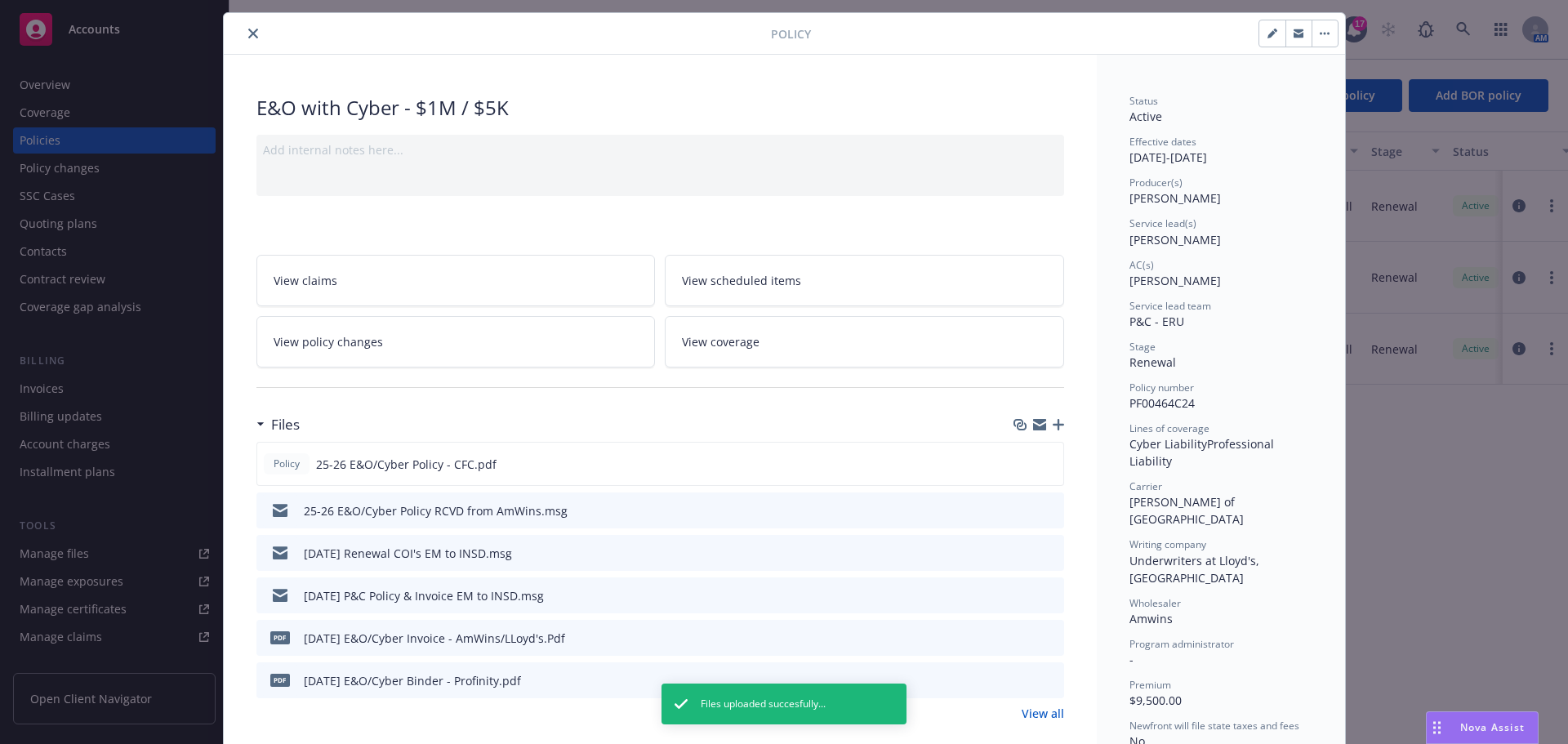
scroll to position [0, 0]
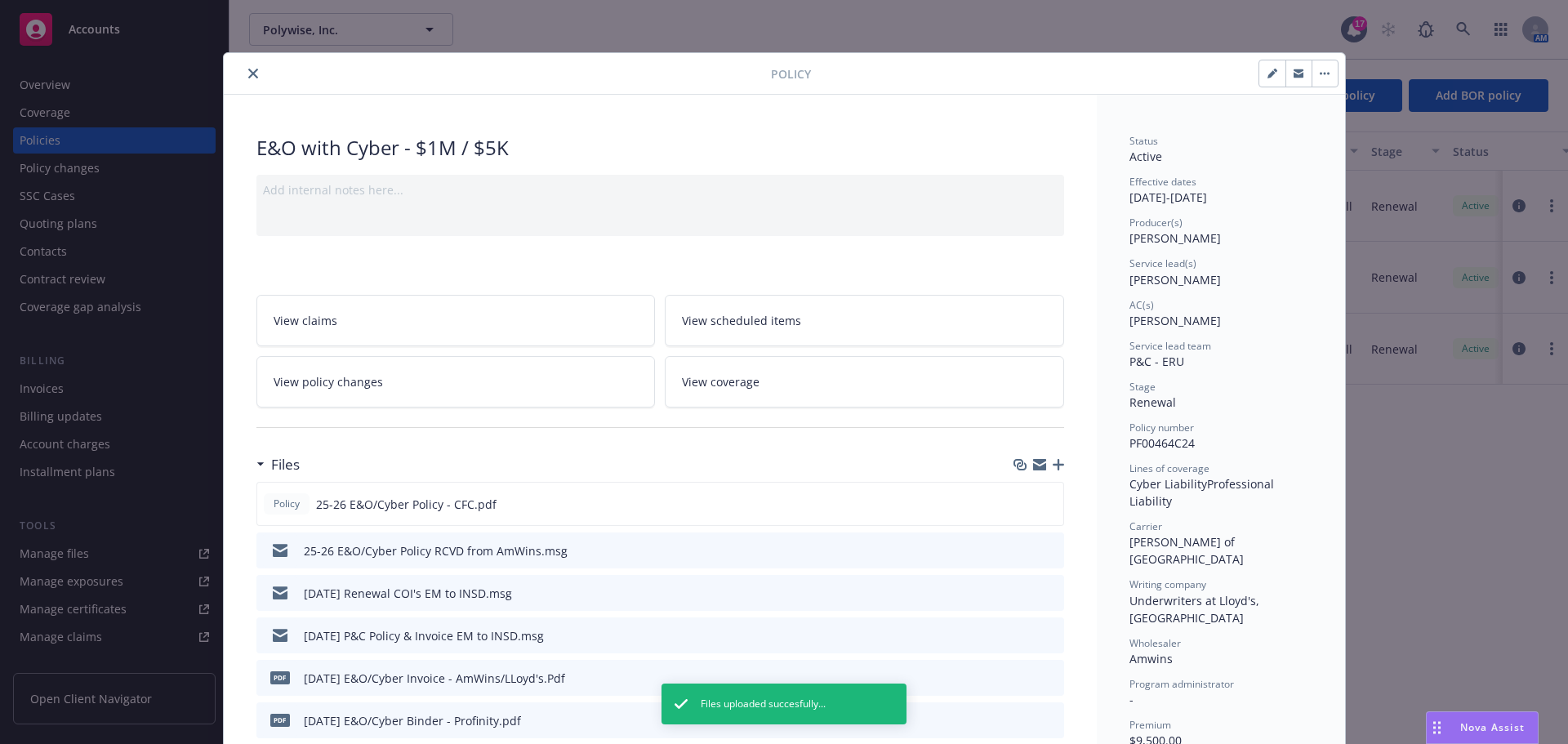
click at [248, 73] on icon "close" at bounding box center [253, 73] width 10 height 10
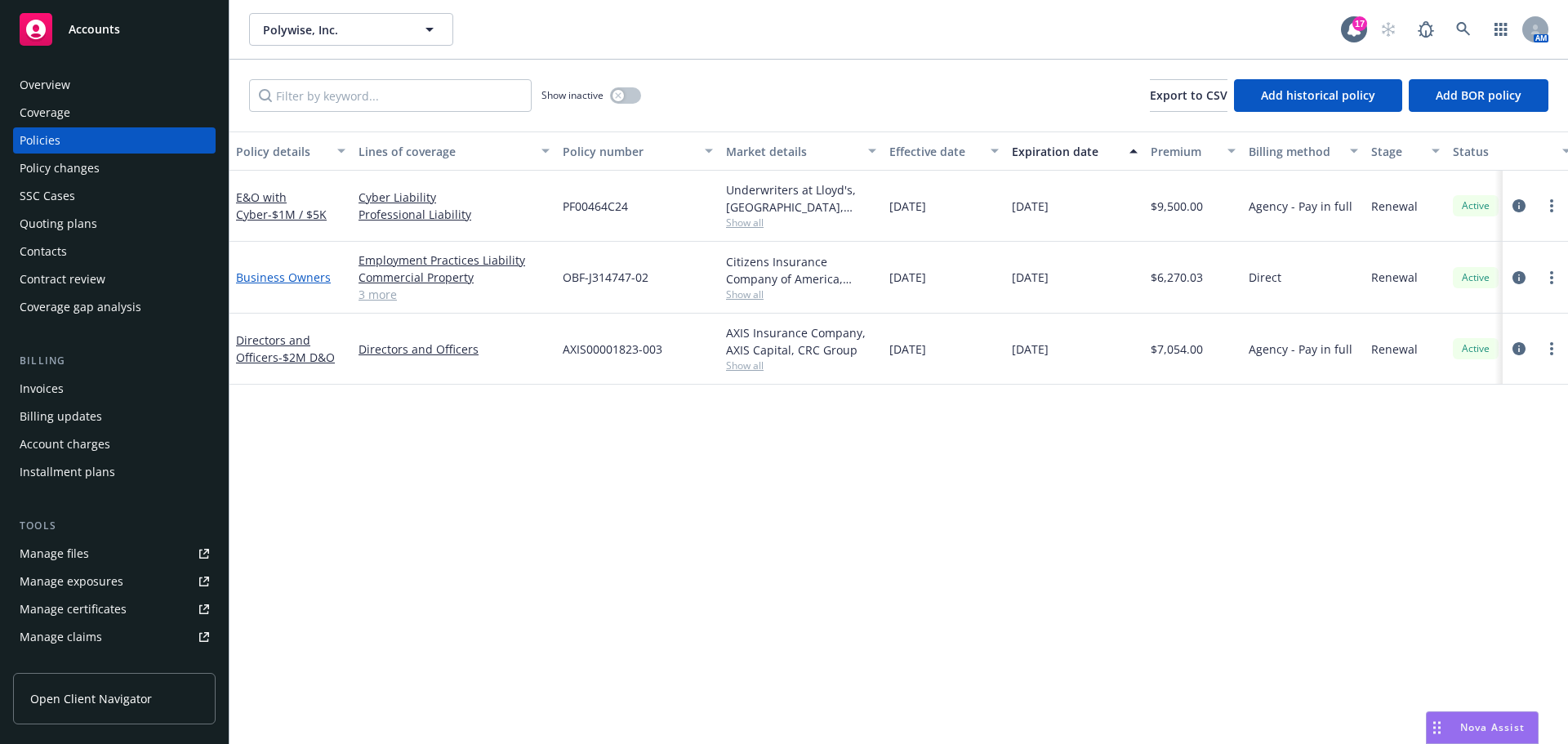
click at [294, 284] on link "Business Owners" at bounding box center [283, 277] width 94 height 15
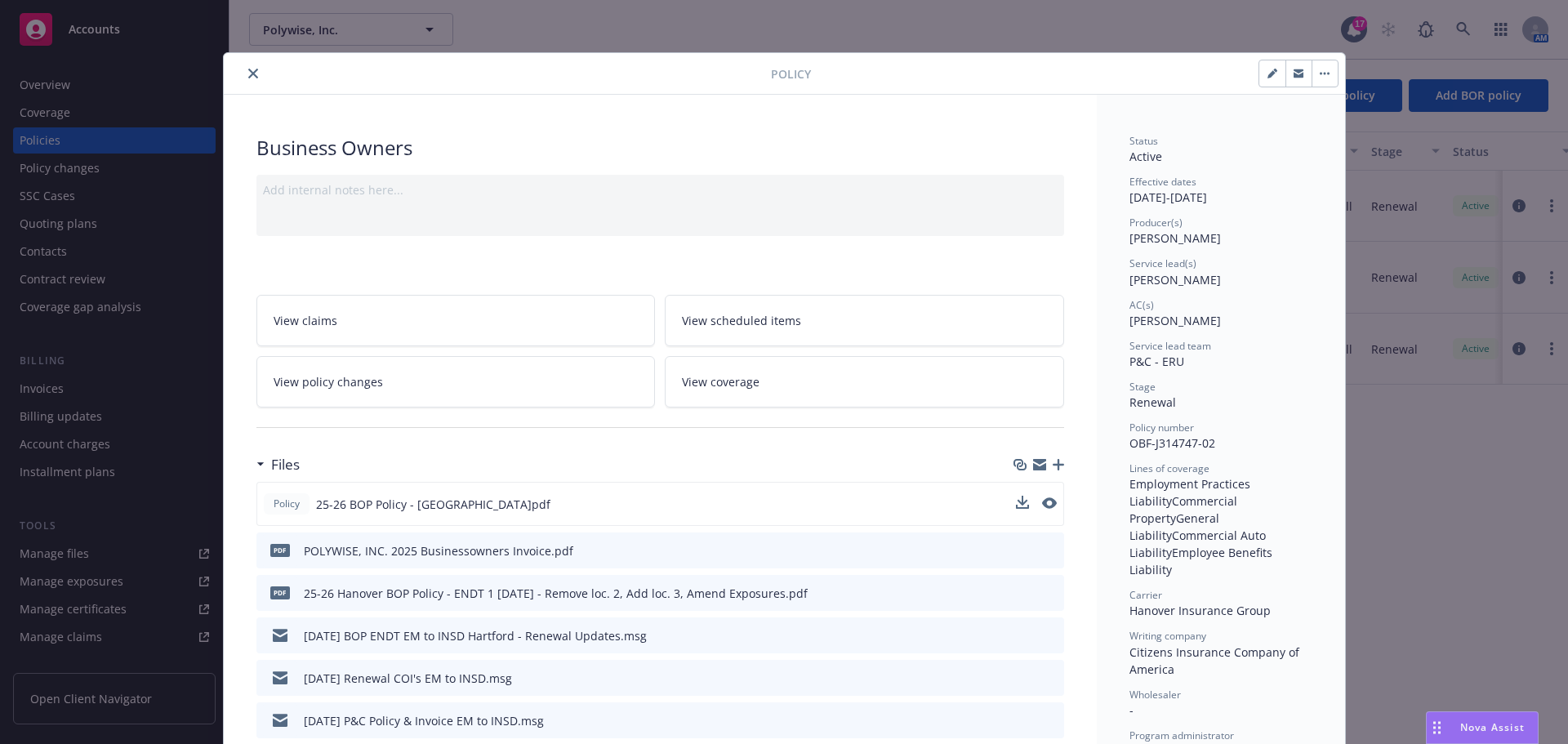
scroll to position [164, 0]
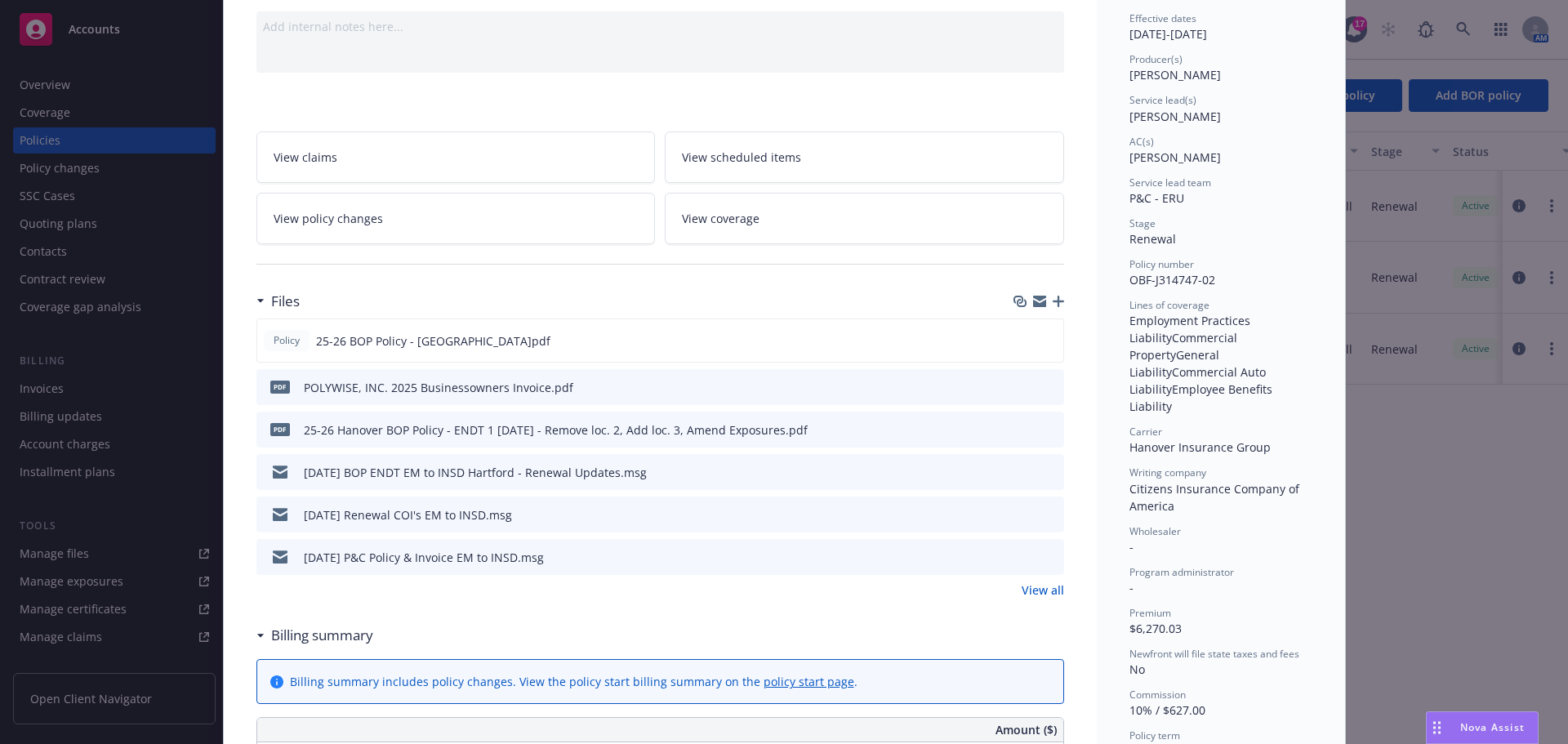
click at [1042, 430] on icon "preview file" at bounding box center [1048, 429] width 14 height 11
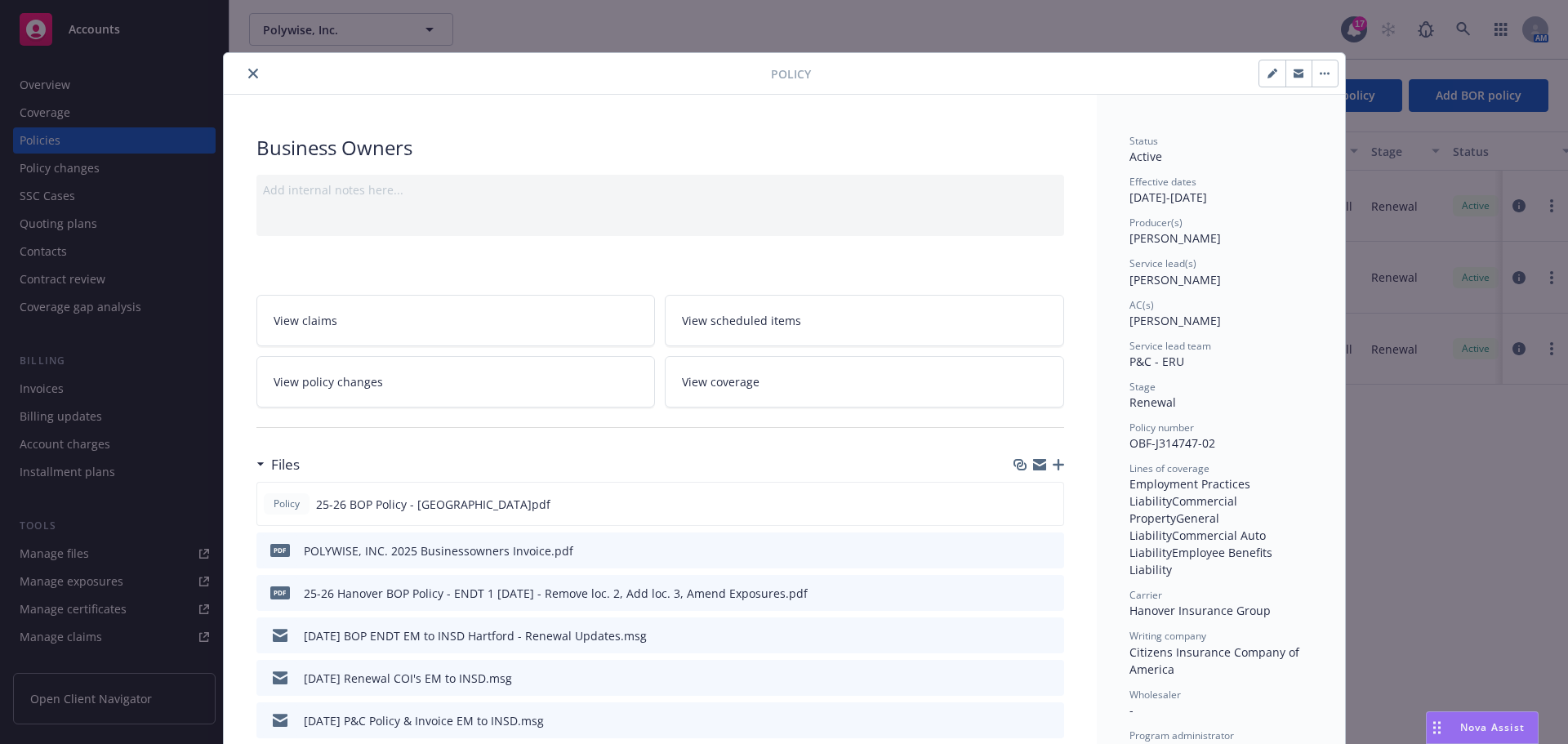
click at [1129, 443] on span "OBF-J314747-02" at bounding box center [1172, 443] width 86 height 15
drag, startPoint x: 1128, startPoint y: 443, endPoint x: 1202, endPoint y: 442, distance: 74.0
click at [1202, 442] on span "OBF-J314747-02" at bounding box center [1172, 443] width 86 height 15
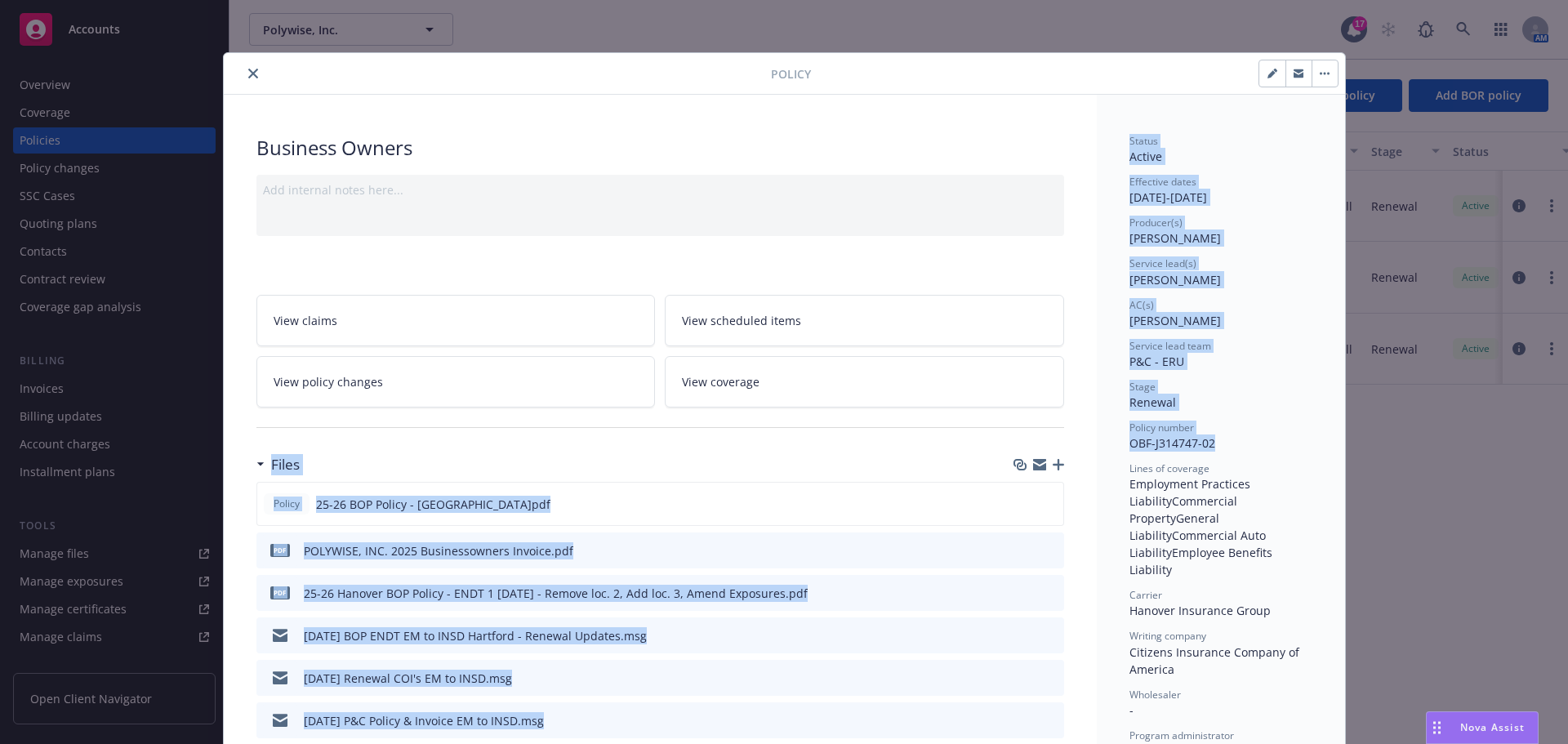
drag, startPoint x: 1209, startPoint y: 442, endPoint x: 1068, endPoint y: 436, distance: 141.1
click at [1170, 445] on span "OBF-J314747-02" at bounding box center [1172, 443] width 86 height 15
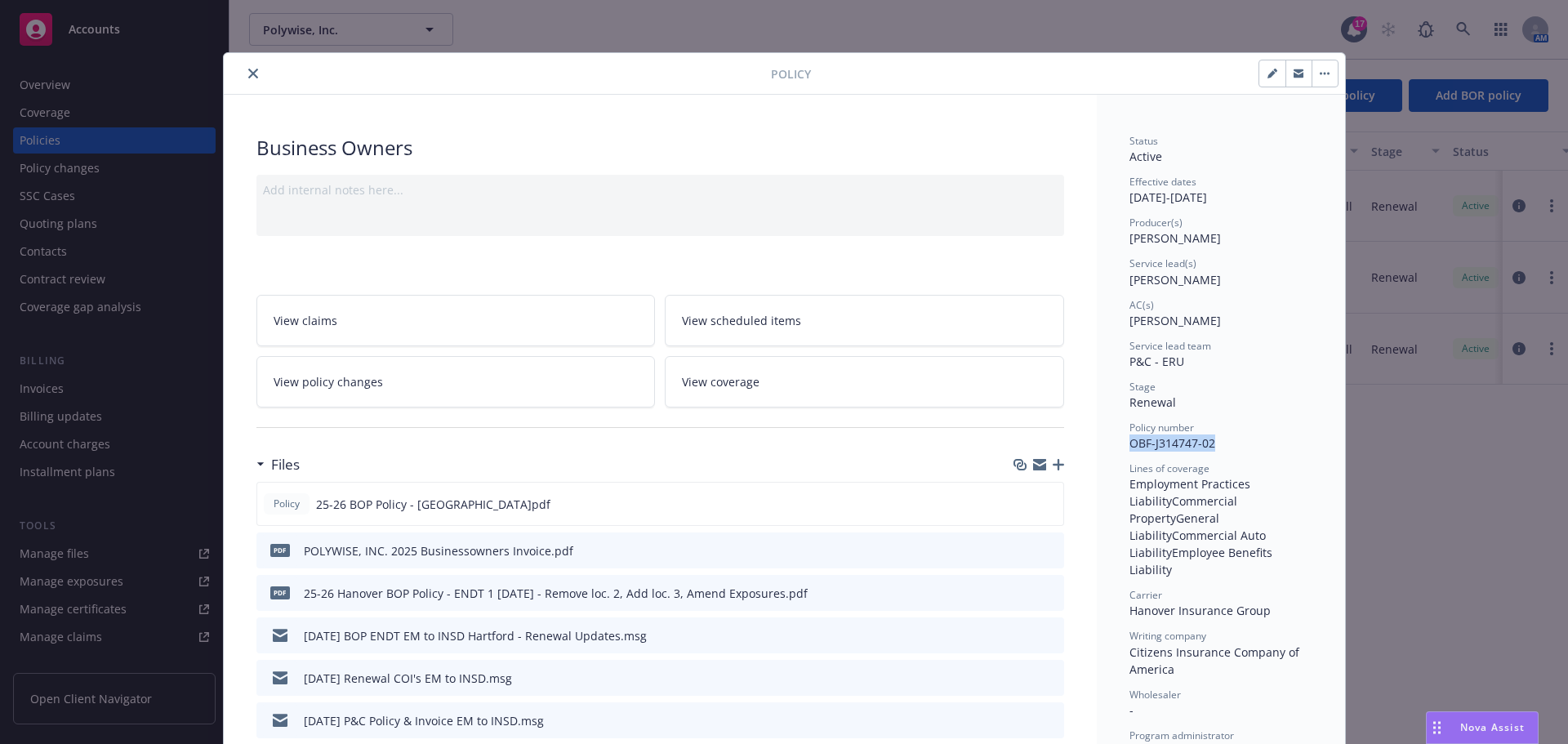
drag, startPoint x: 1208, startPoint y: 445, endPoint x: 1096, endPoint y: 443, distance: 112.0
copy span "OBF-J314747-02"
drag, startPoint x: 246, startPoint y: 71, endPoint x: 156, endPoint y: 83, distance: 90.8
click at [248, 71] on icon "close" at bounding box center [253, 73] width 10 height 10
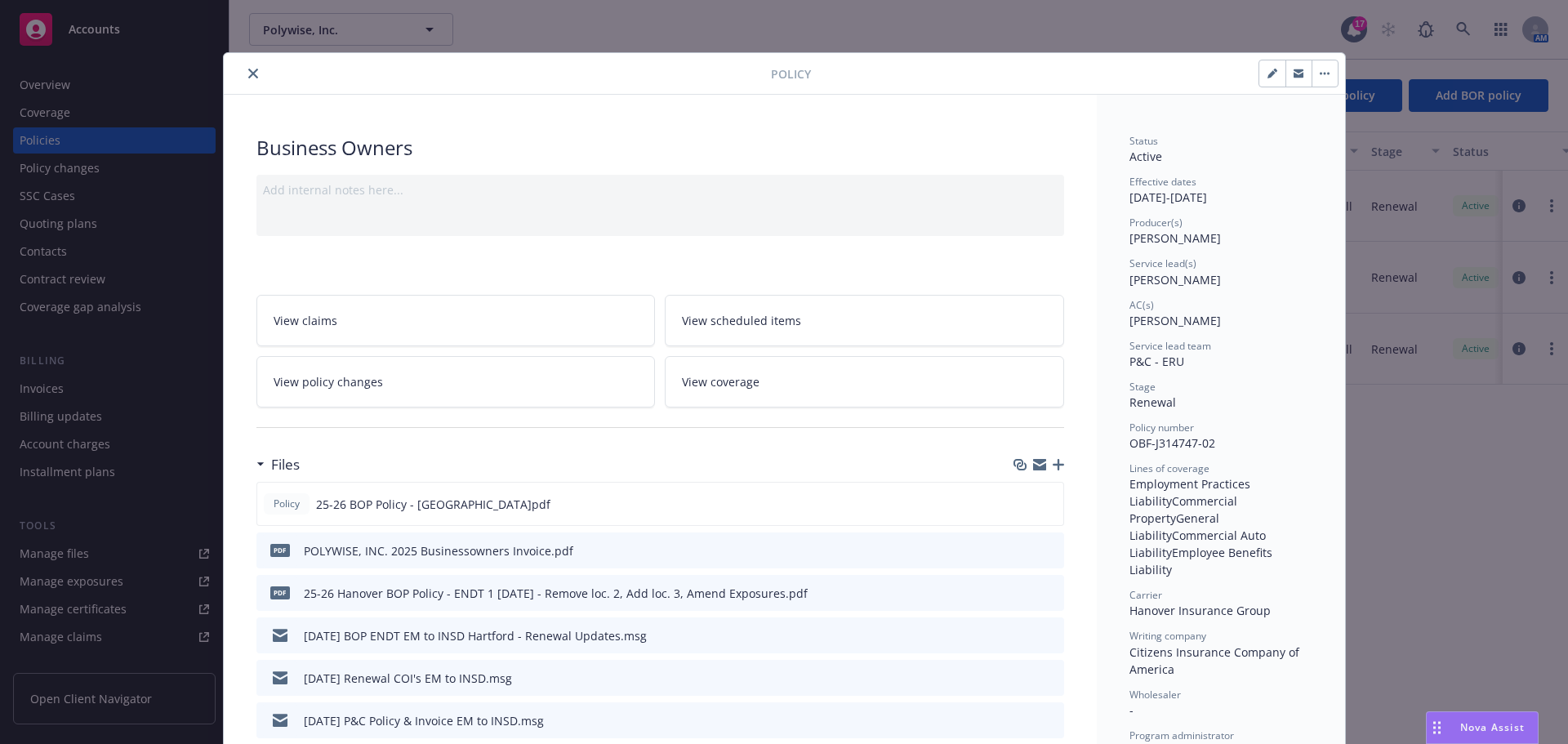
click at [83, 89] on div "Policy Business Owners Add internal notes here... View claims View scheduled it…" at bounding box center [784, 372] width 1568 height 744
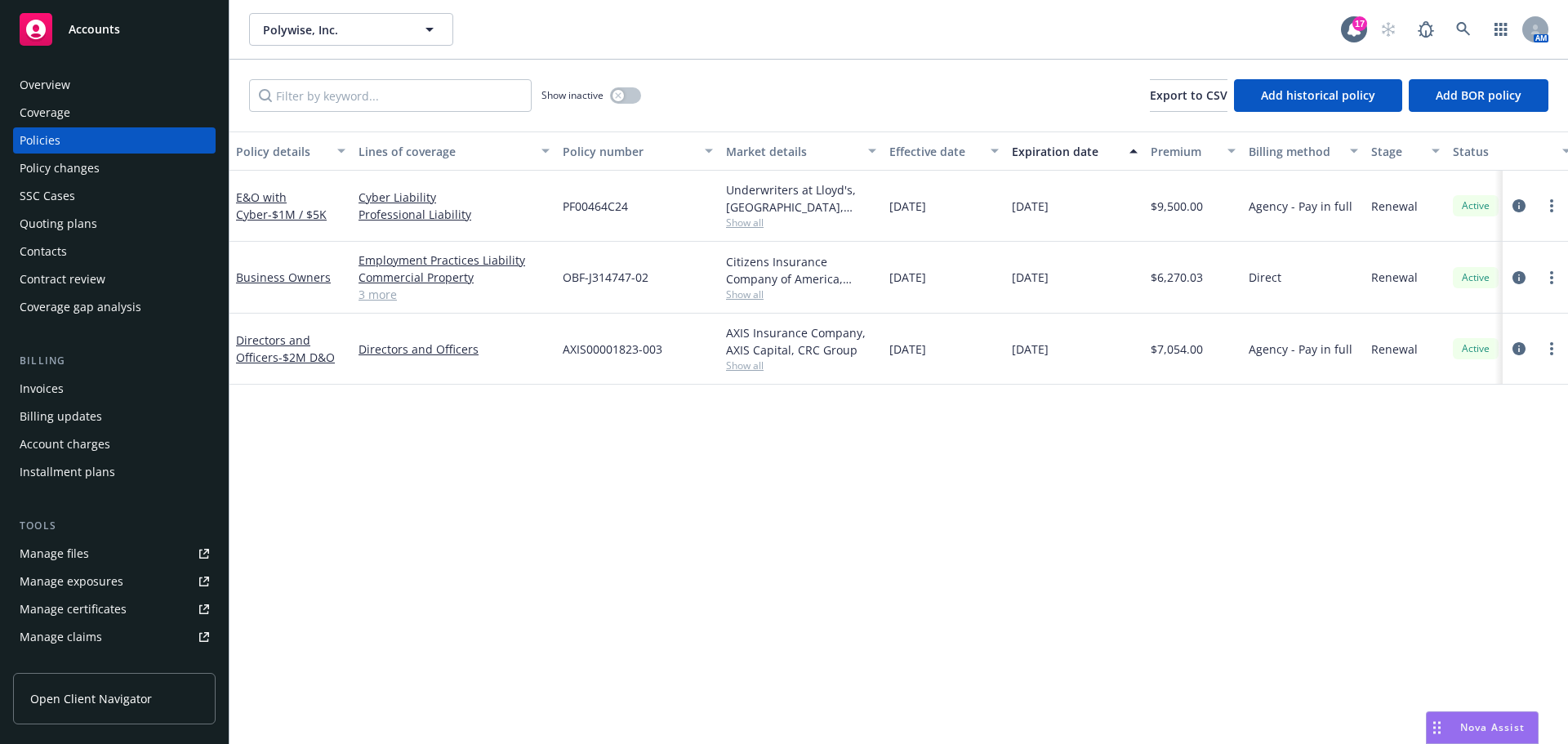
click at [81, 89] on div "Overview" at bounding box center [114, 84] width 189 height 26
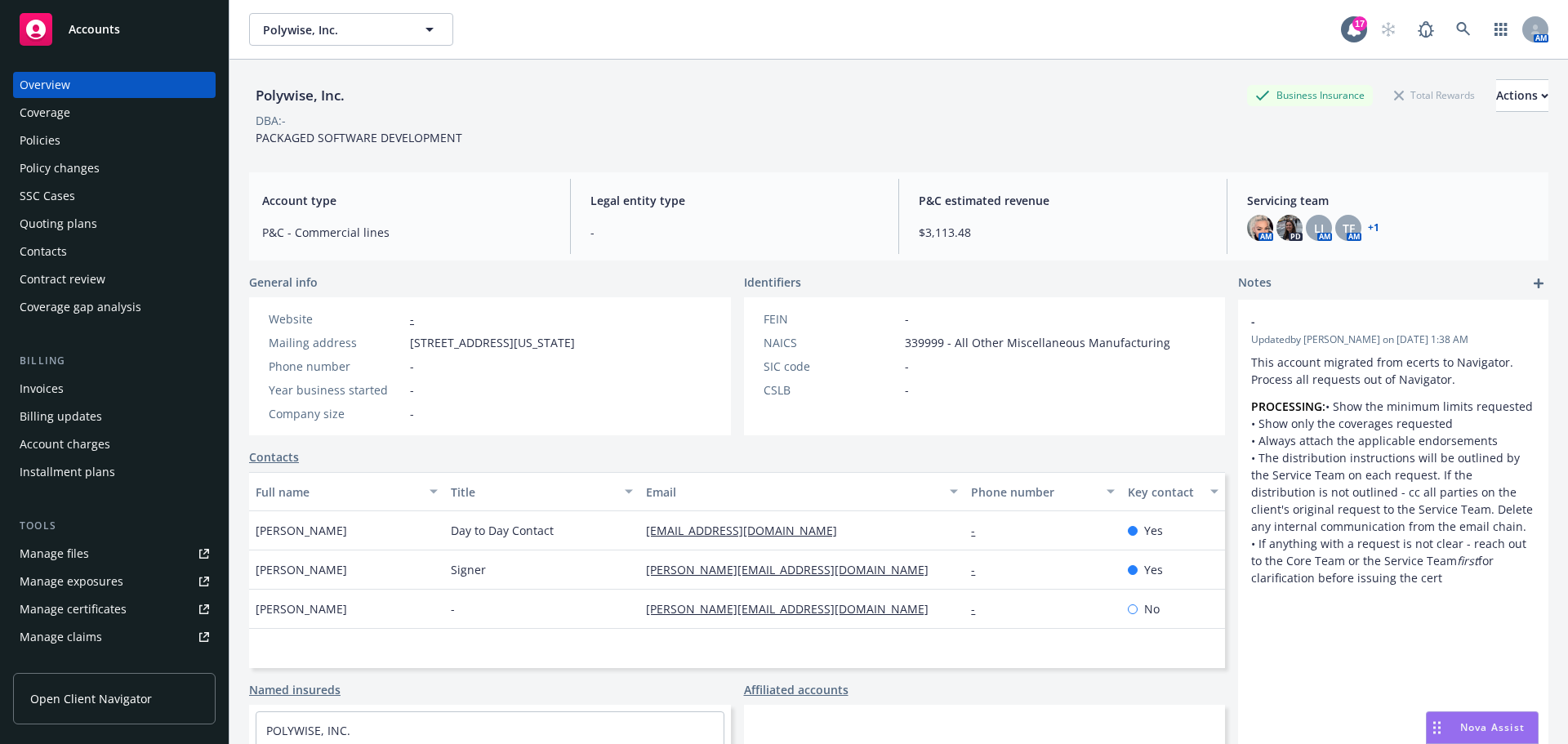
click at [100, 170] on div "Policy changes" at bounding box center [114, 168] width 189 height 26
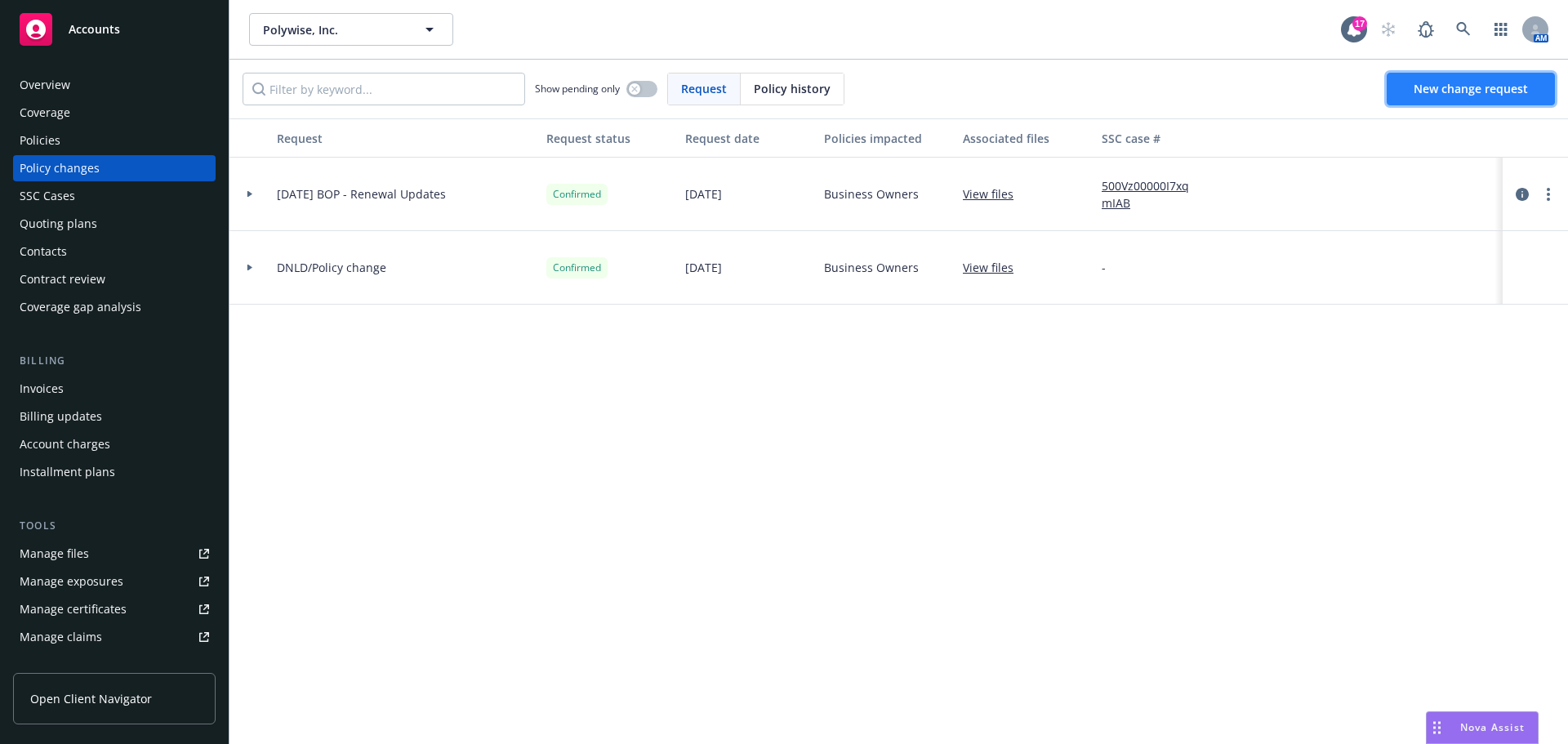
click at [1438, 84] on span "New change request" at bounding box center [1471, 89] width 114 height 15
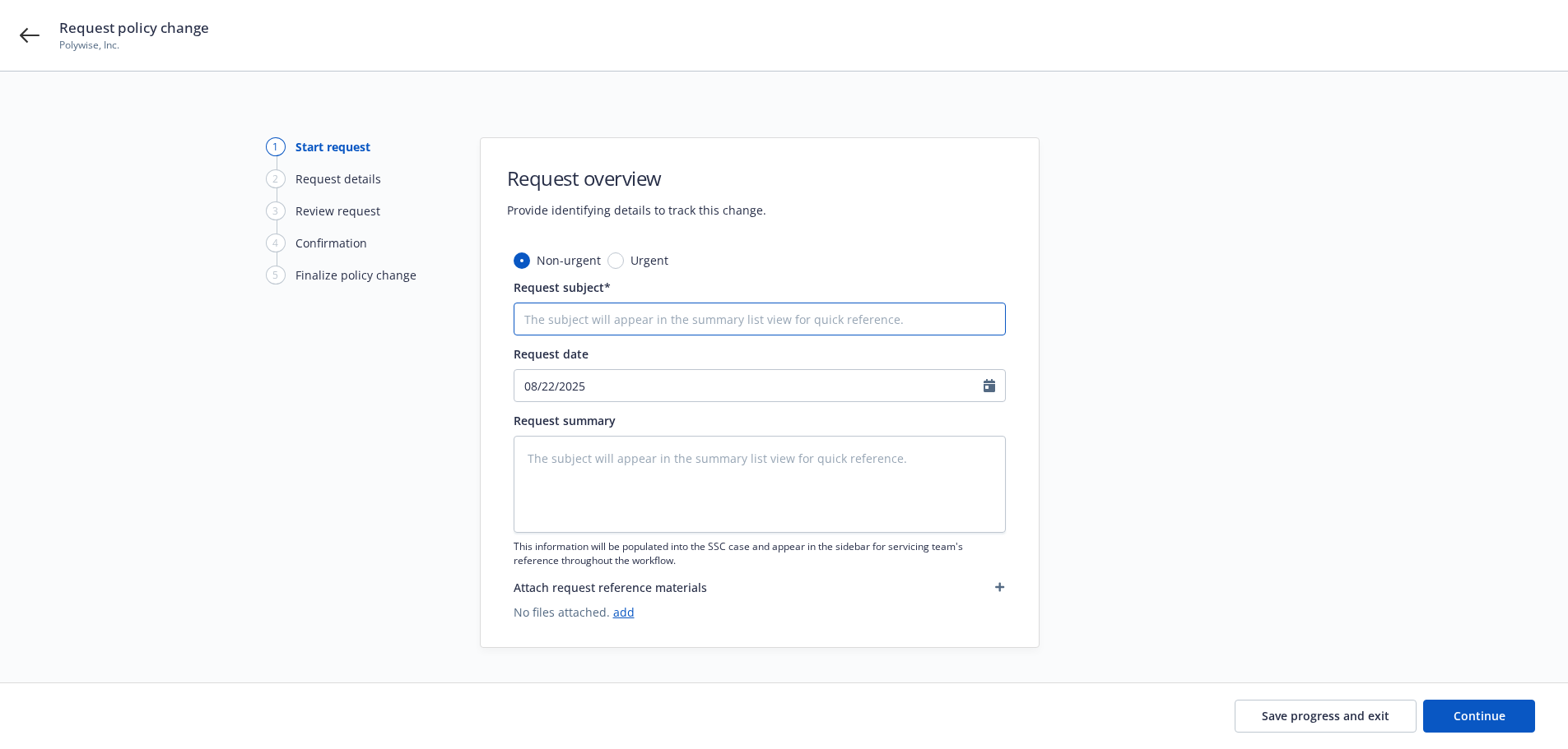
click at [629, 308] on input "Request subject*" at bounding box center [759, 319] width 492 height 33
type textarea "x"
type input "8"
type textarea "x"
type input "8/"
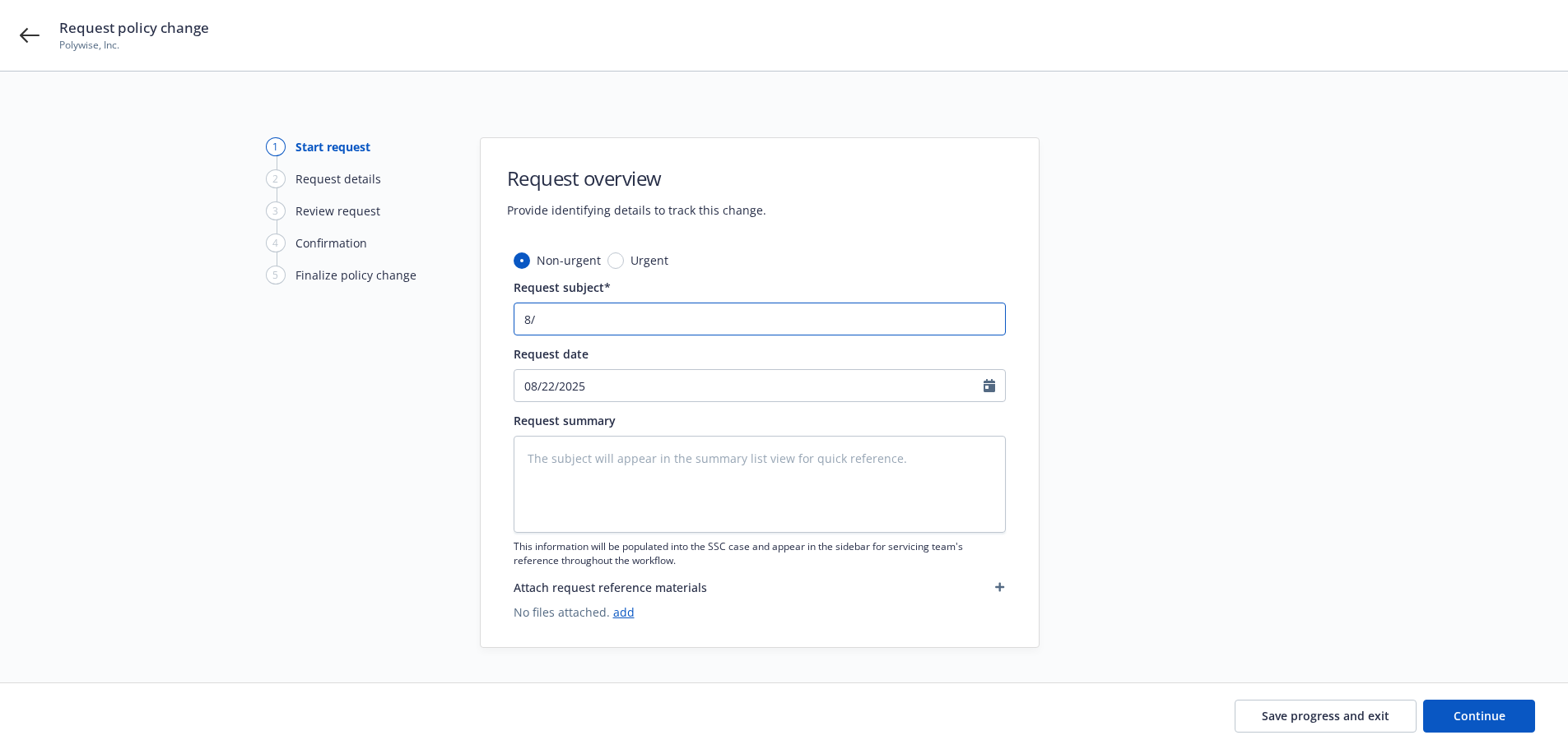
type textarea "x"
type input "8/1"
type textarea "x"
type input "8/1/"
type textarea "x"
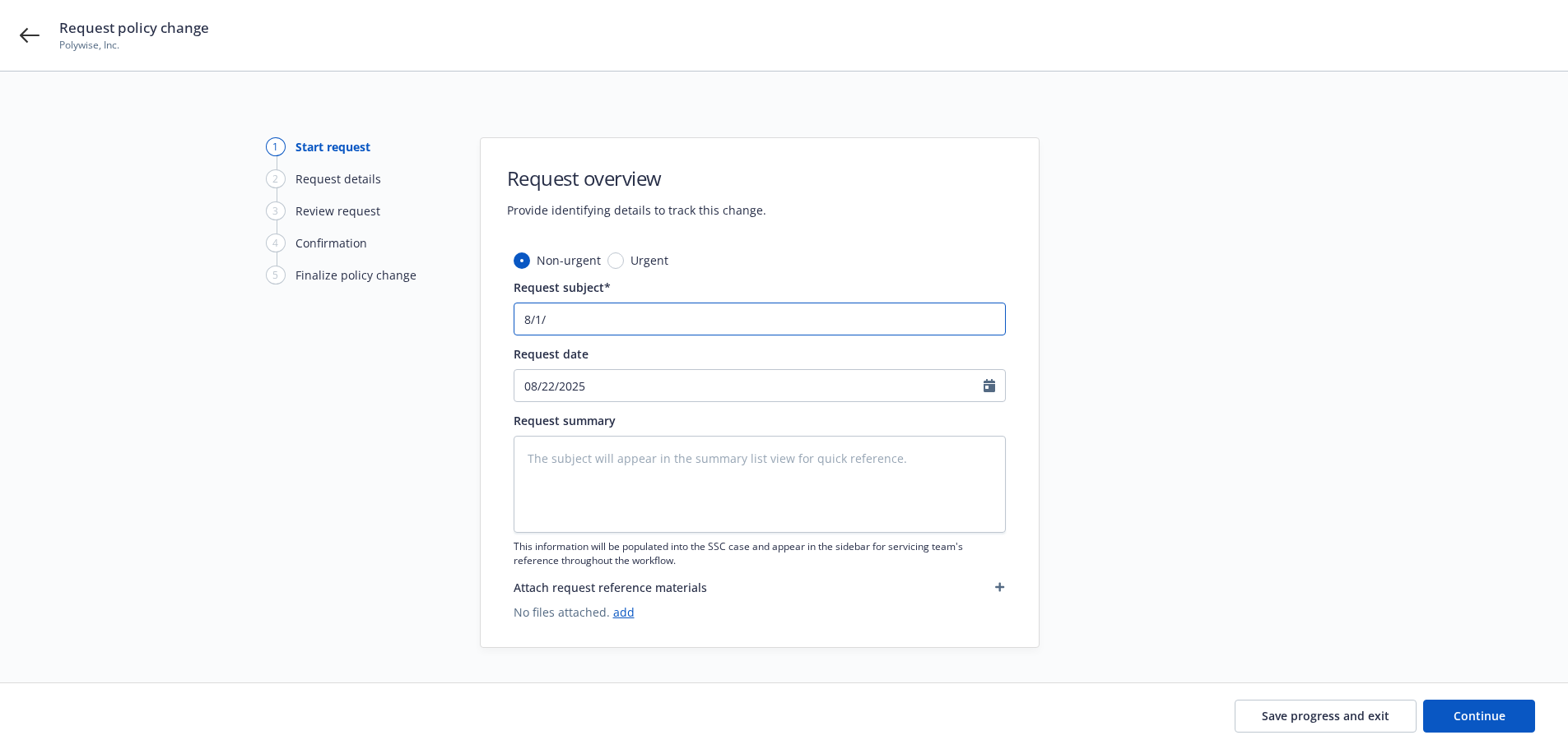
type input "8/1/2"
type textarea "x"
type input "8/1/25"
type textarea "x"
type input "8/1/25"
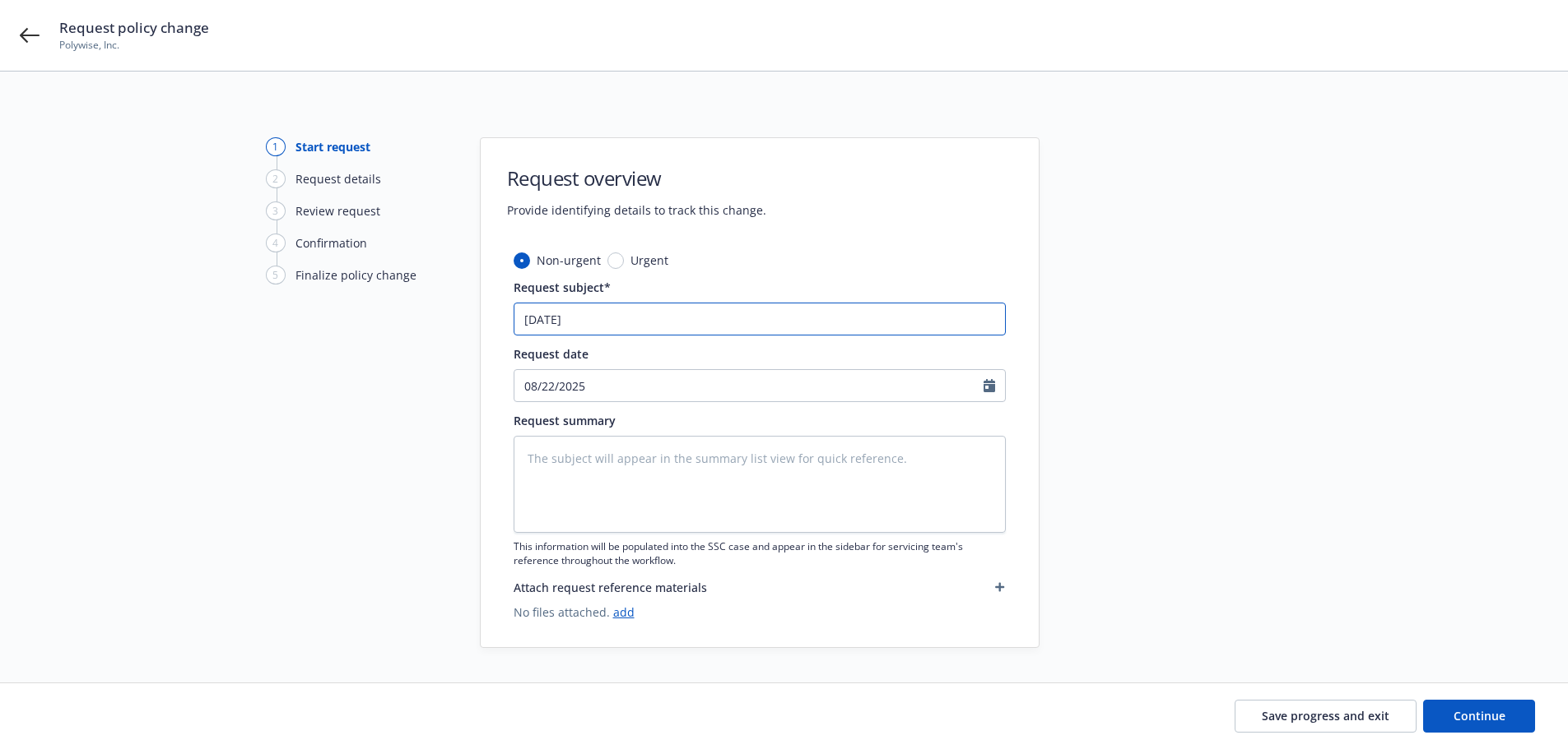
type textarea "x"
type input "8/1/25 B"
type textarea "x"
type input "8/1/25 BI"
type textarea "x"
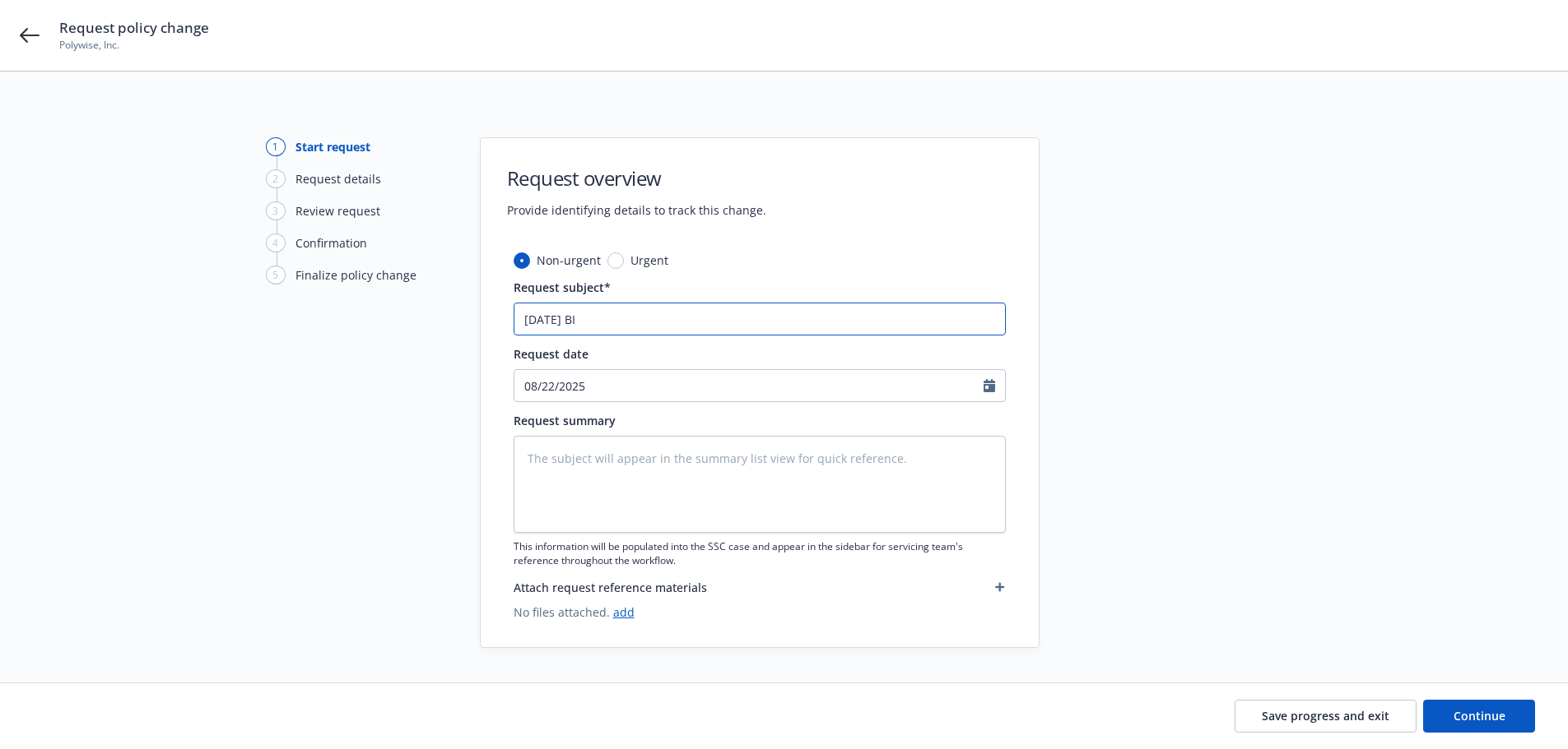
type input "8/1/25 BIP"
type textarea "x"
type input "8/1/25 BIP"
type textarea "x"
click at [1000, 590] on icon "button" at bounding box center [999, 587] width 9 height 9
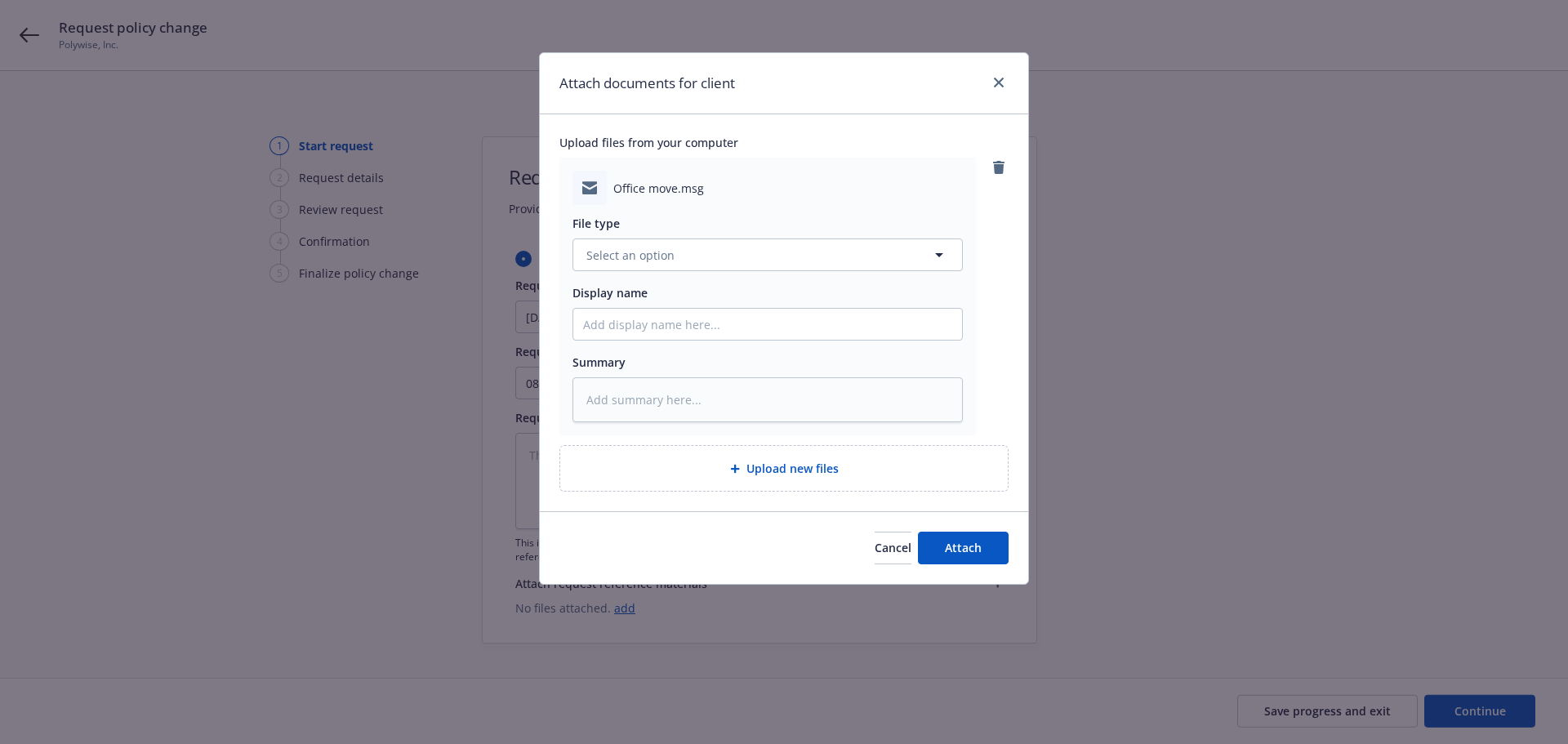
click at [721, 272] on div "File type Select an option Display name Summary" at bounding box center [767, 313] width 390 height 217
click at [722, 261] on button "Select an option" at bounding box center [767, 254] width 390 height 32
click at [711, 293] on div "Change request" at bounding box center [767, 300] width 369 height 24
click at [638, 329] on input "Display name" at bounding box center [767, 324] width 388 height 31
drag, startPoint x: 709, startPoint y: 325, endPoint x: 953, endPoint y: 327, distance: 244.0
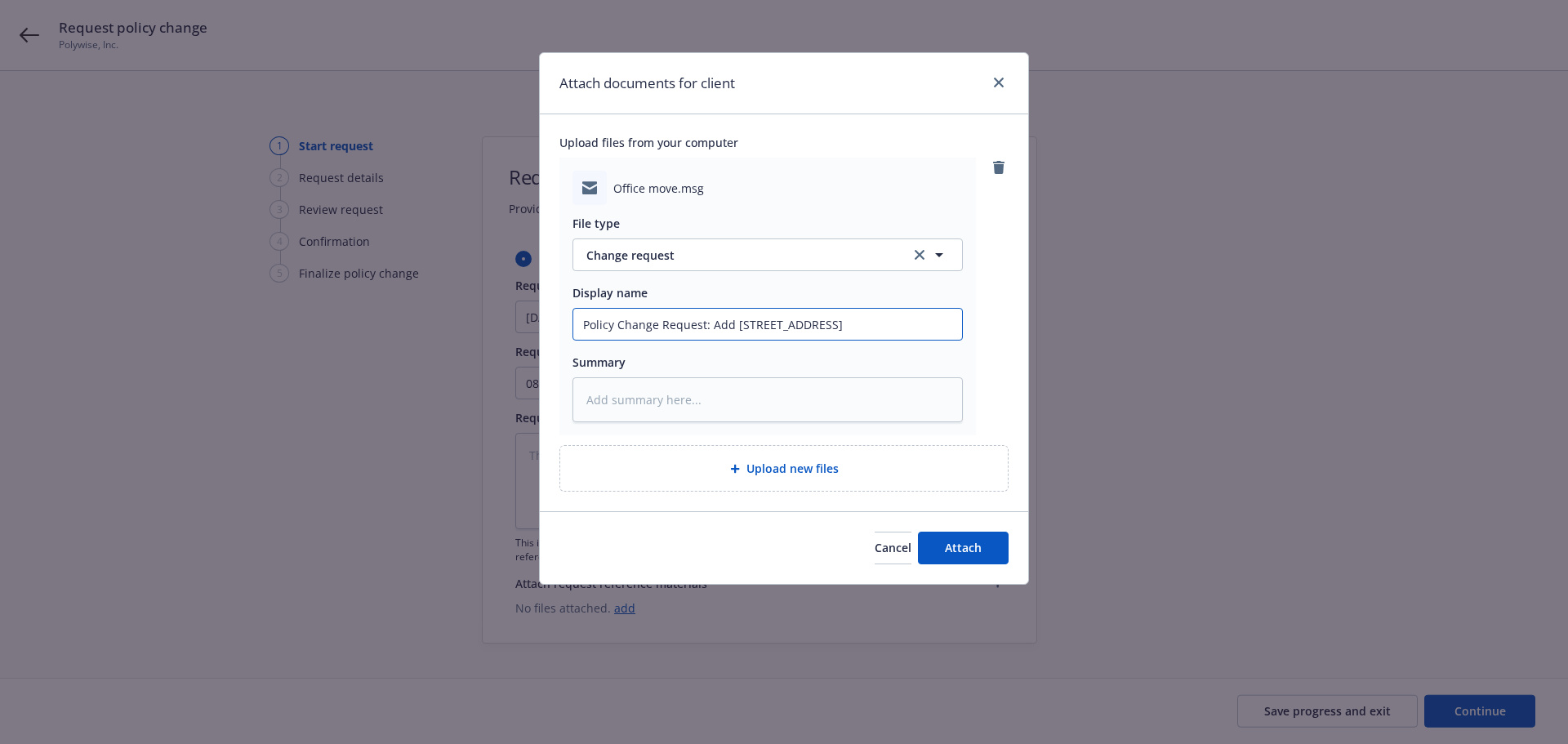
click at [953, 327] on input "Policy Change Request: Add 195 Montague, Del 132 N 4gh St" at bounding box center [767, 324] width 388 height 31
click at [990, 554] on button "Attach" at bounding box center [963, 548] width 90 height 32
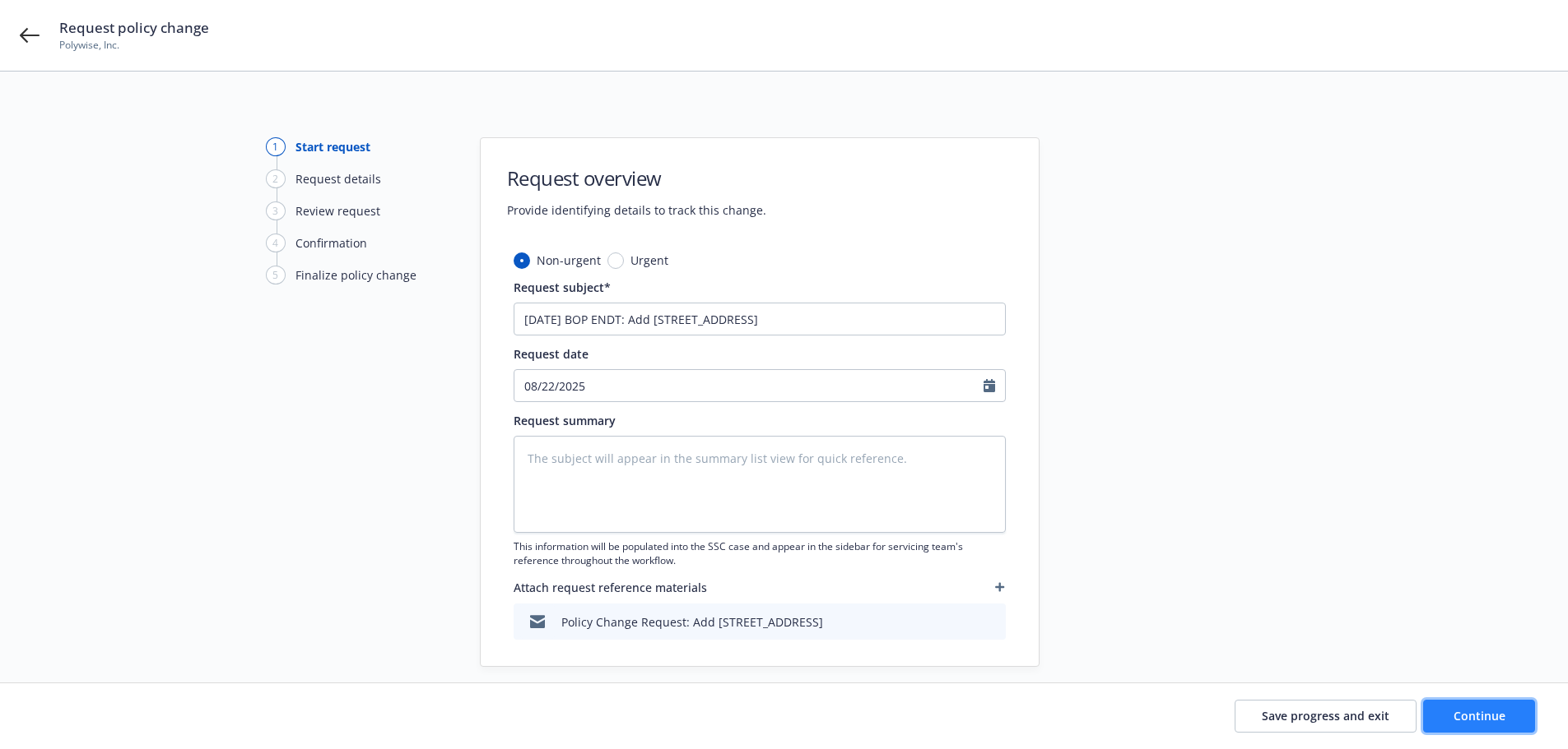
click at [1470, 711] on span "Continue" at bounding box center [1480, 716] width 52 height 15
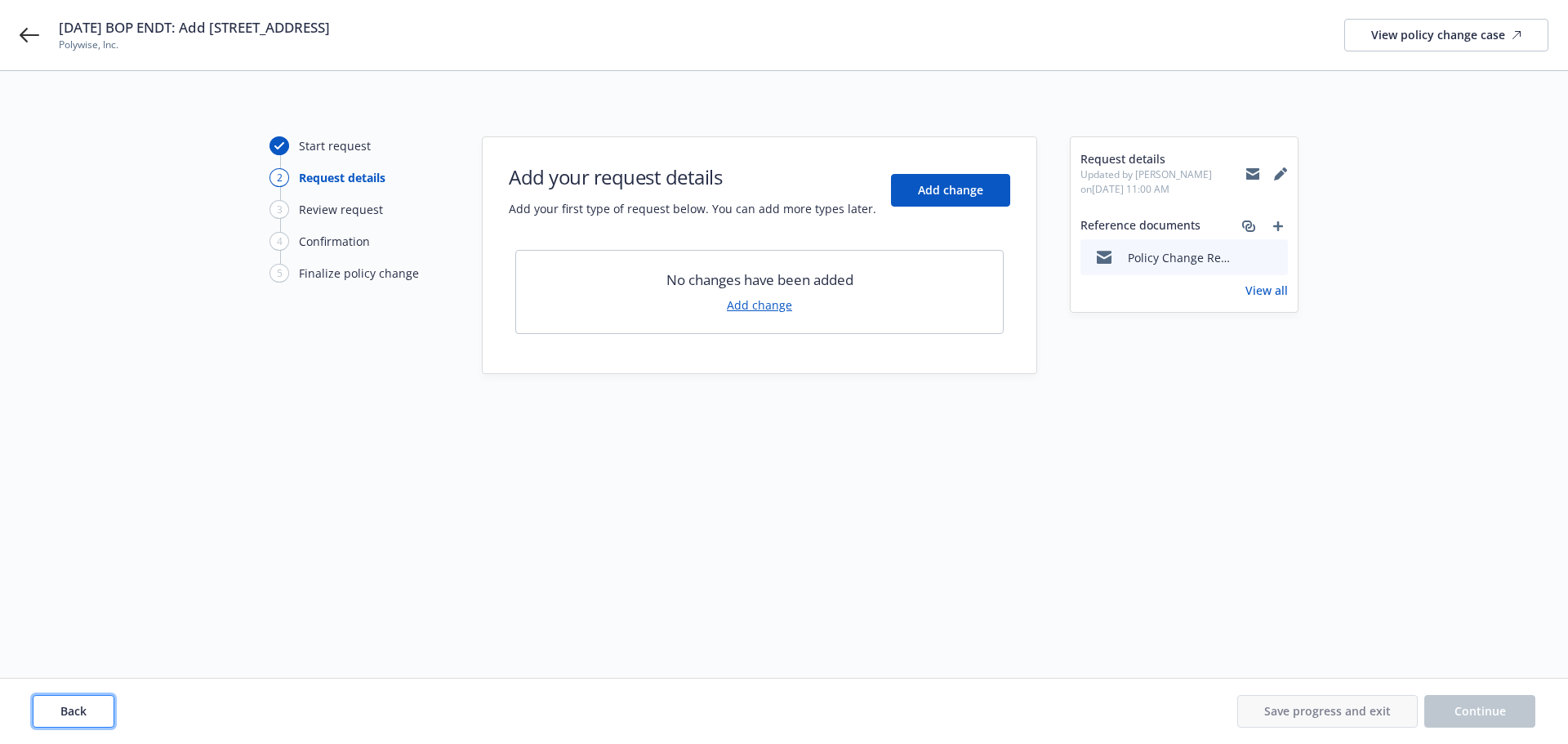
click at [75, 713] on span "Back" at bounding box center [72, 712] width 26 height 15
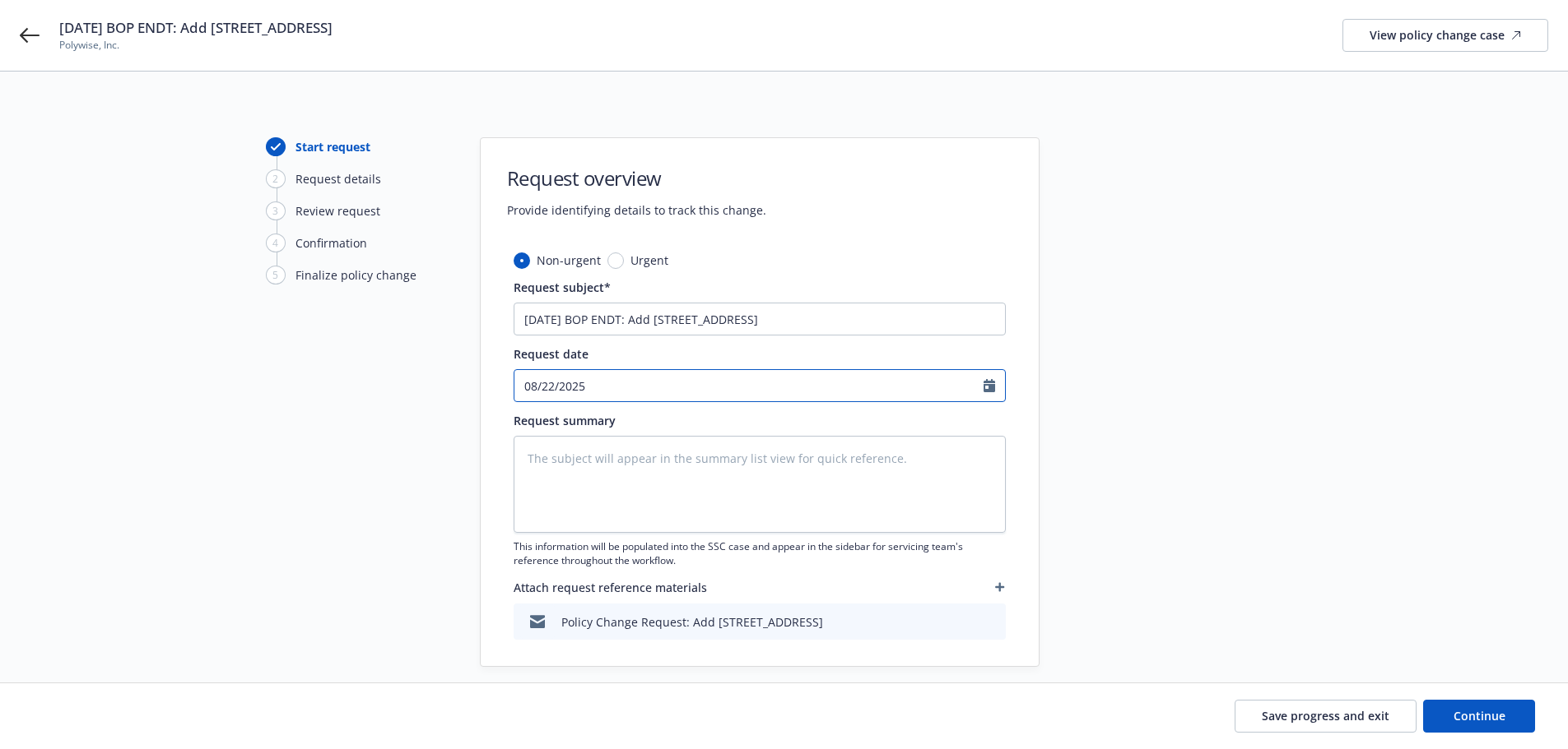
click at [636, 396] on input "08/22/2025" at bounding box center [748, 386] width 469 height 32
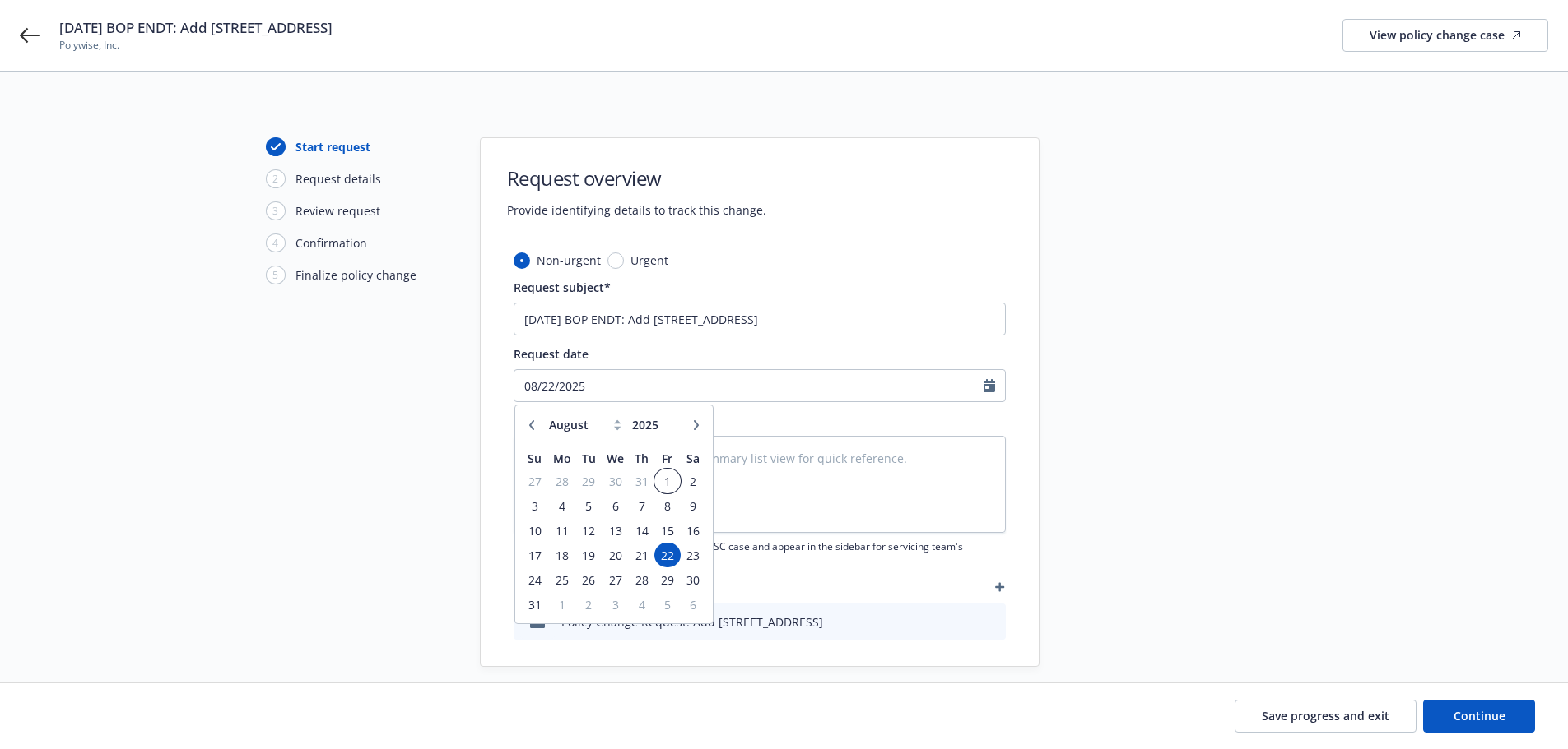
click at [665, 483] on span "1" at bounding box center [667, 480] width 22 height 20
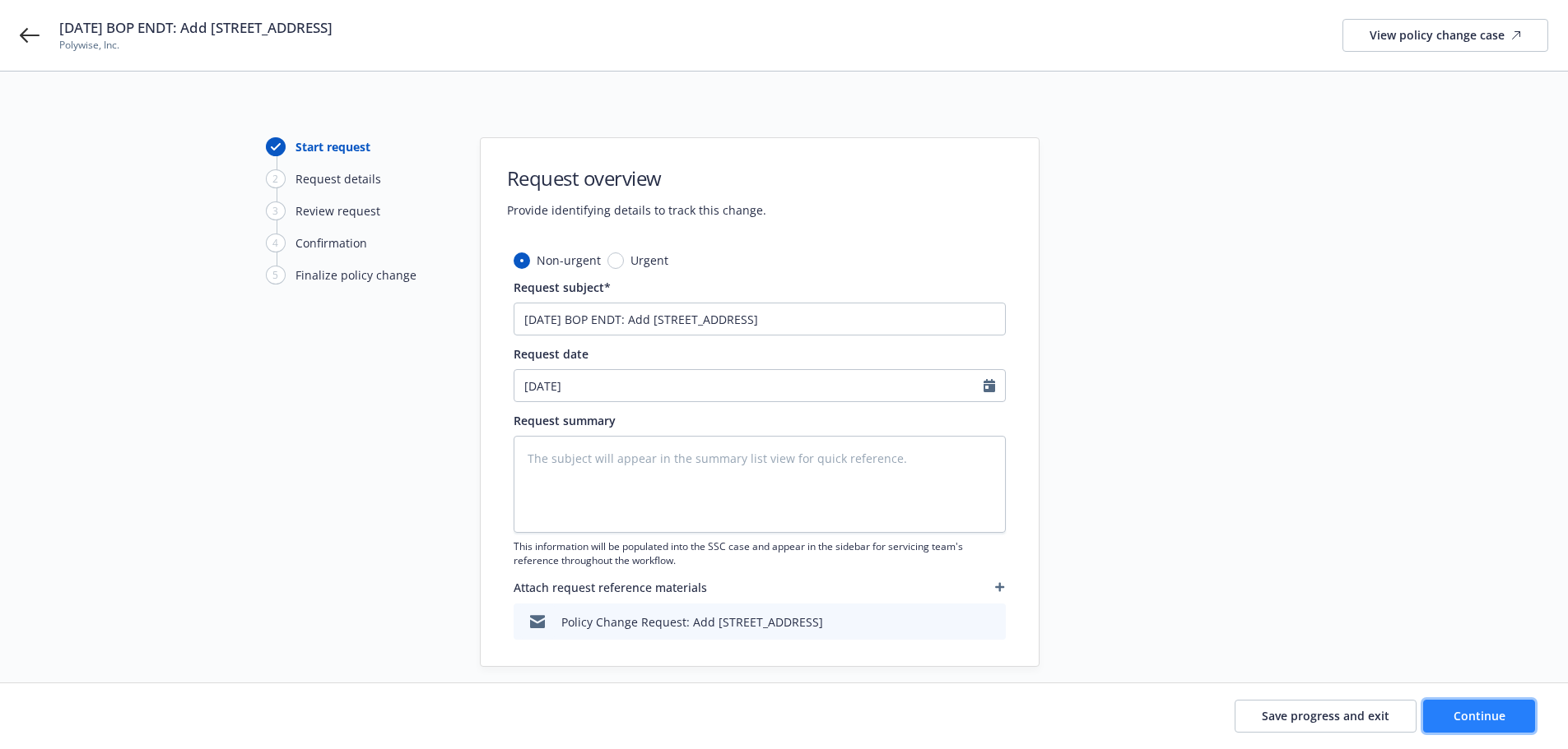
click at [1463, 702] on button "Continue" at bounding box center [1479, 716] width 112 height 33
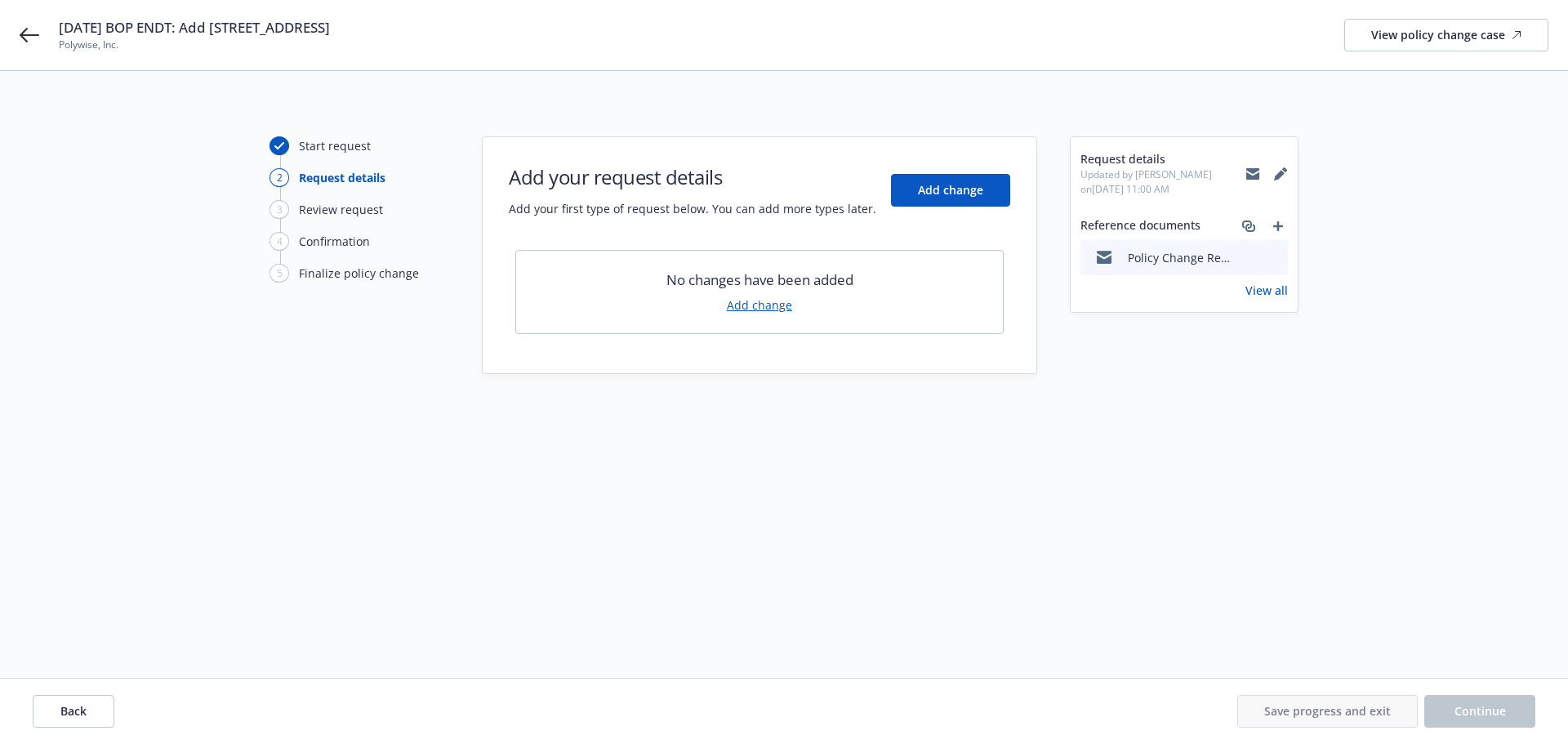
click at [778, 307] on link "Add change" at bounding box center [759, 305] width 66 height 17
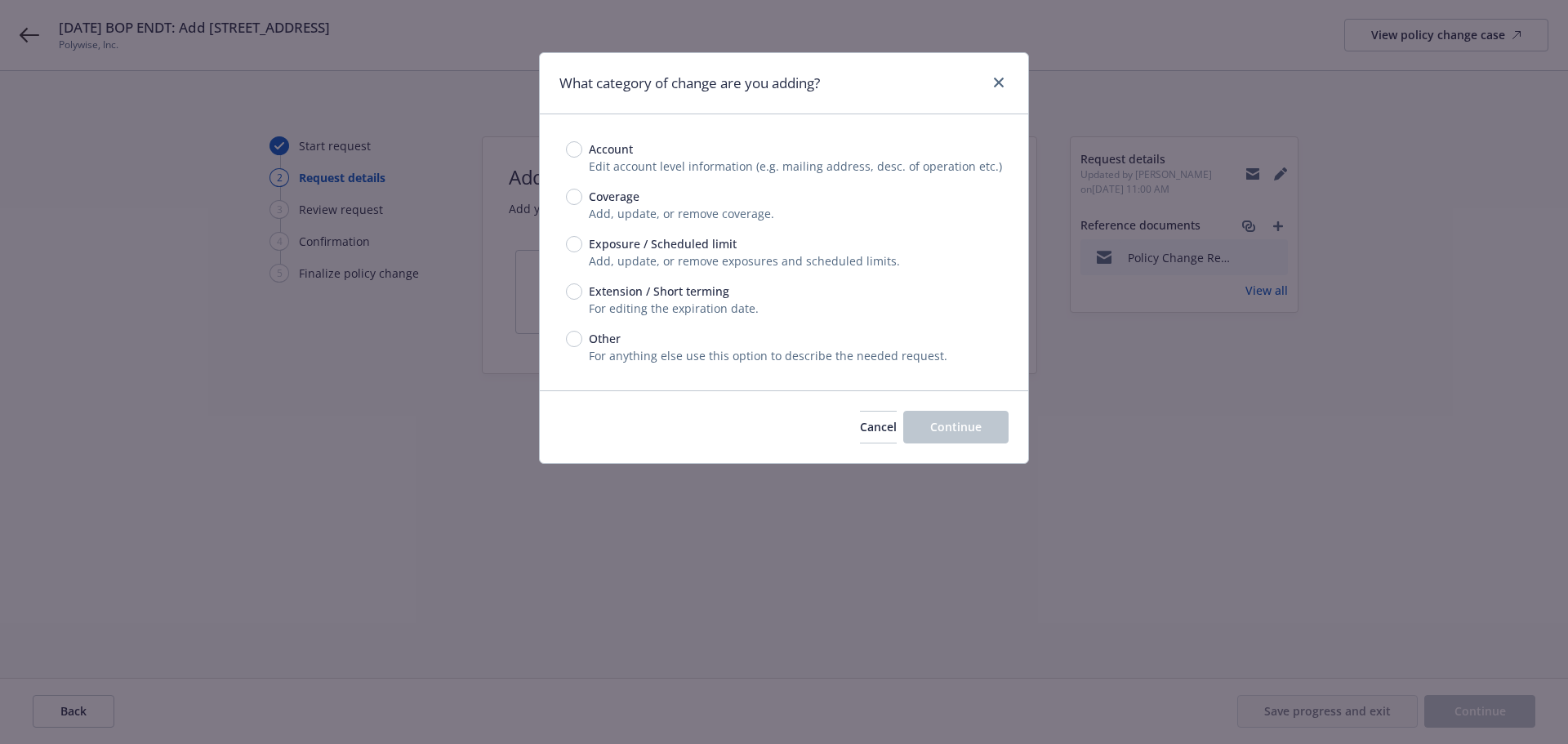
click at [668, 247] on span "Exposure / Scheduled limit" at bounding box center [662, 244] width 148 height 17
click at [583, 247] on input "Exposure / Scheduled limit" at bounding box center [573, 244] width 16 height 16
click at [955, 433] on span "Continue" at bounding box center [956, 427] width 51 height 15
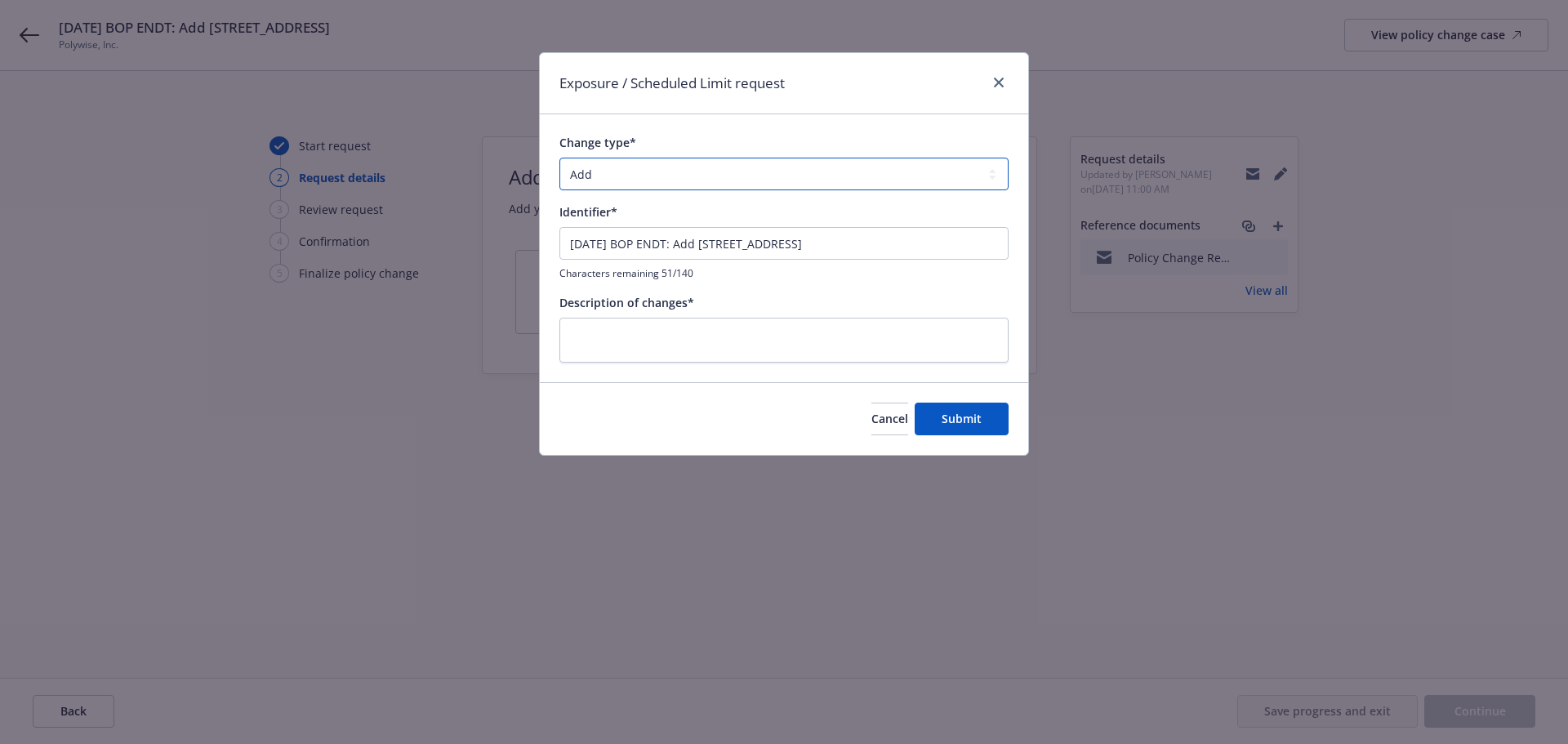
click at [668, 174] on select "Add Audit Change Remove" at bounding box center [784, 174] width 449 height 32
click at [560, 158] on select "Add Audit Change Remove" at bounding box center [784, 174] width 449 height 32
click at [683, 325] on textarea at bounding box center [784, 340] width 449 height 45
paste textarea "Add 195 Montague, Del 132 N 4gh St"
click at [970, 412] on span "Submit" at bounding box center [962, 418] width 40 height 15
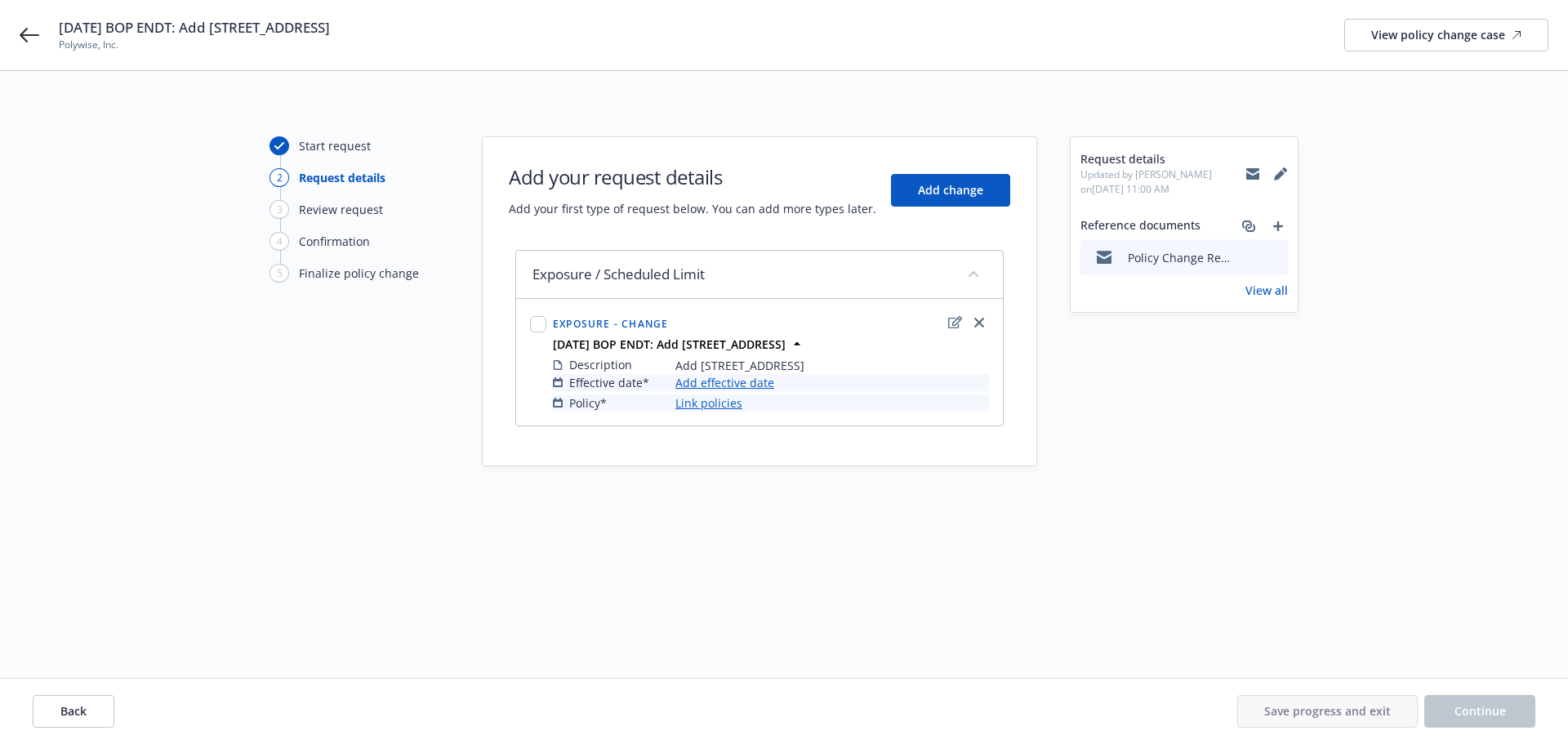
click at [757, 384] on link "Add effective date" at bounding box center [724, 383] width 99 height 17
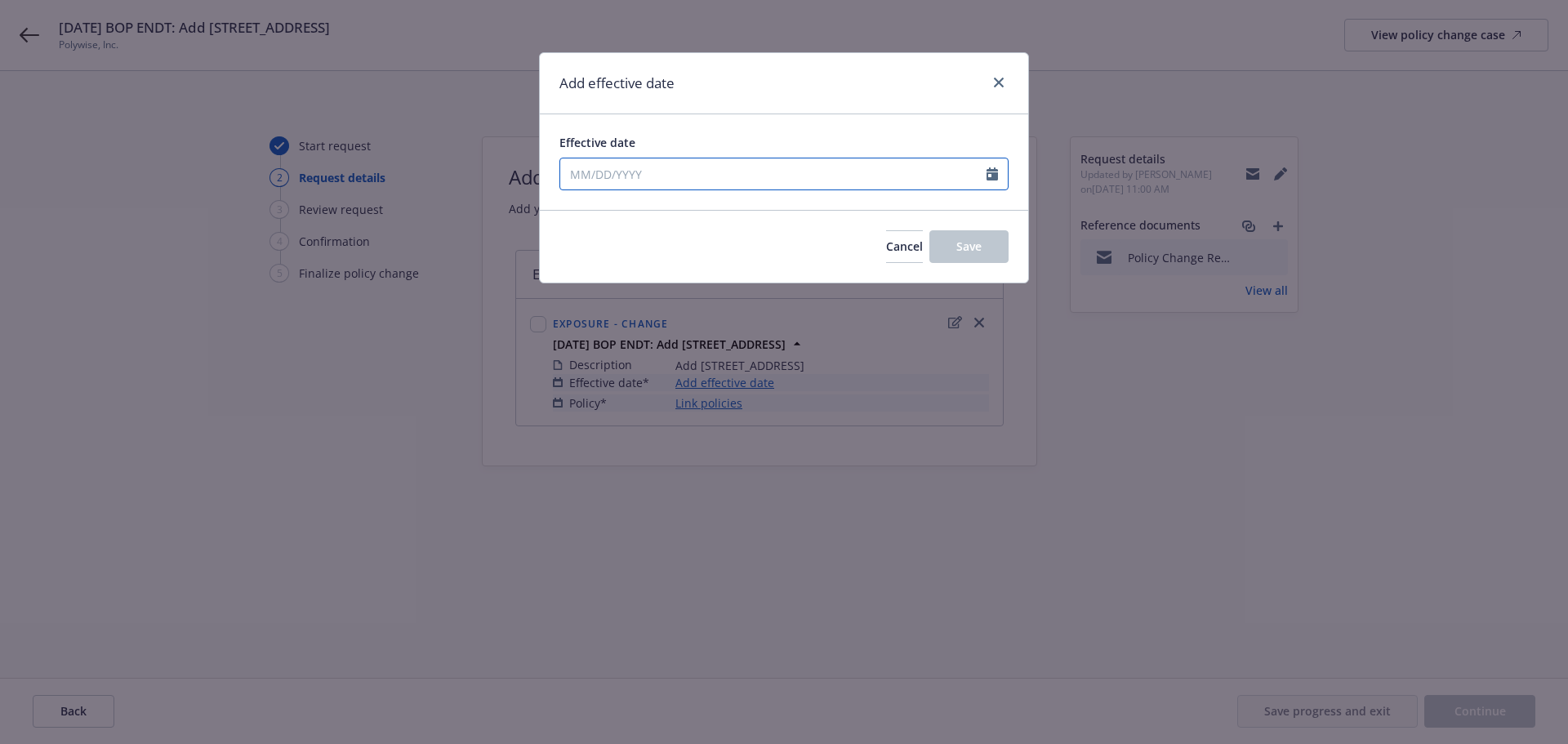
click at [734, 178] on input "Effective date" at bounding box center [773, 173] width 427 height 31
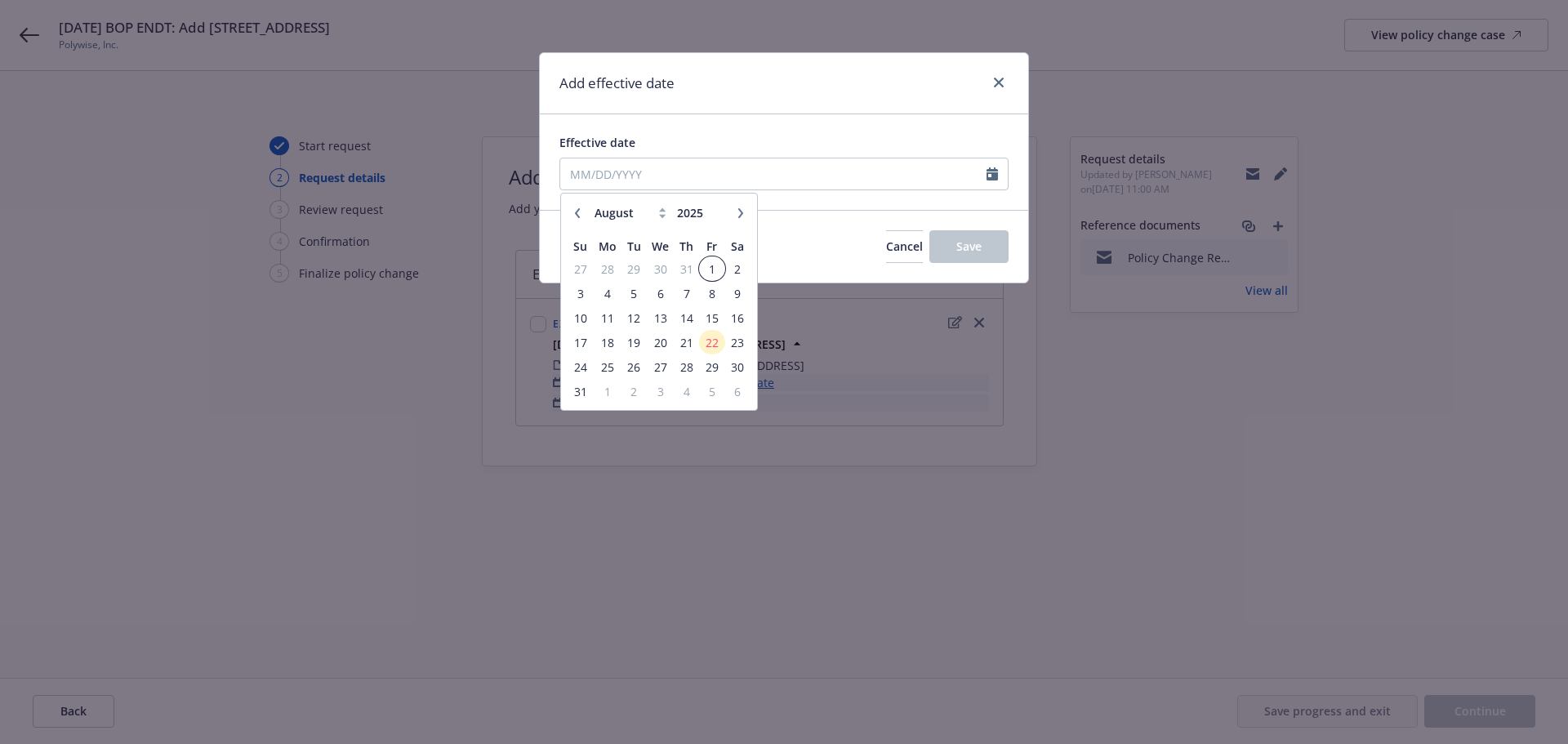
drag, startPoint x: 706, startPoint y: 269, endPoint x: 715, endPoint y: 253, distance: 18.4
click at [709, 269] on span "1" at bounding box center [711, 269] width 22 height 20
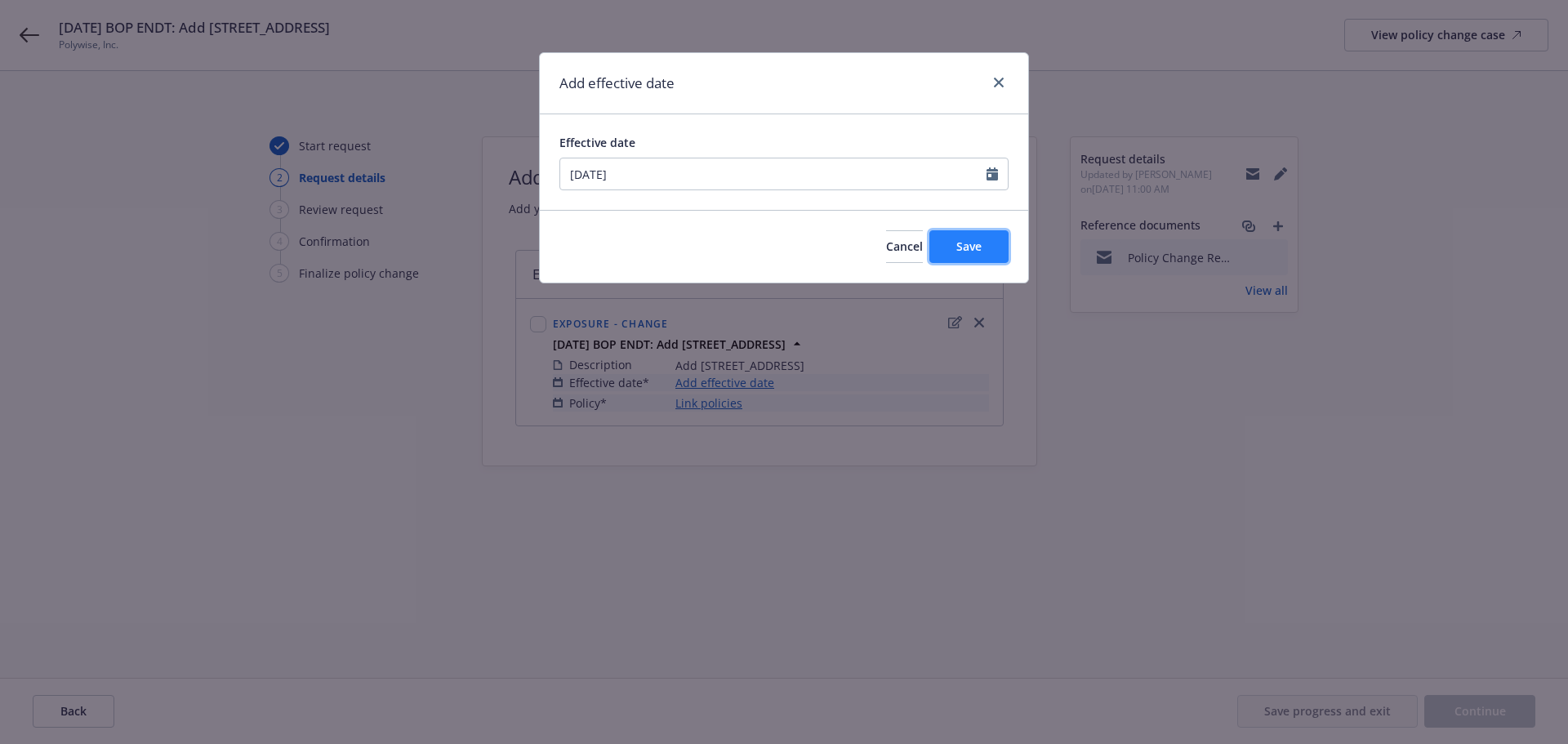
click at [955, 255] on button "Save" at bounding box center [968, 247] width 79 height 32
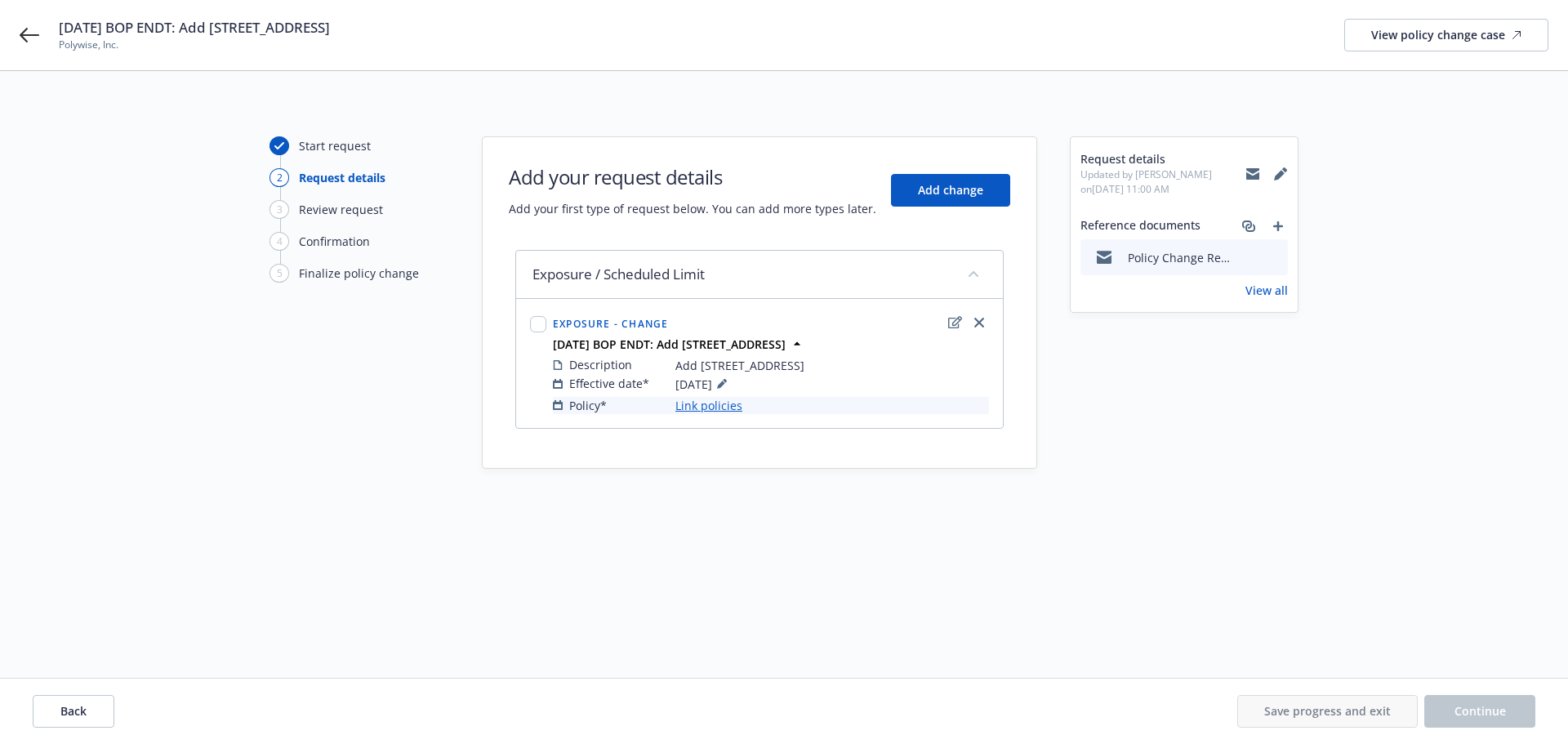
click at [686, 409] on link "Link policies" at bounding box center [708, 406] width 67 height 17
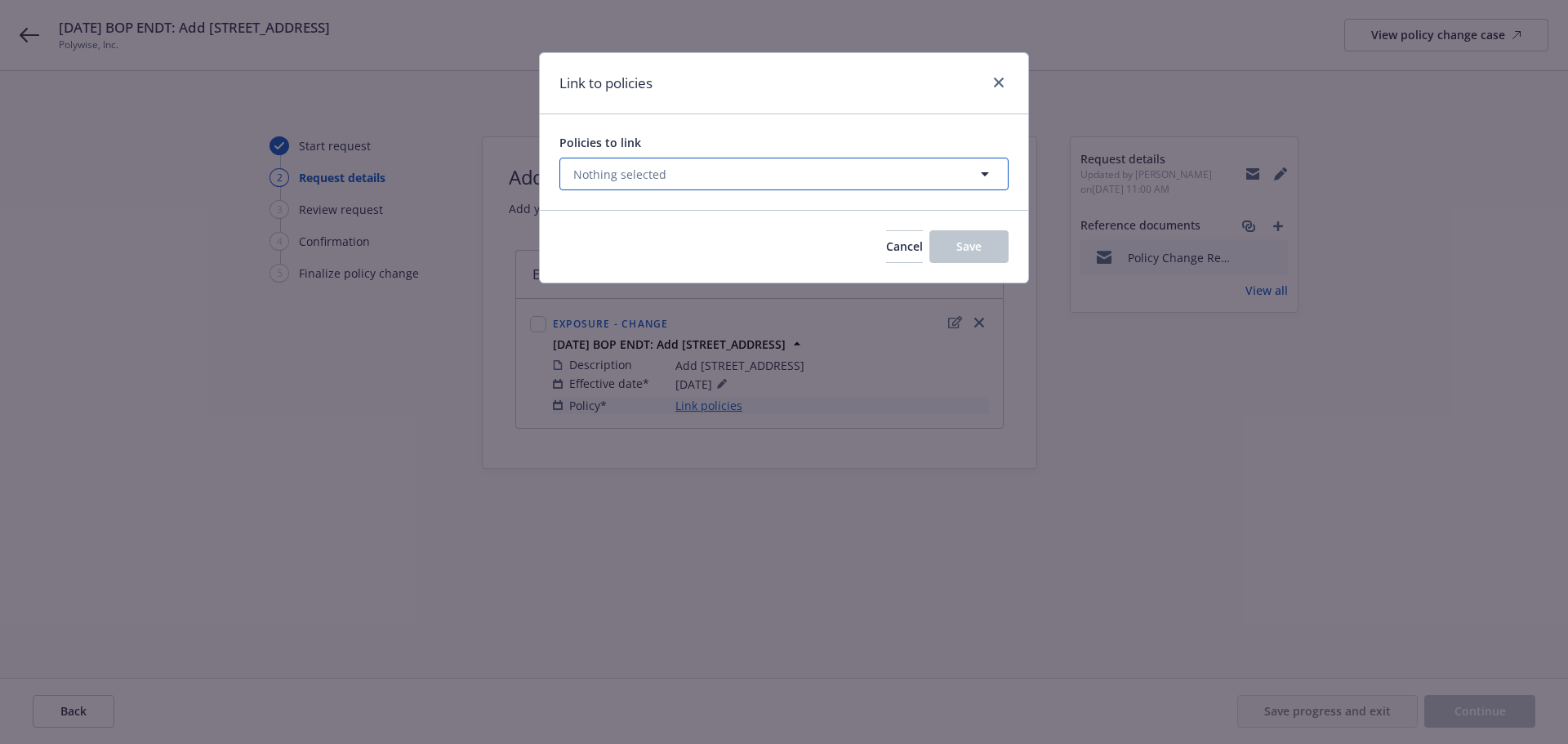
click at [663, 170] on button "Nothing selected" at bounding box center [784, 174] width 449 height 32
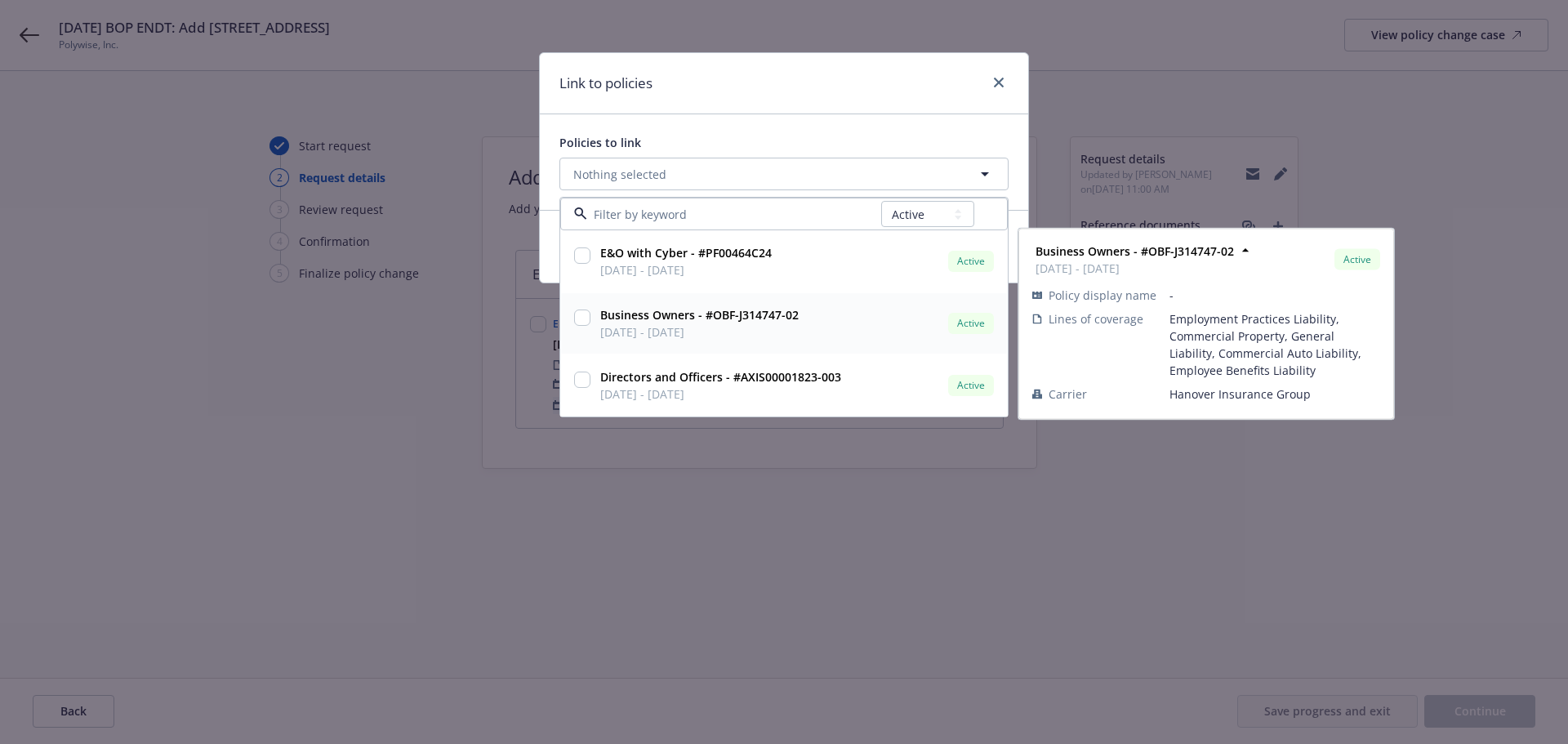
drag, startPoint x: 580, startPoint y: 315, endPoint x: 583, endPoint y: 297, distance: 18.2
click at [580, 314] on input "checkbox" at bounding box center [582, 317] width 16 height 16
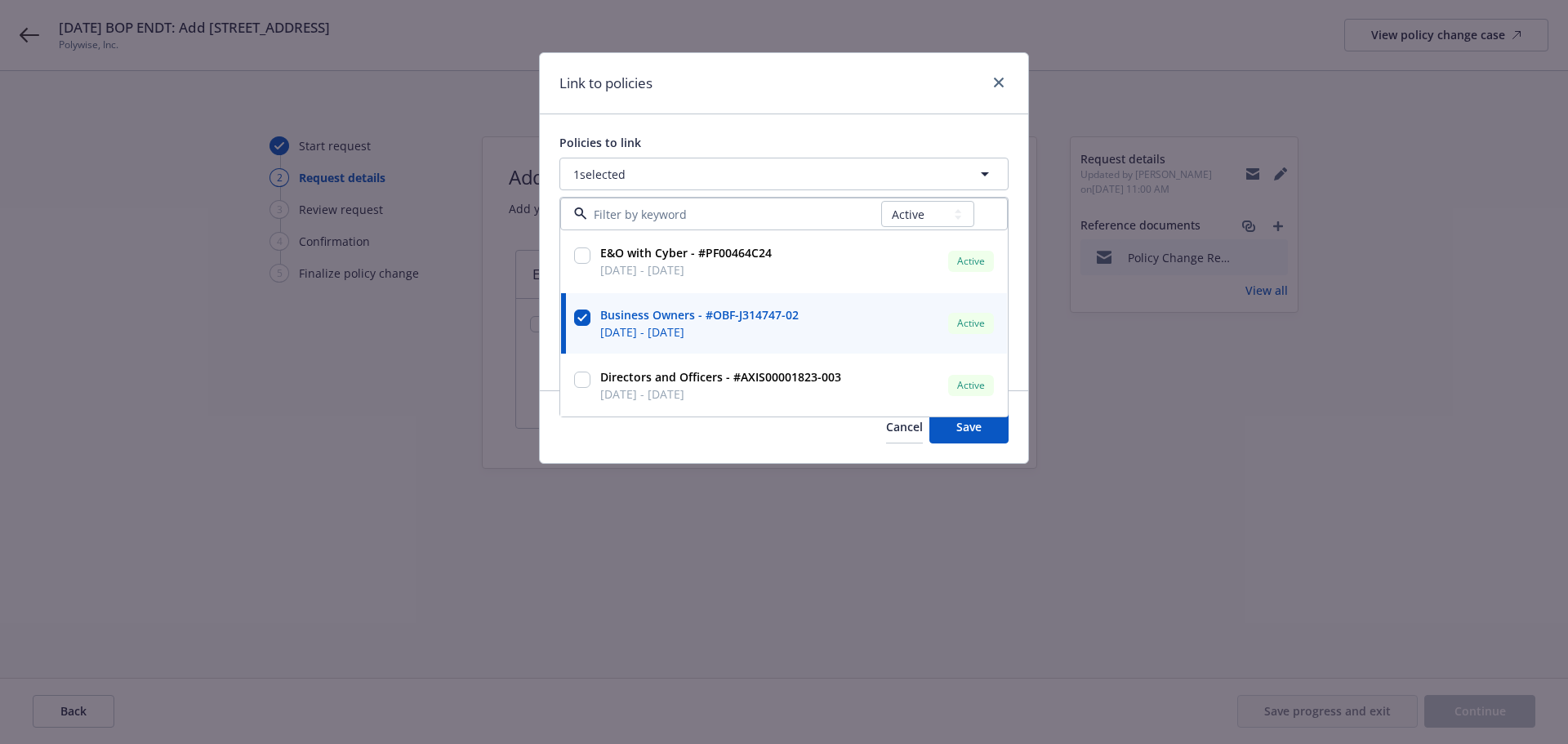
click at [669, 96] on div "Link to policies" at bounding box center [784, 84] width 488 height 61
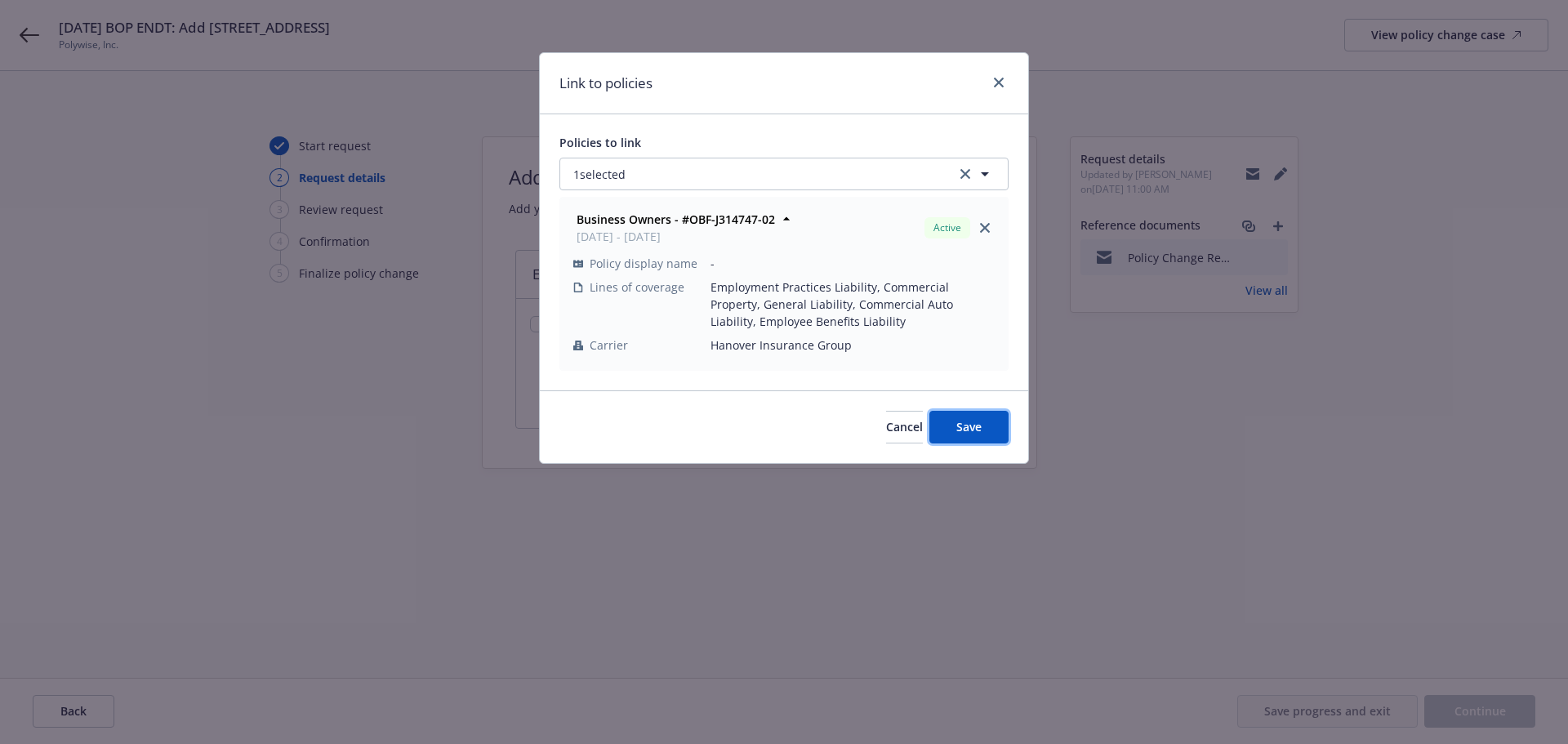
click at [940, 414] on button "Save" at bounding box center [968, 427] width 79 height 32
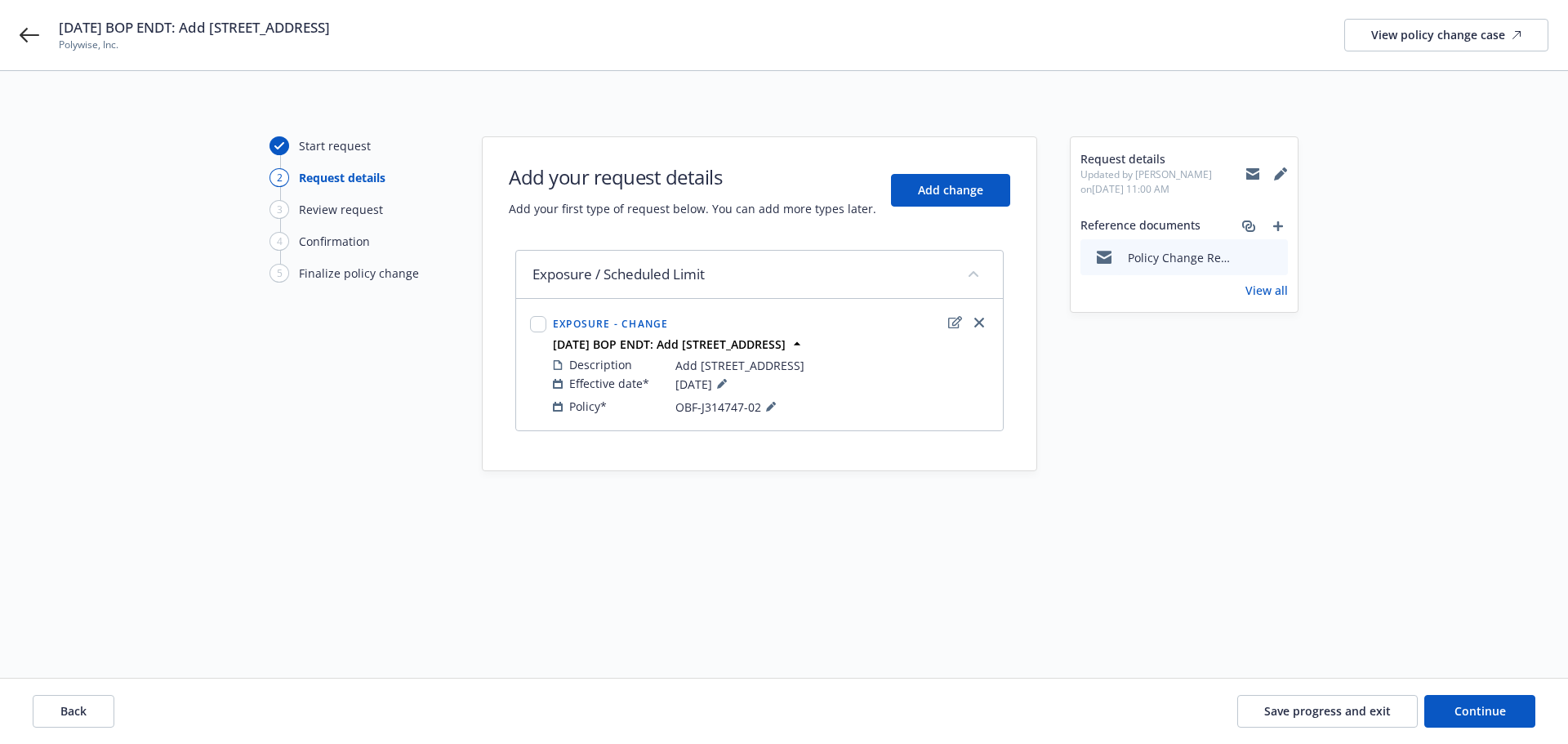
click at [1492, 730] on div "Back Save progress and exit Continue" at bounding box center [784, 712] width 1568 height 66
click at [1474, 709] on span "Continue" at bounding box center [1480, 712] width 51 height 15
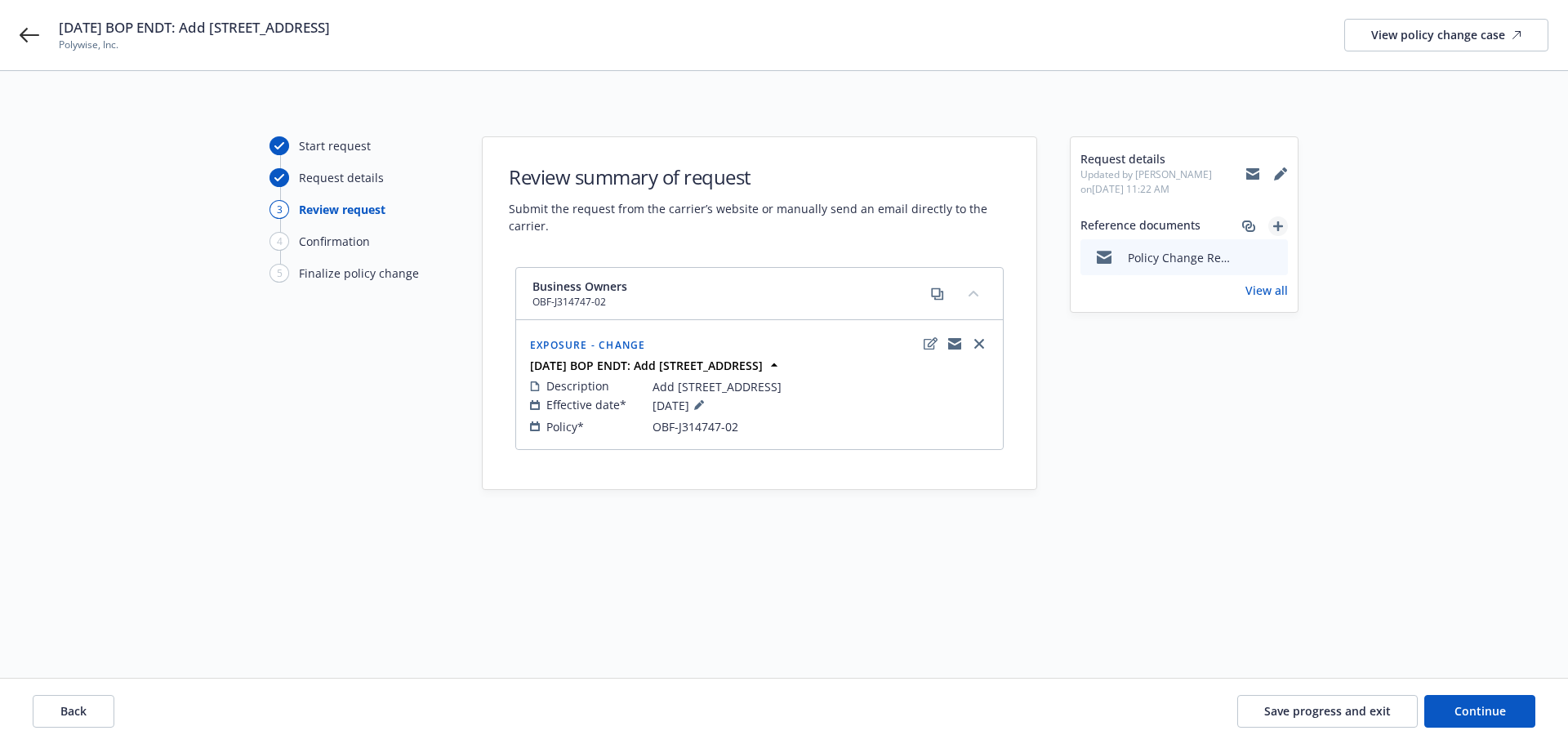
click at [1280, 227] on icon "add" at bounding box center [1278, 226] width 10 height 10
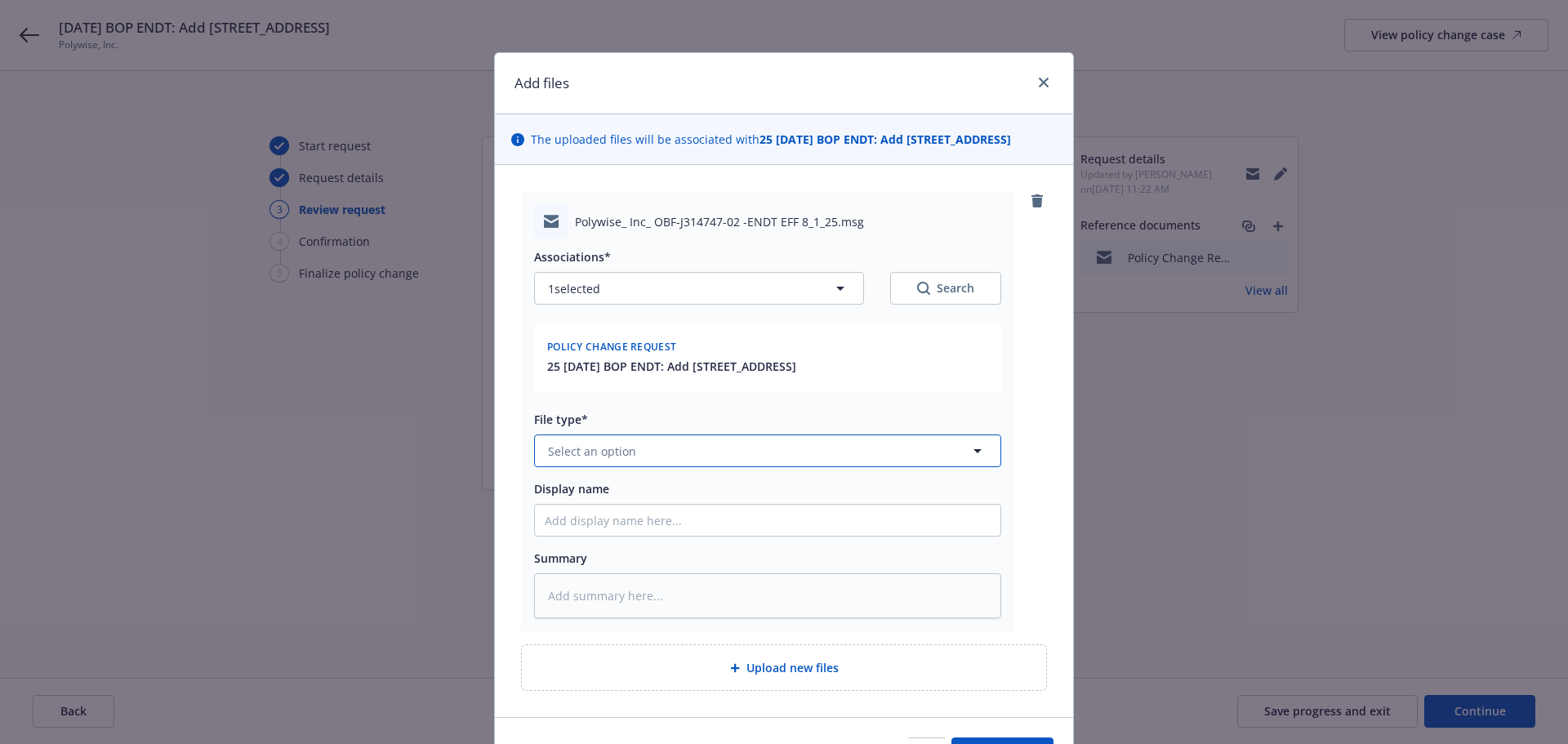
click at [781, 468] on button "Select an option" at bounding box center [767, 451] width 467 height 32
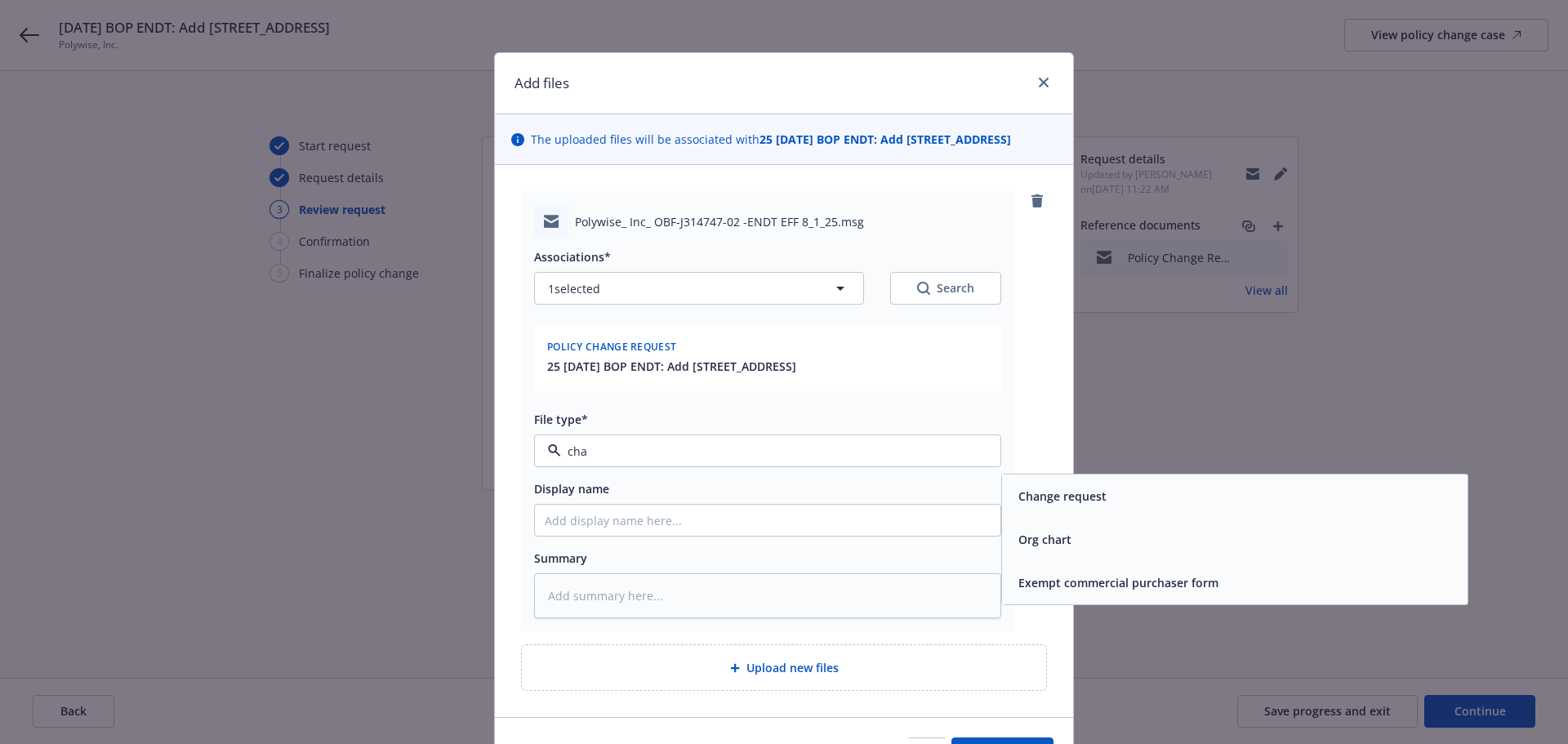
click at [1082, 518] on div "Change request" at bounding box center [1234, 495] width 466 height 43
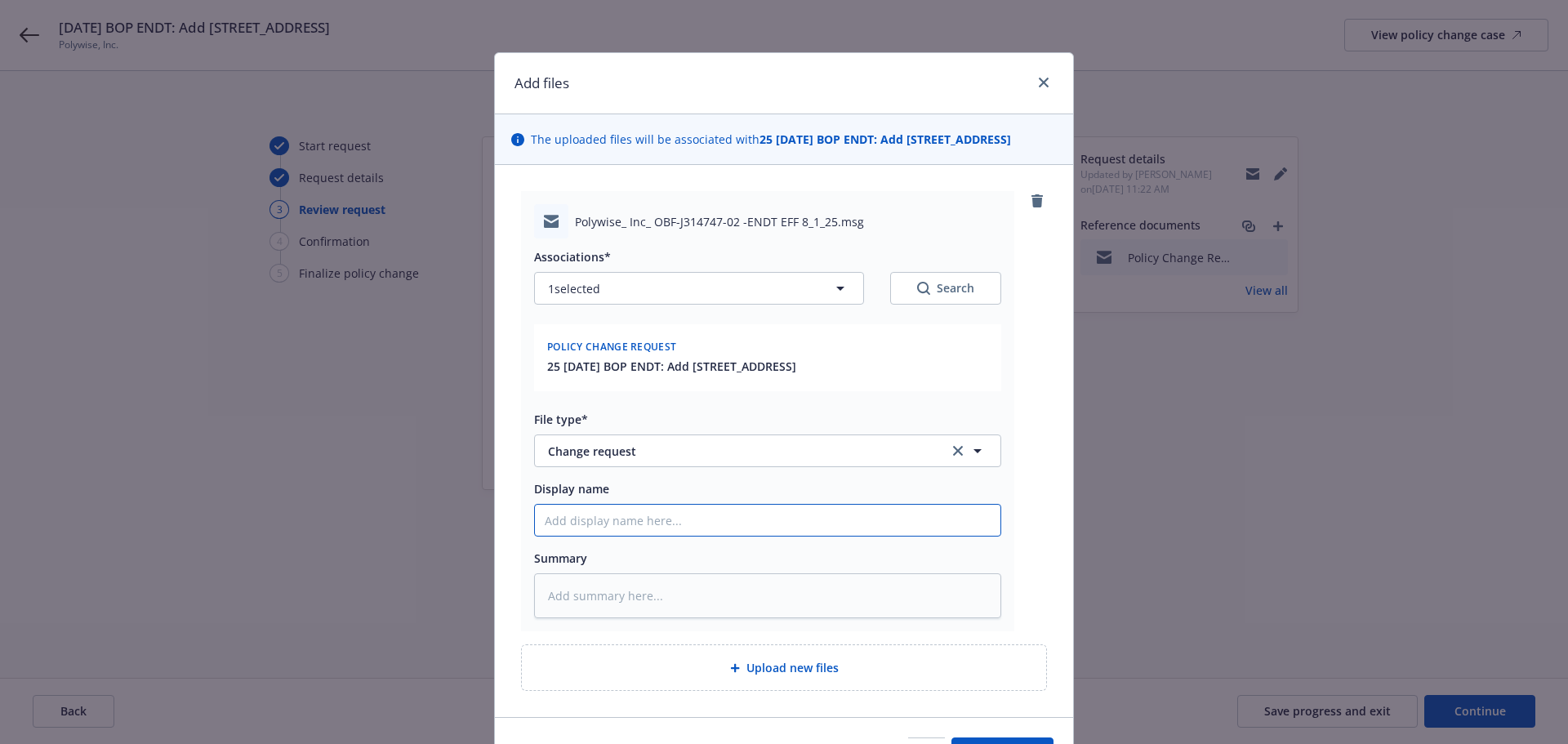
click at [605, 536] on input "Display name" at bounding box center [767, 520] width 466 height 31
paste input "[ENDT EFF DATE] [POLICY TYPE] Policy Change Request to [COMPANY] - [DESCRIPTION]"
drag, startPoint x: 611, startPoint y: 537, endPoint x: 482, endPoint y: 544, distance: 129.2
click at [482, 544] on div "Add files The uploaded files will be associated with 25 8/1/25 BOP ENDT: Add 19…" at bounding box center [784, 372] width 1568 height 744
drag, startPoint x: 739, startPoint y: 540, endPoint x: 802, endPoint y: 540, distance: 63.0
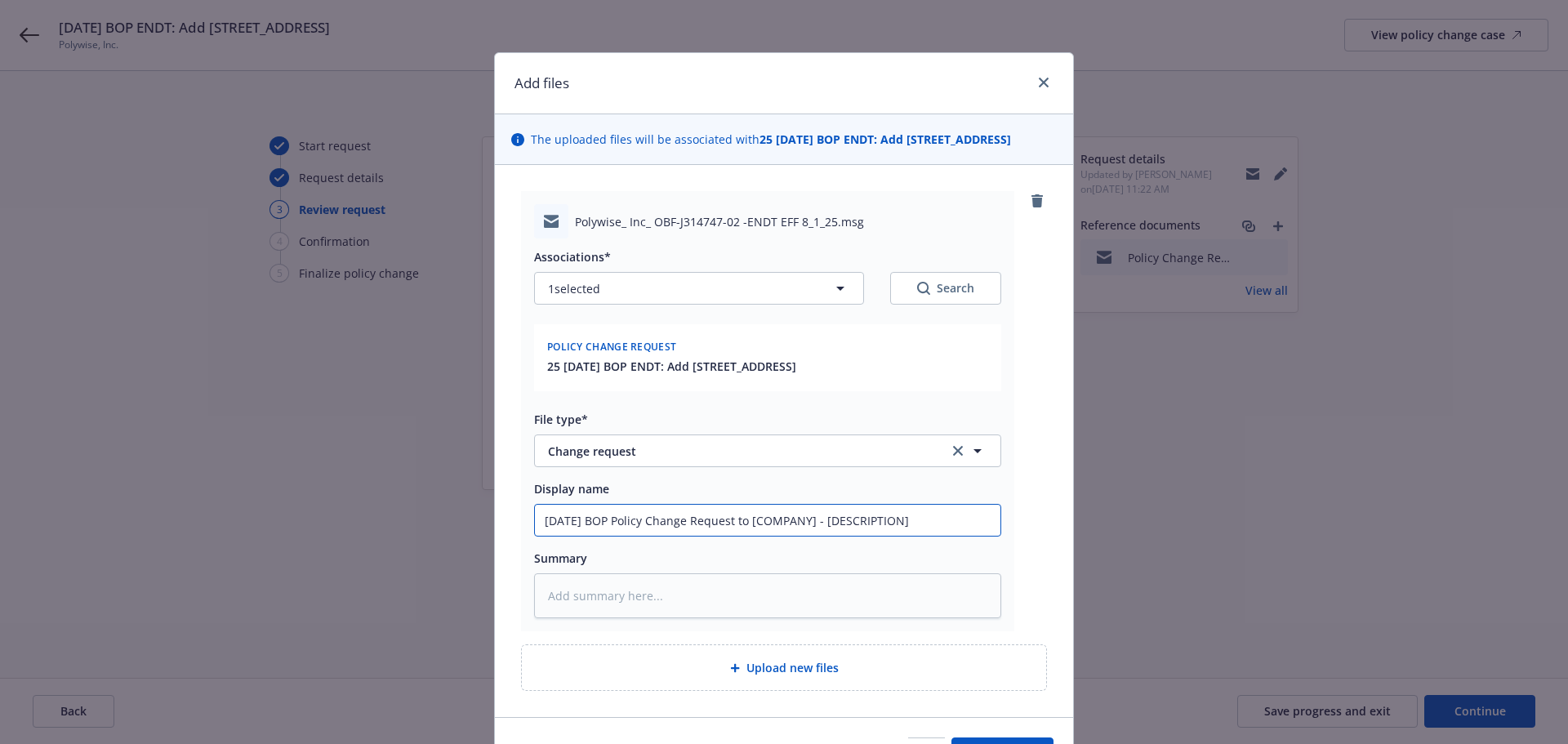
click at [802, 536] on input "8/1/25 BOP Policy Change Request to [COMPANY] - [DESCRIPTION]" at bounding box center [767, 520] width 466 height 31
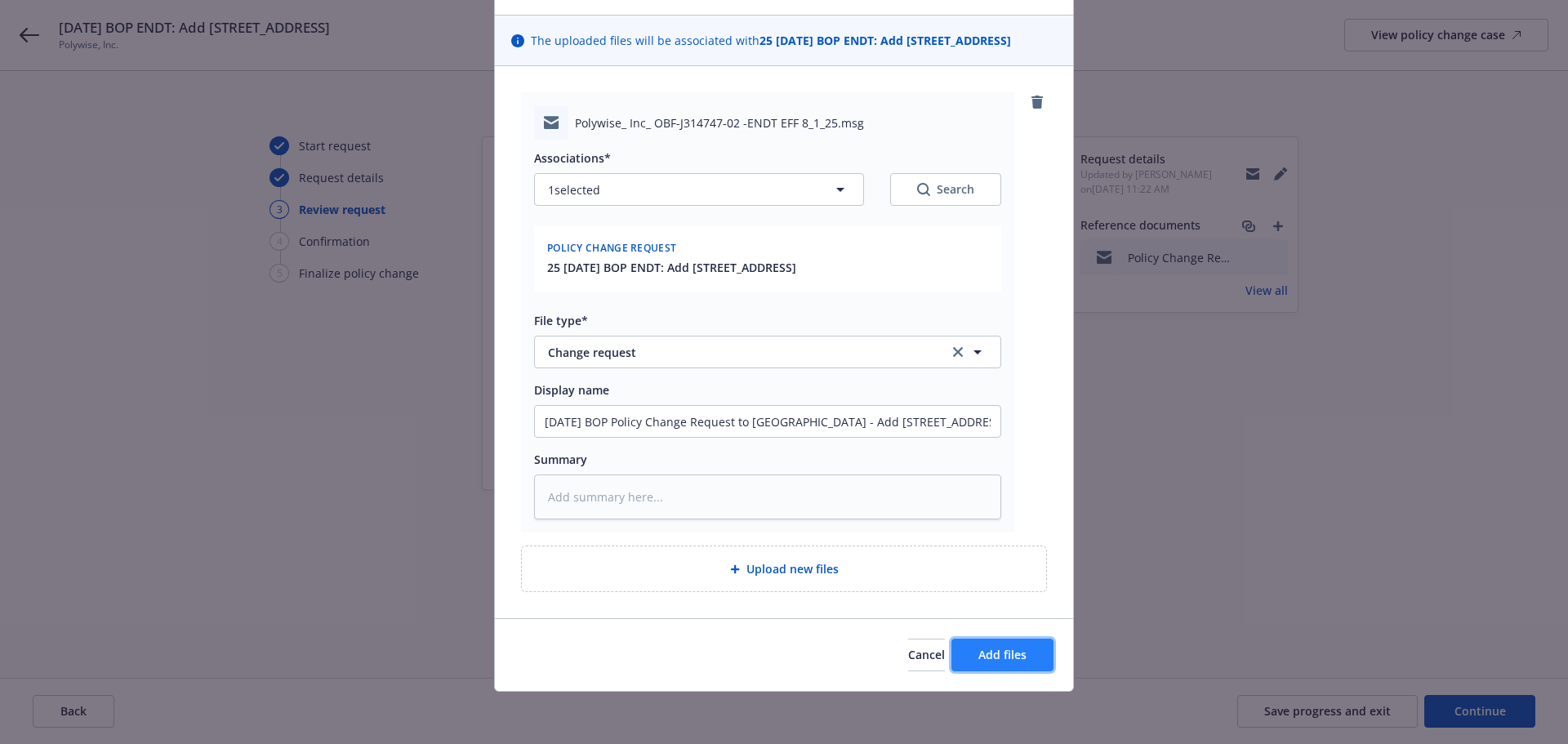
click at [1043, 648] on button "Add files" at bounding box center [1002, 655] width 102 height 32
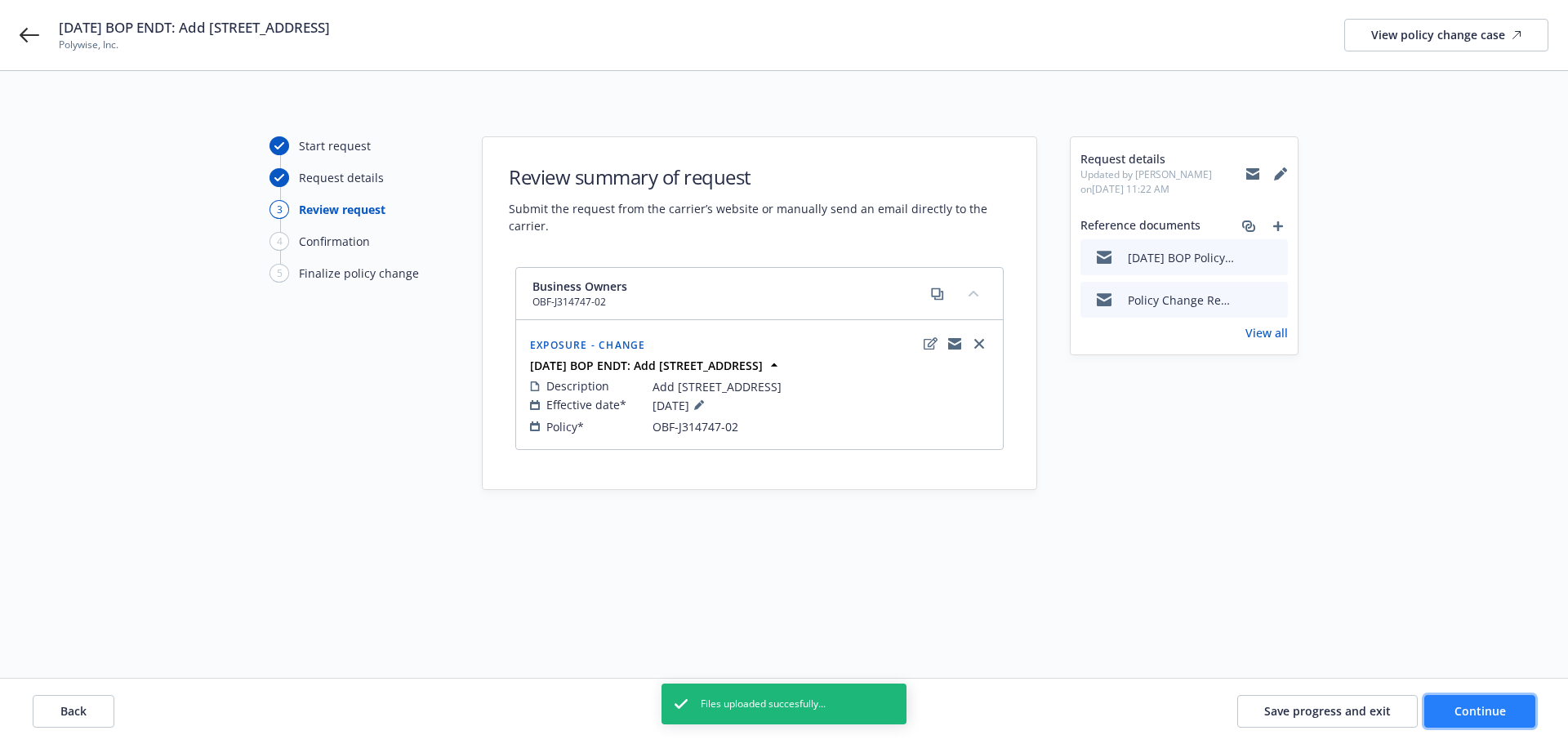
click at [1461, 706] on span "Continue" at bounding box center [1480, 712] width 51 height 15
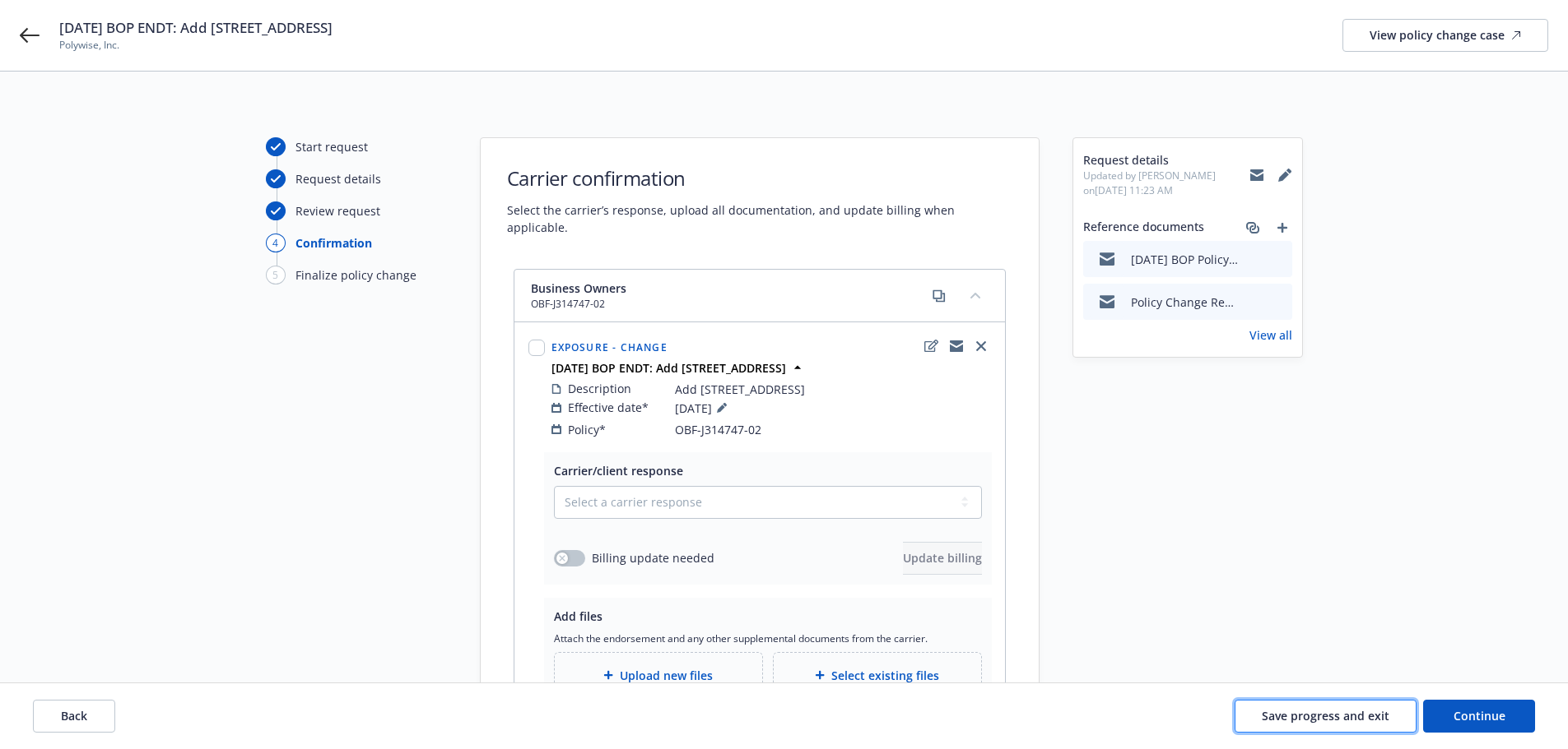
click at [1317, 718] on span "Save progress and exit" at bounding box center [1325, 716] width 128 height 15
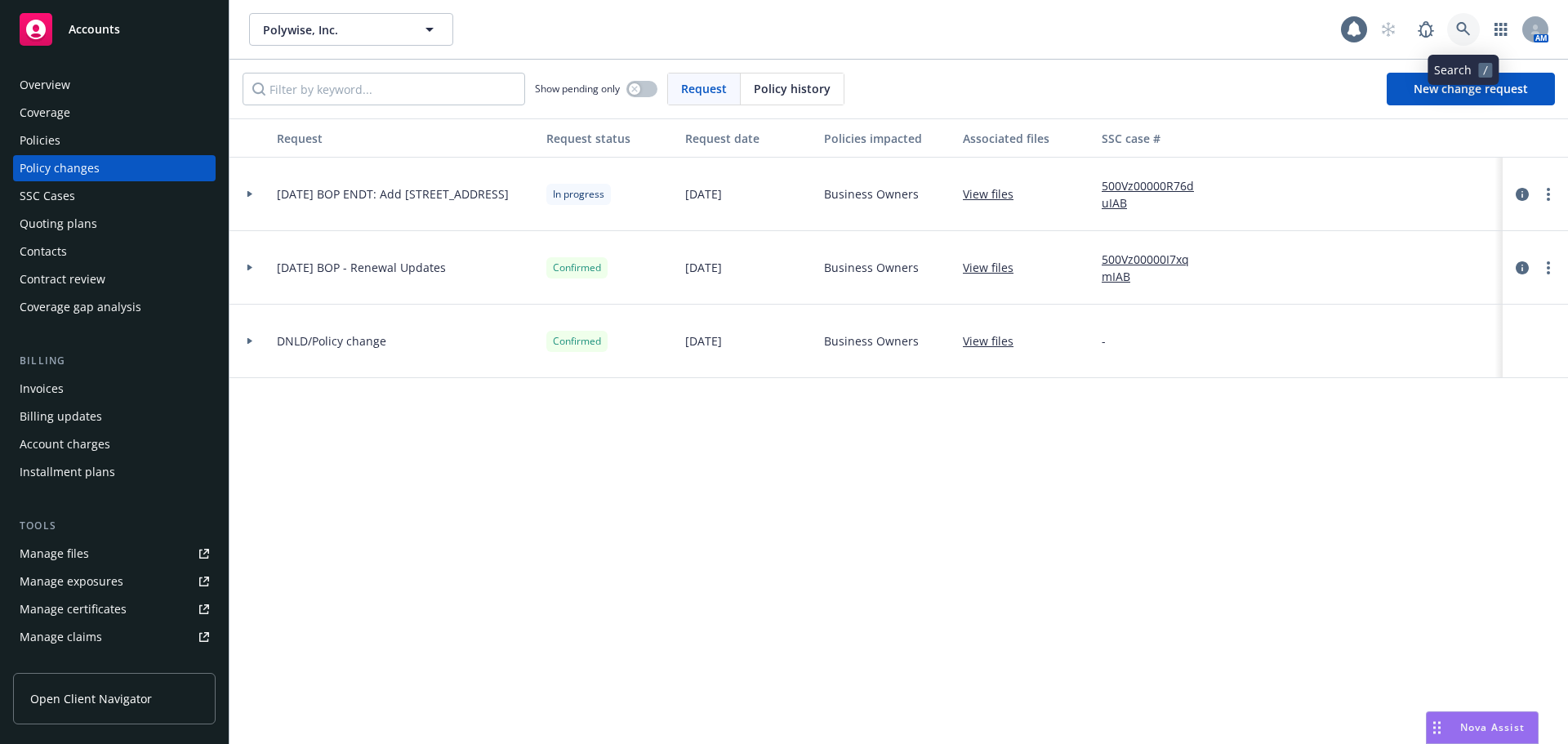
click at [1461, 24] on icon at bounding box center [1462, 29] width 14 height 14
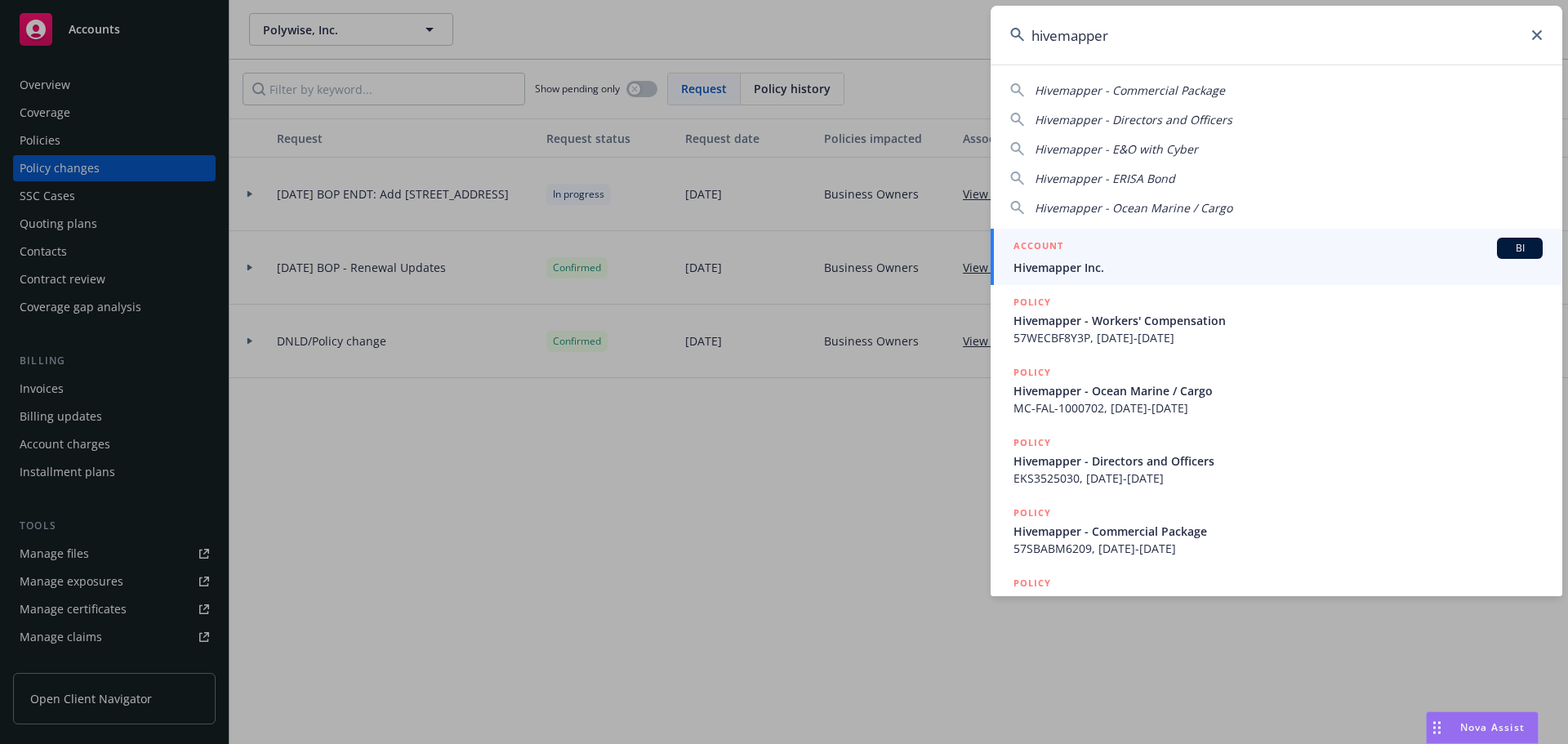
click at [1059, 254] on h5 "ACCOUNT" at bounding box center [1038, 248] width 50 height 20
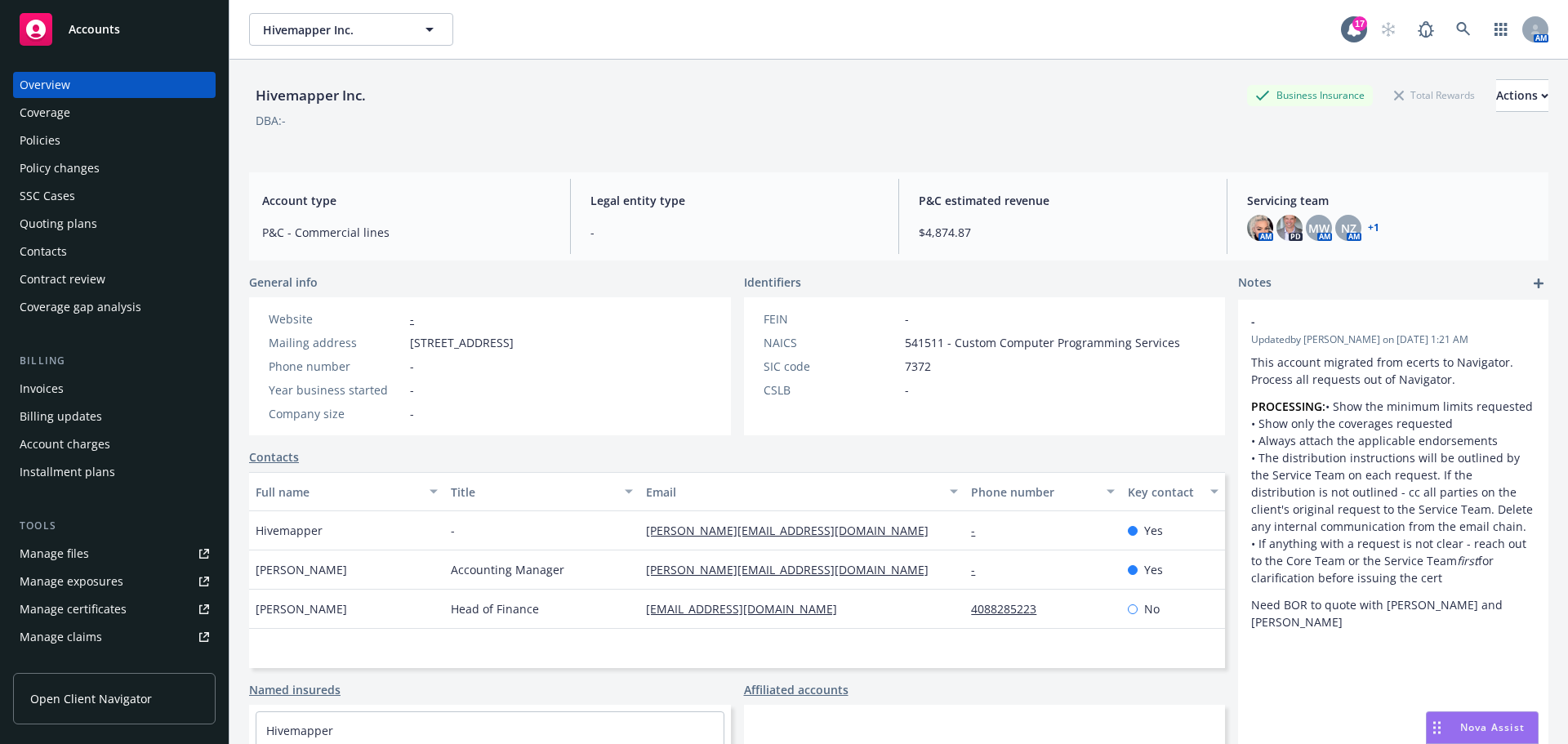
click at [71, 154] on div "Overview Coverage Policies Policy changes SSC Cases Quoting plans Contacts Cont…" at bounding box center [114, 195] width 203 height 249
click at [76, 140] on div "Policies" at bounding box center [114, 140] width 189 height 26
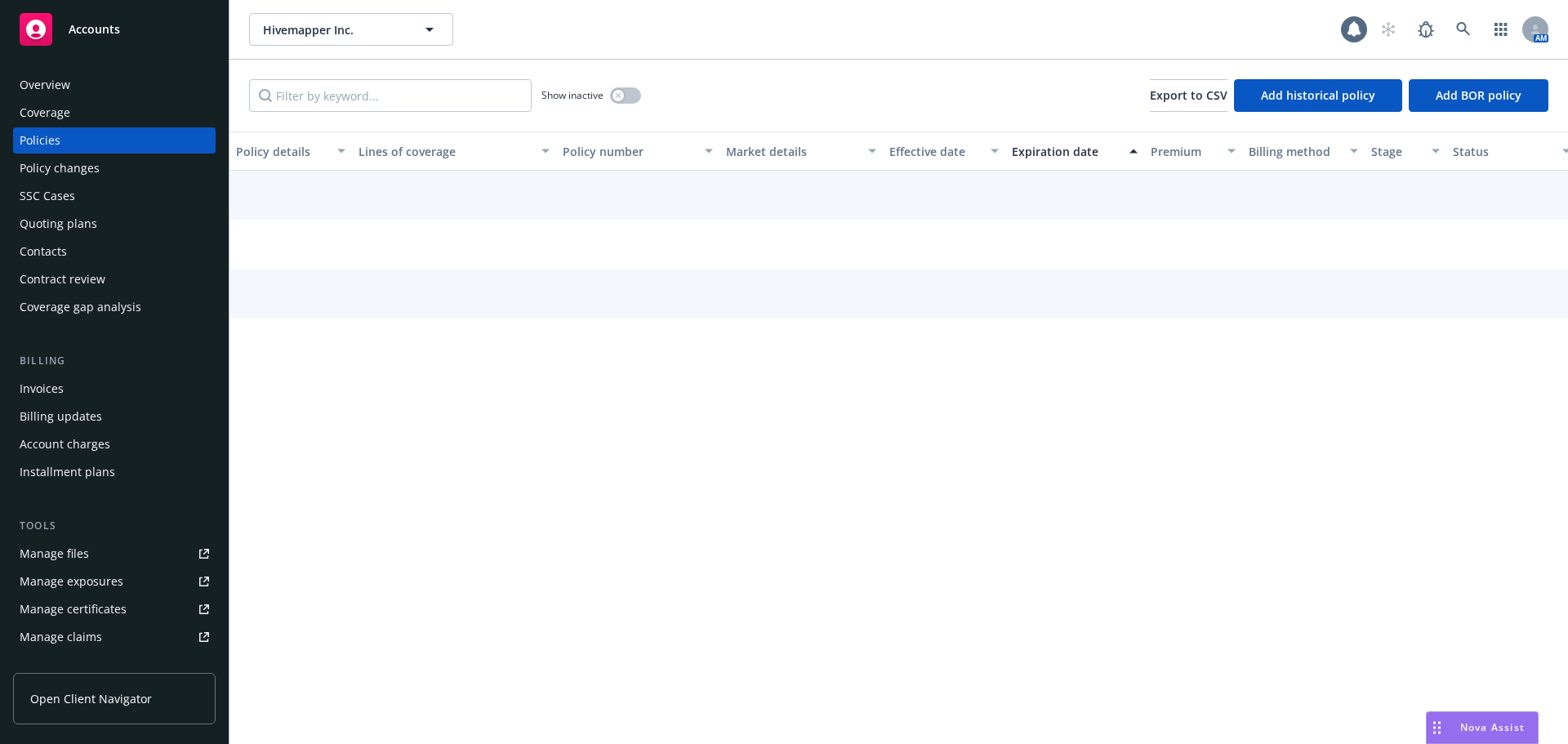
click at [71, 83] on div "Overview" at bounding box center [114, 84] width 189 height 26
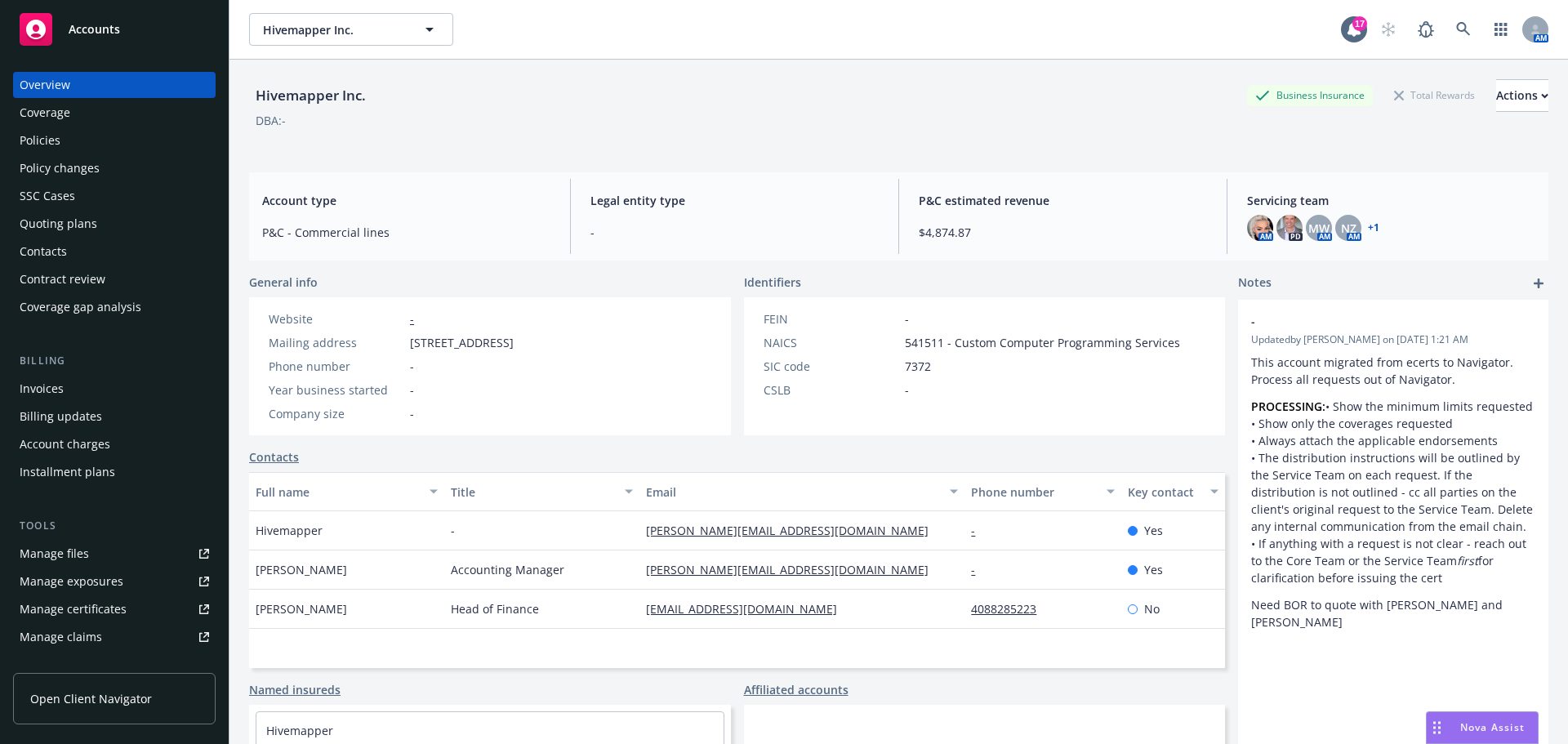
click at [21, 141] on div "Policies" at bounding box center [40, 140] width 41 height 26
